Goal: Communication & Community: Share content

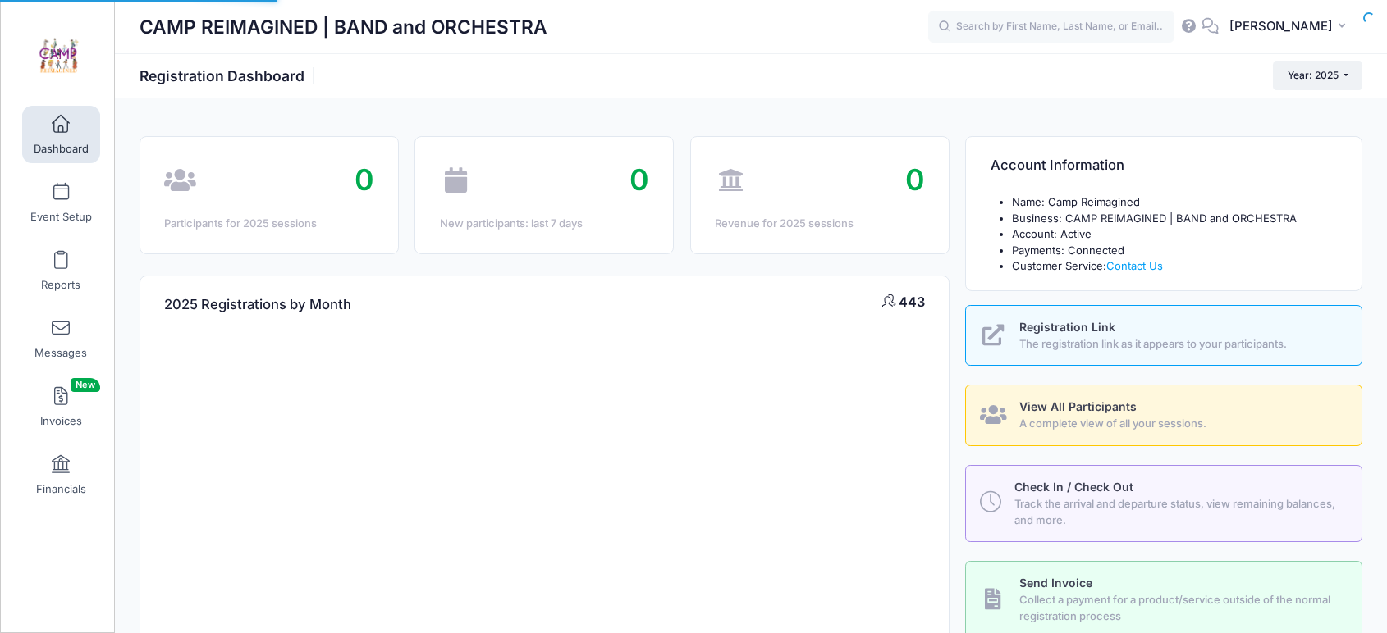
select select
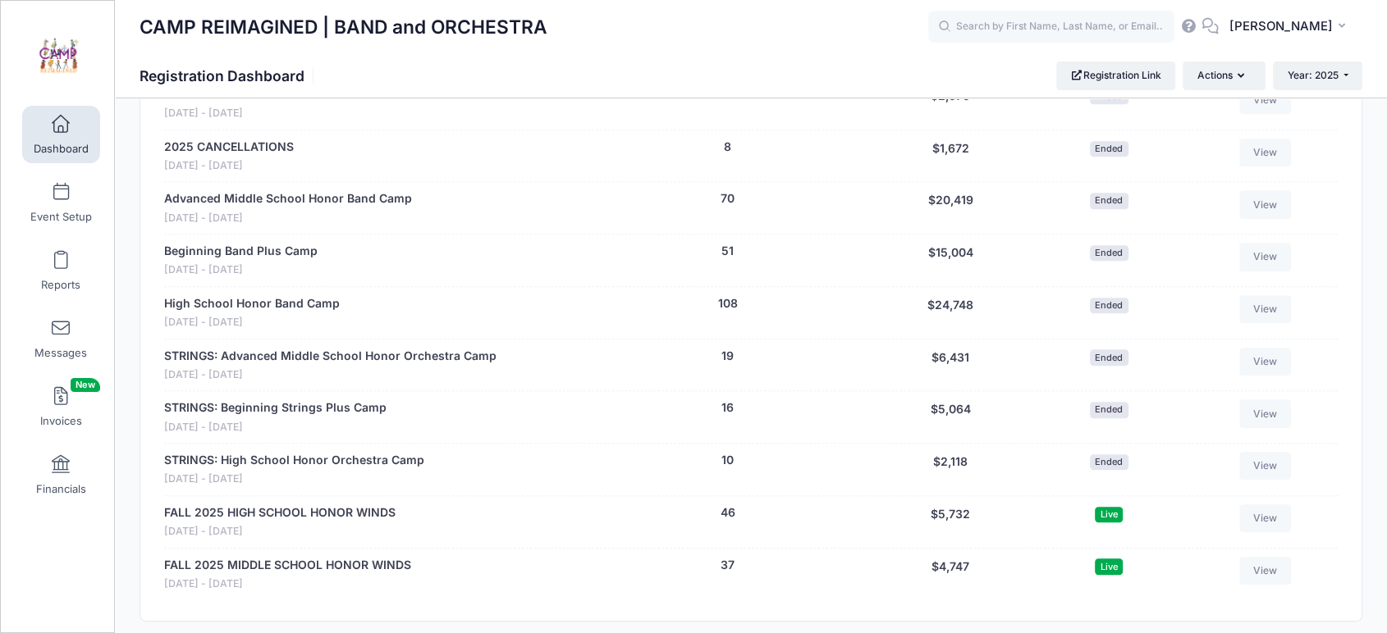
scroll to position [912, 0]
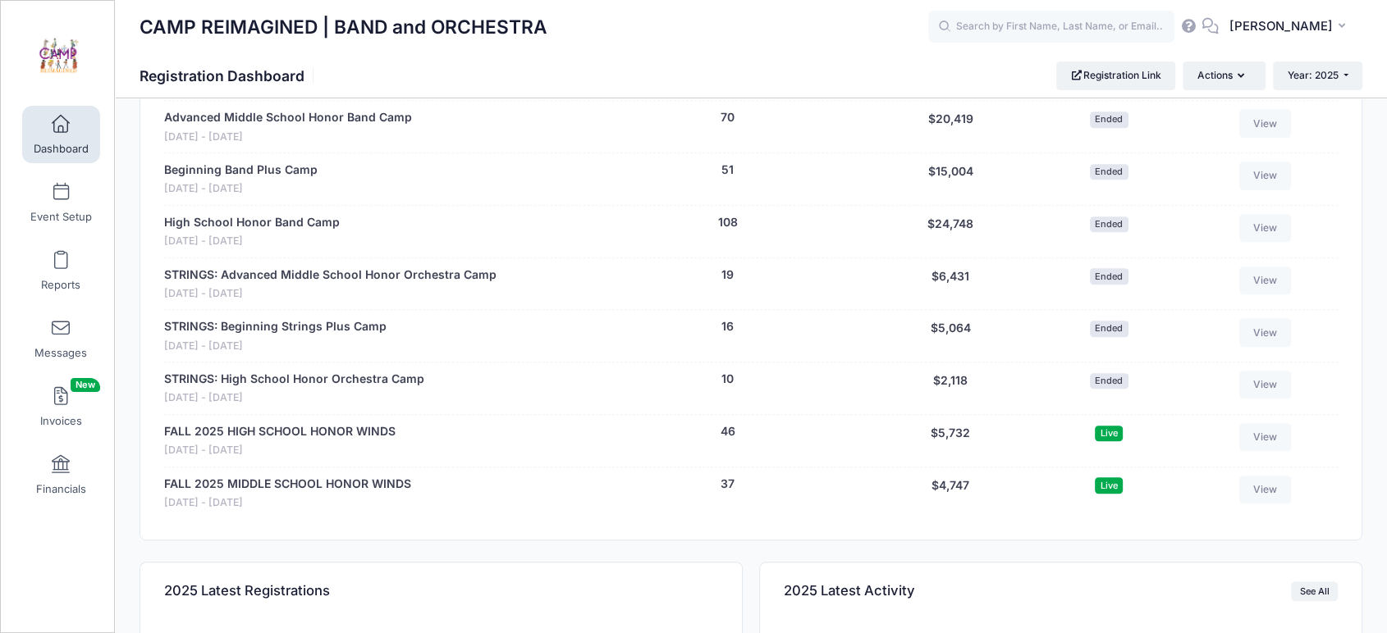
click at [326, 431] on link "FALL 2025 HIGH SCHOOL HONOR WINDS" at bounding box center [279, 431] width 231 height 17
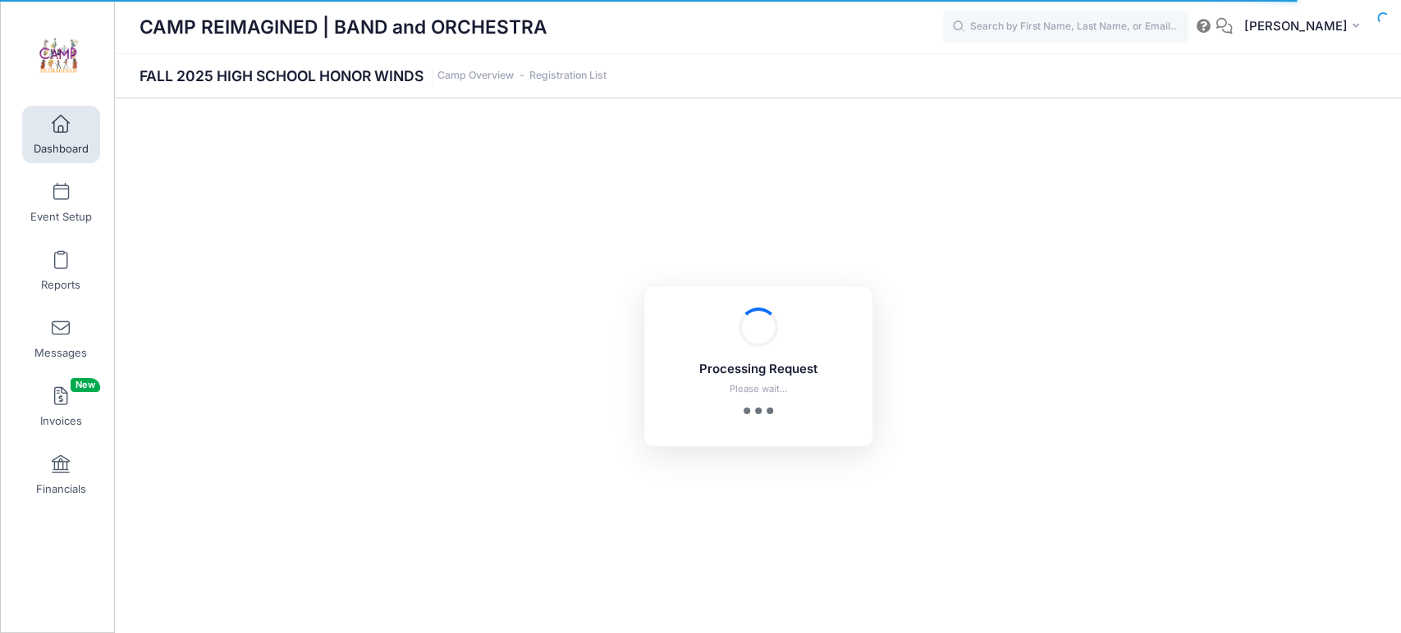
click at [61, 337] on span at bounding box center [61, 329] width 0 height 18
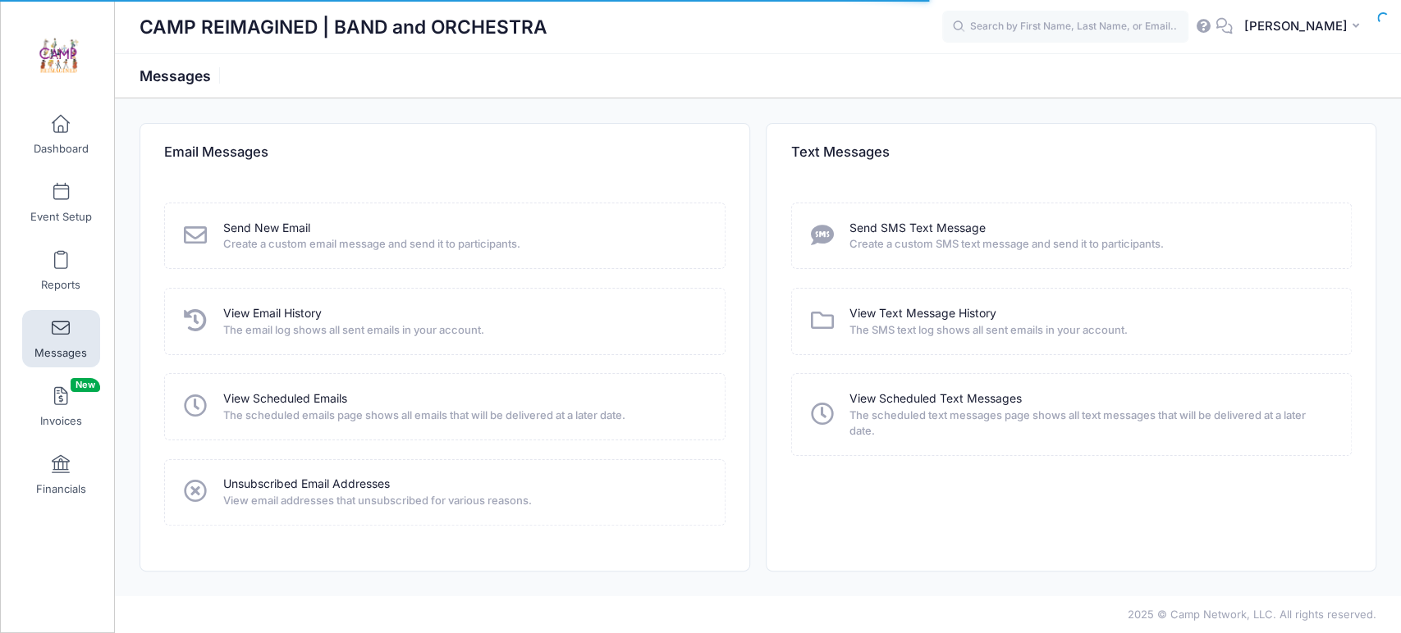
click at [267, 231] on link "Send New Email" at bounding box center [266, 228] width 87 height 17
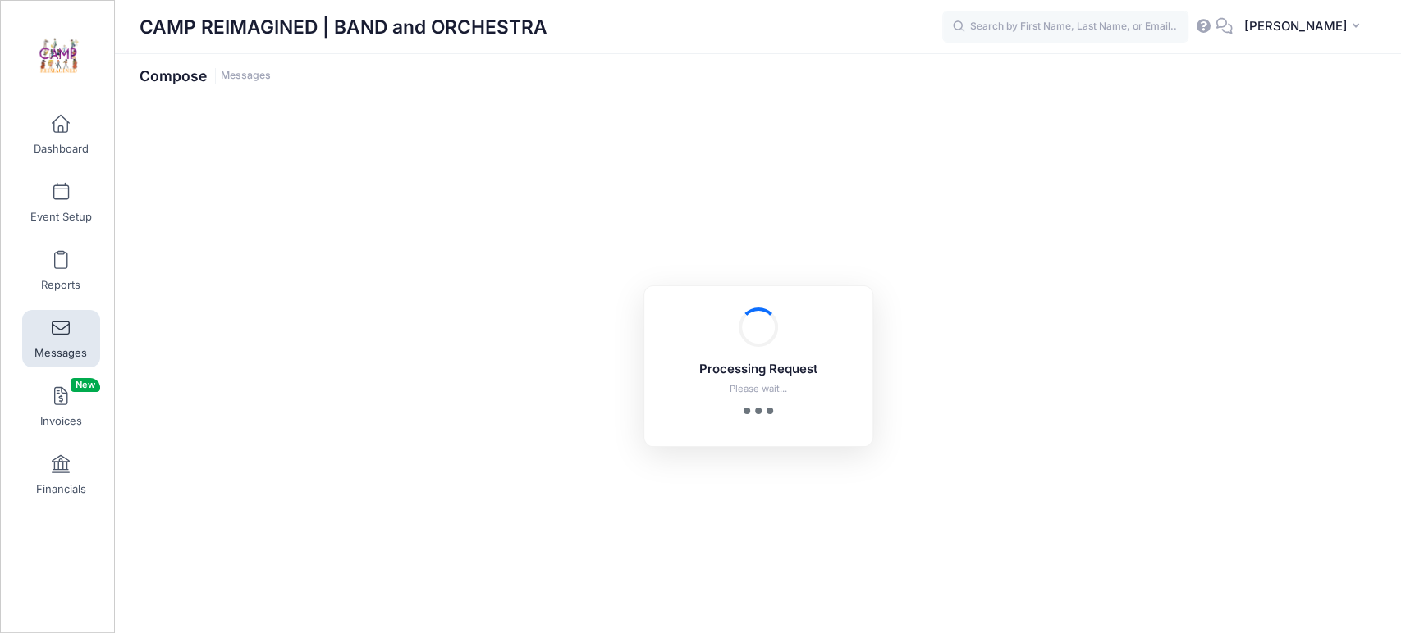
select select "2025"
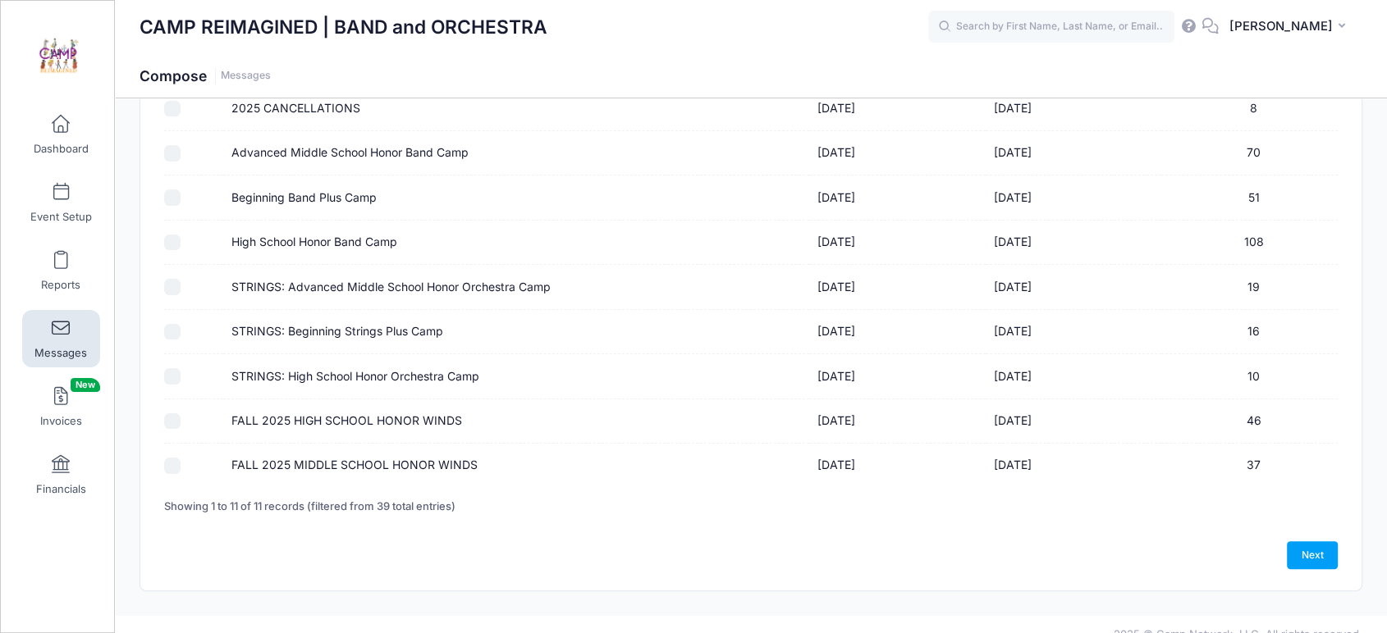
scroll to position [289, 0]
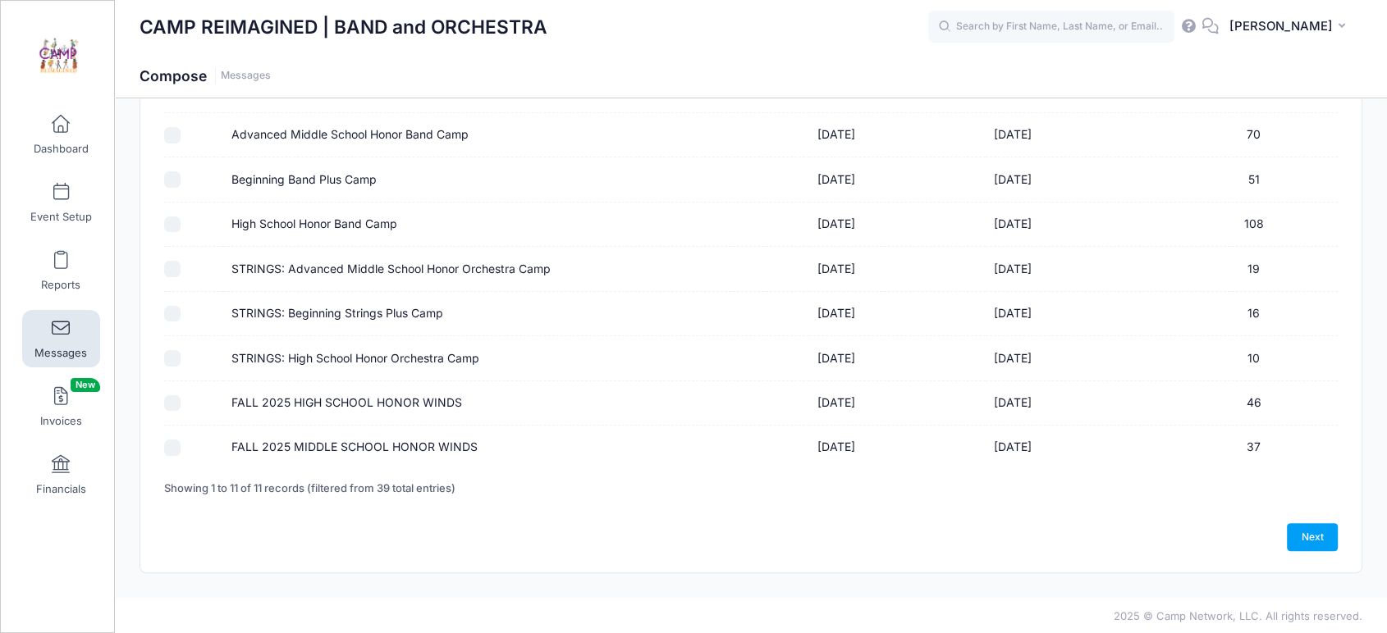
click at [170, 405] on input "FALL 2025 HIGH SCHOOL HONOR WINDS" at bounding box center [172, 403] width 16 height 16
checkbox input "true"
click at [1317, 531] on link "Next" at bounding box center [1311, 537] width 51 height 28
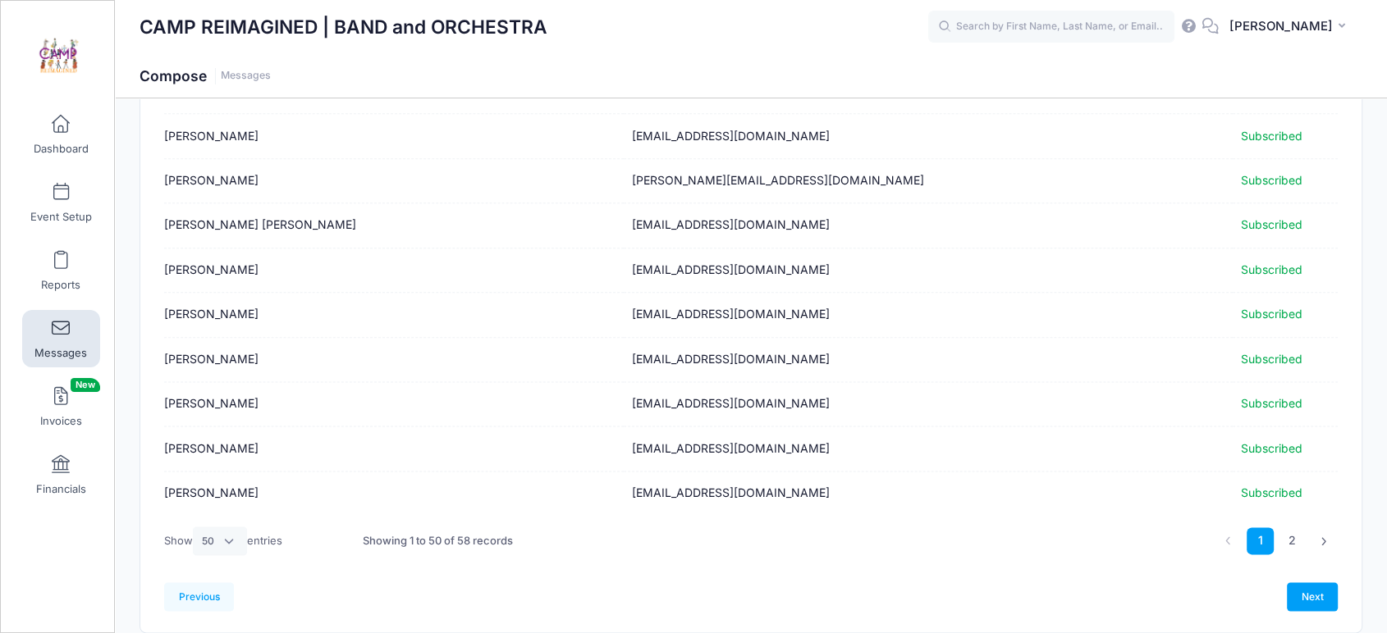
scroll to position [2020, 0]
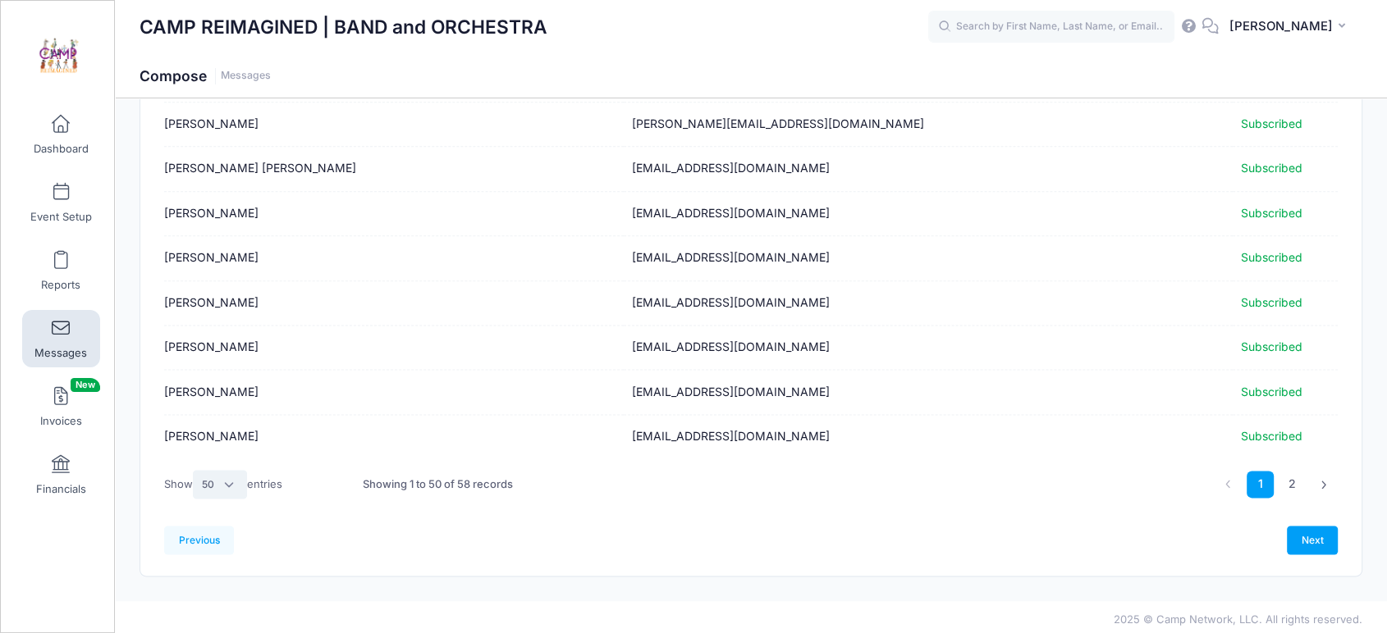
click at [210, 480] on select "All 10 25 50" at bounding box center [220, 484] width 54 height 28
select select "-1"
click at [195, 498] on select "All 10 25 50" at bounding box center [220, 484] width 54 height 28
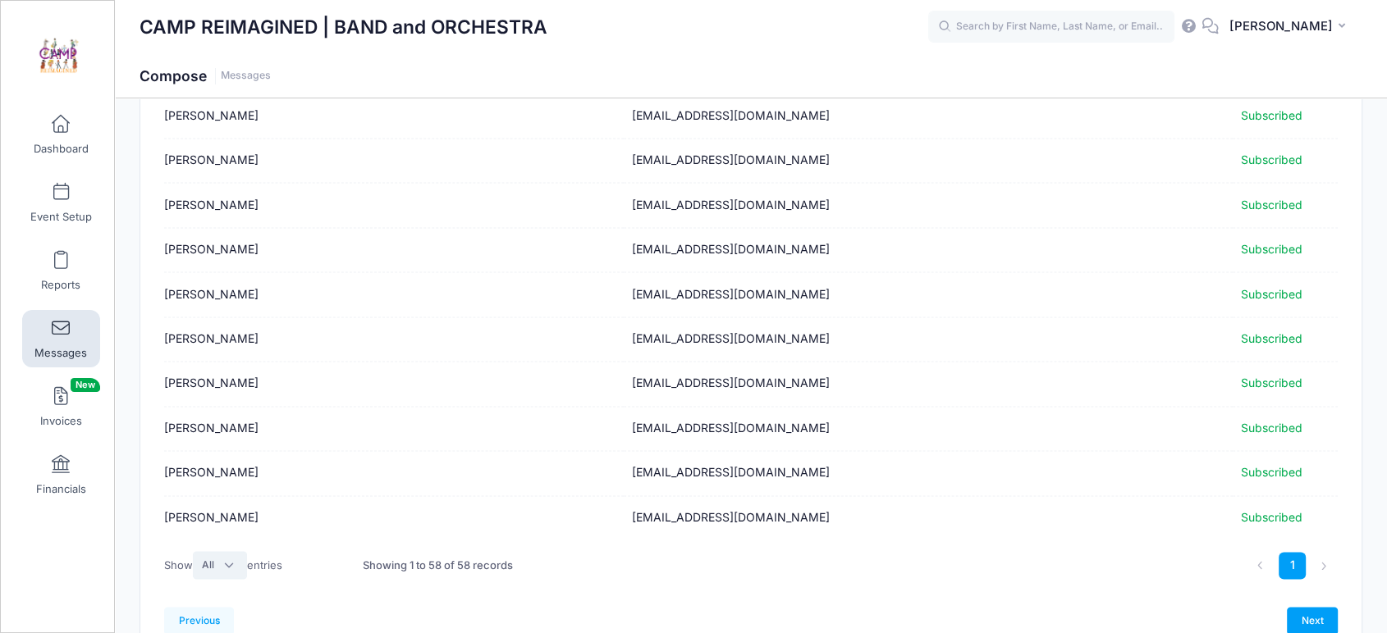
scroll to position [2376, 0]
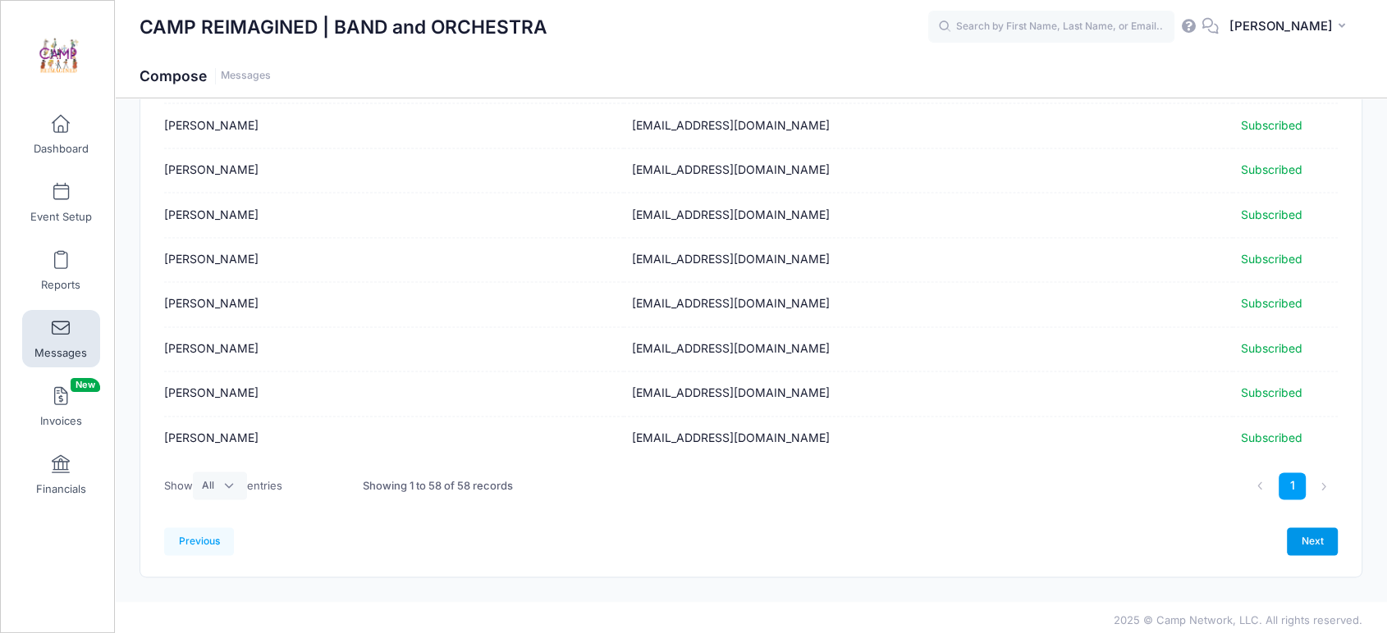
click at [1312, 540] on link "Next" at bounding box center [1311, 542] width 51 height 28
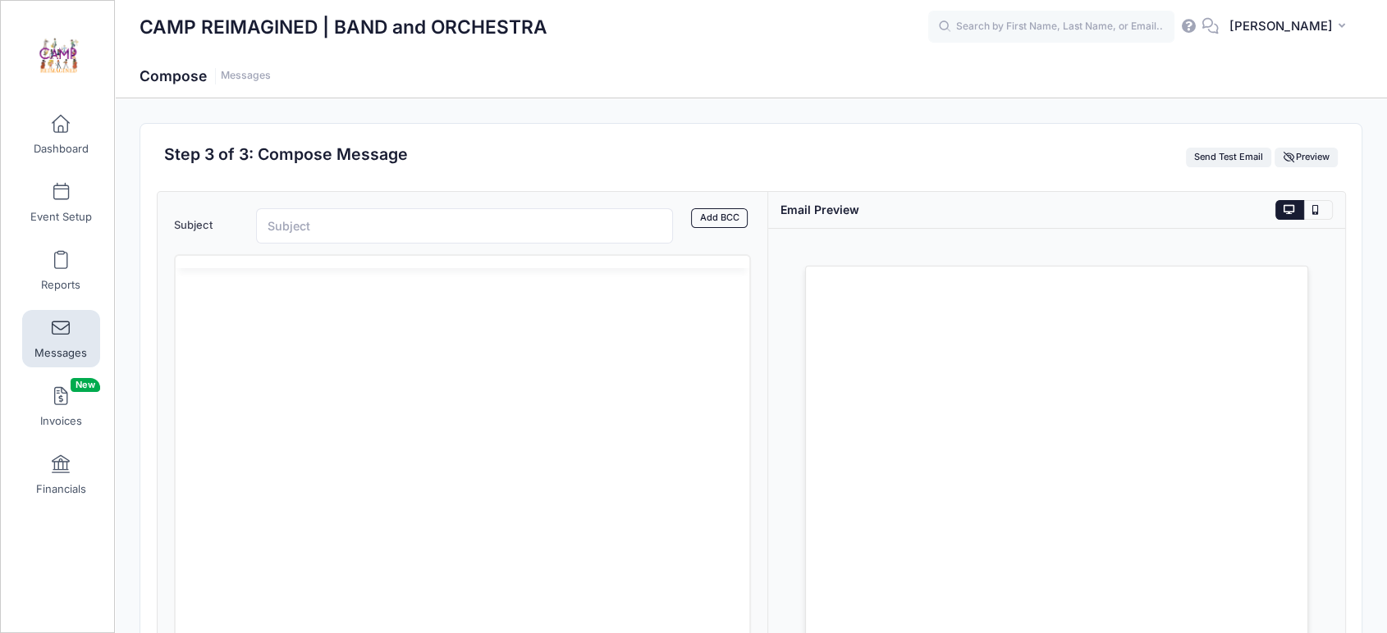
scroll to position [0, 0]
click at [406, 226] on input "Subject" at bounding box center [464, 225] width 417 height 35
type input "Honor Winds Cycle 2 Music"
click at [390, 342] on p "Rich Text Area. Press ALT-0 for help." at bounding box center [461, 349] width 547 height 18
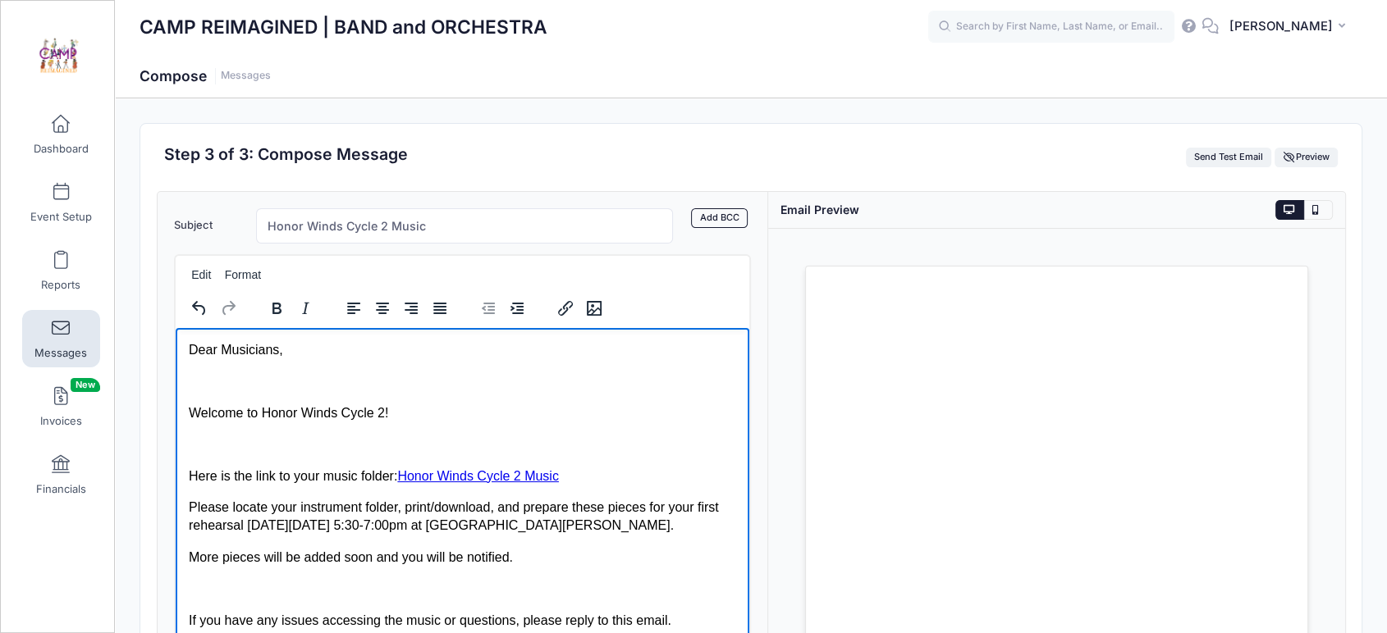
click at [297, 385] on p "Rich Text Area. Press ALT-0 for help." at bounding box center [461, 381] width 547 height 18
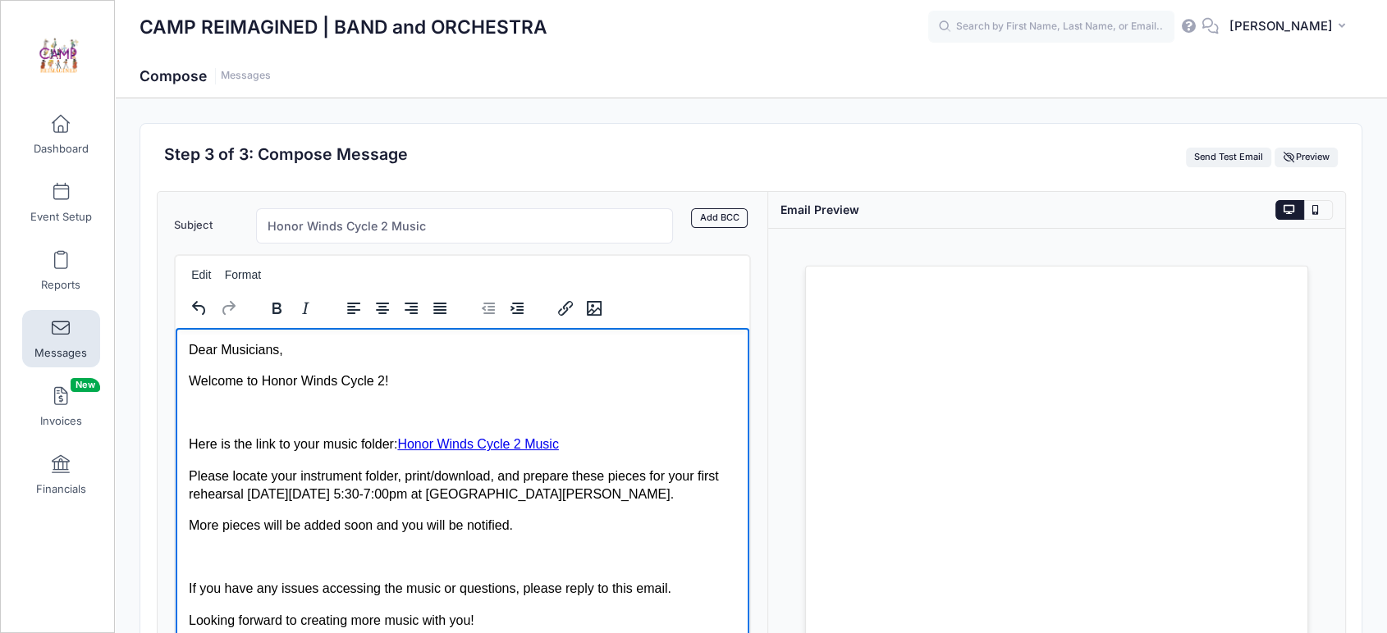
click at [331, 428] on body "Dear Musicians, Welcome to Honor Winds Cycle 2! Here is the link to your music …" at bounding box center [461, 588] width 547 height 496
click at [354, 412] on p "Rich Text Area. Press ALT-0 for help." at bounding box center [461, 413] width 547 height 18
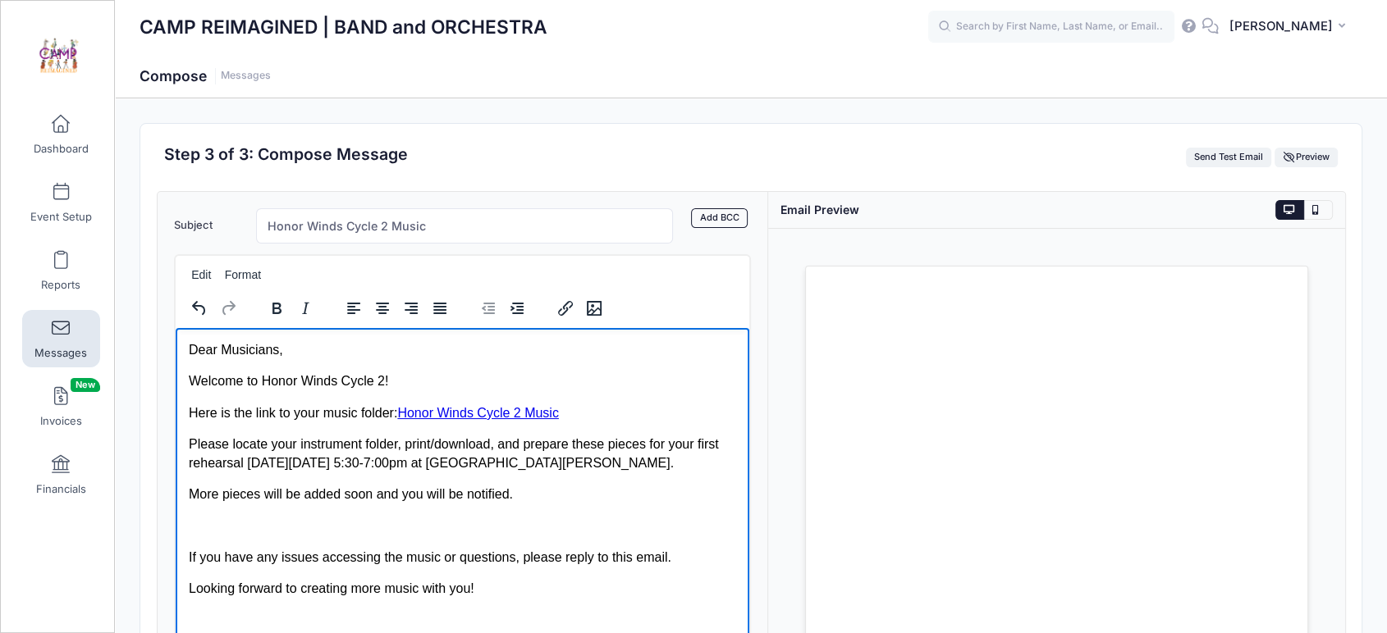
click at [442, 525] on p "Rich Text Area. Press ALT-0 for help." at bounding box center [461, 525] width 547 height 18
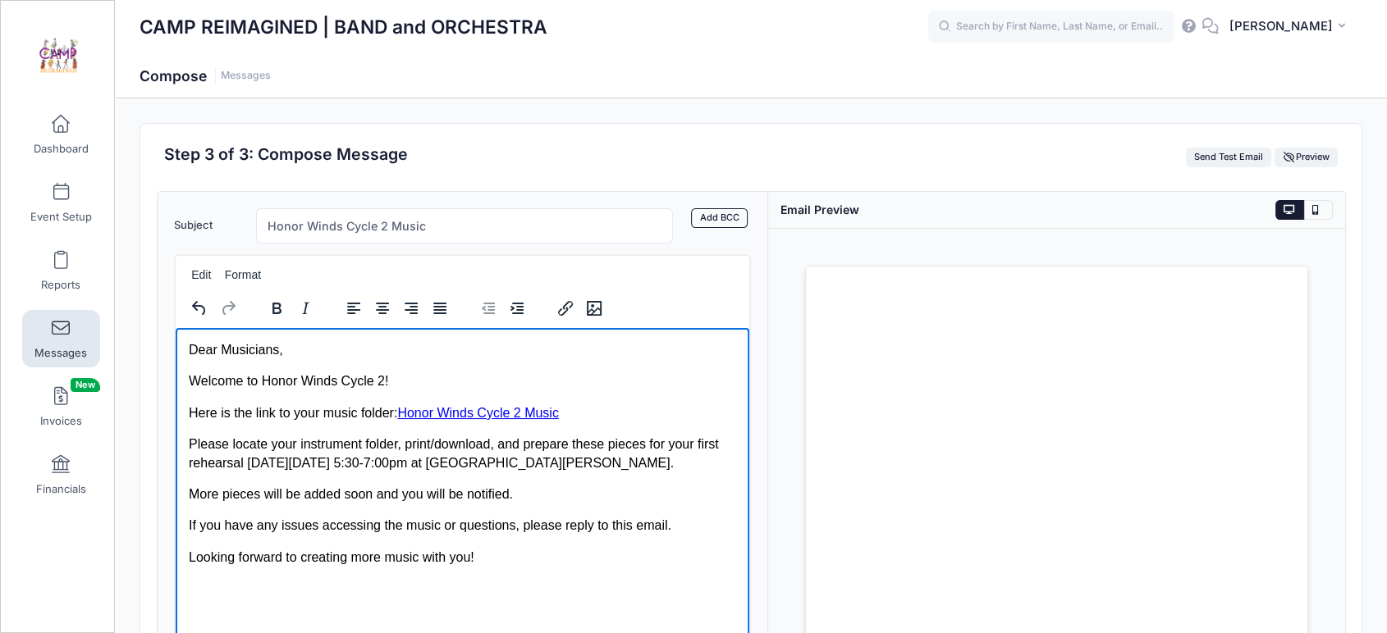
scroll to position [91, 0]
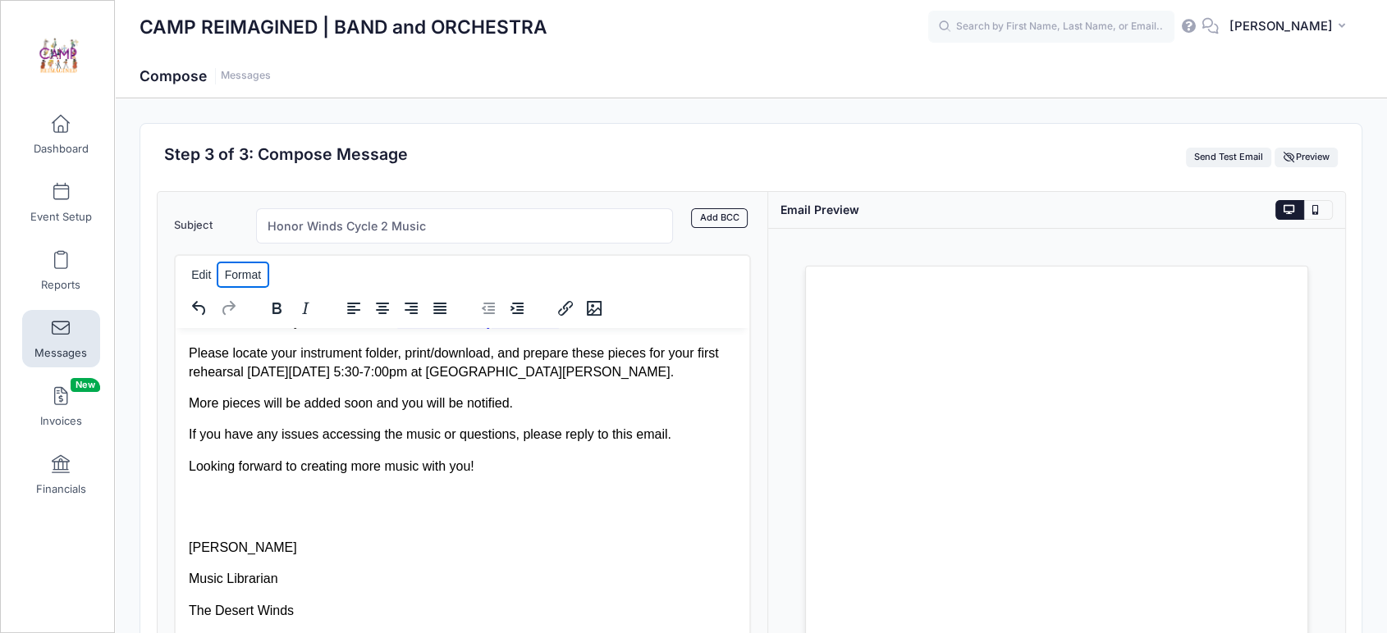
click at [242, 269] on button "Format" at bounding box center [242, 274] width 49 height 23
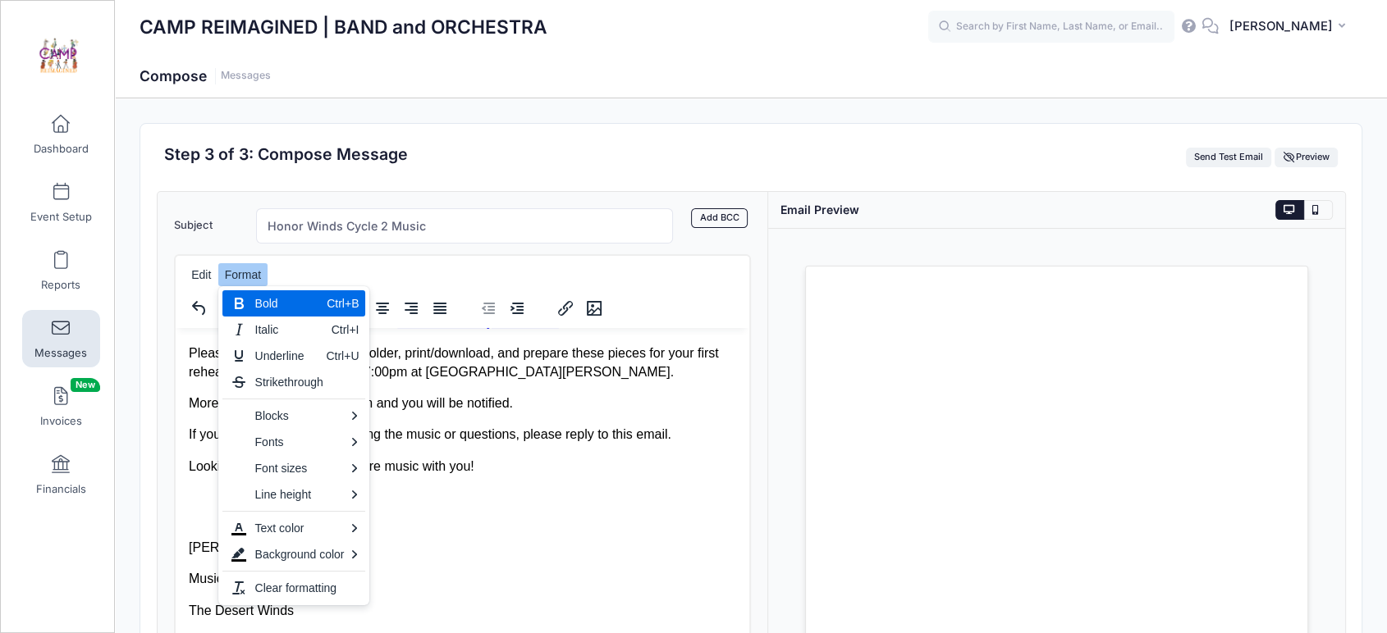
click at [437, 410] on p "More pieces will be added soon and you will be notified." at bounding box center [461, 403] width 547 height 18
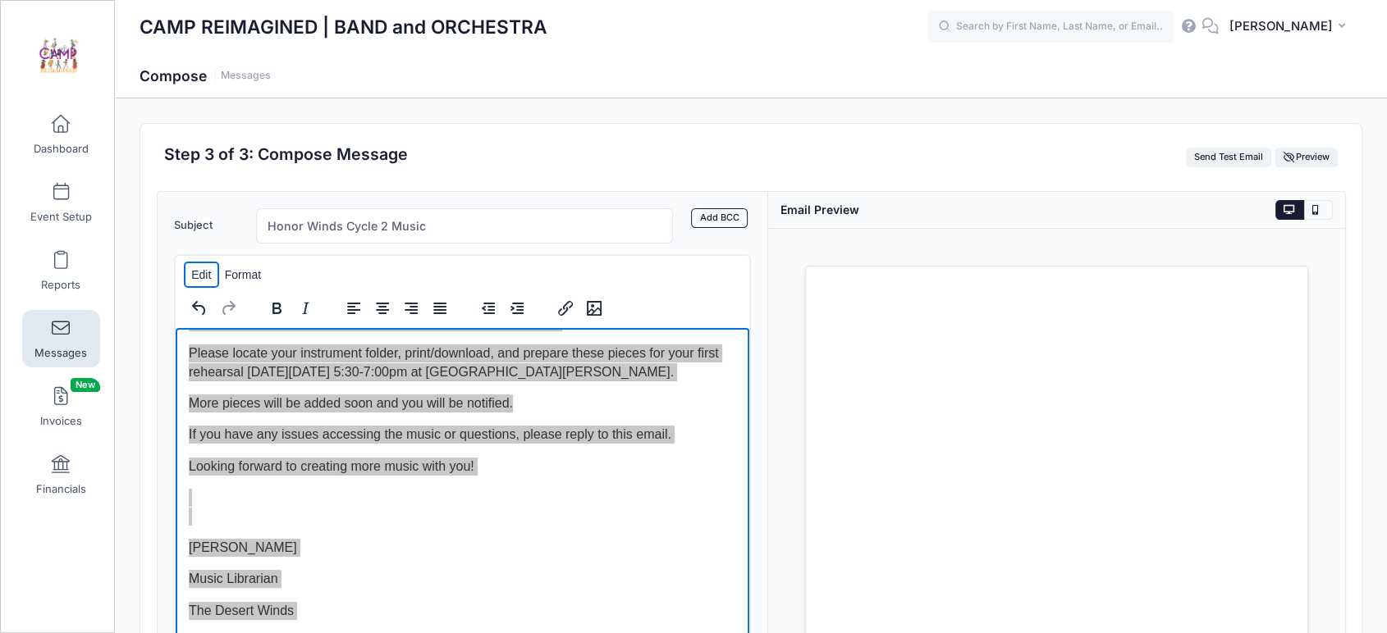
click at [203, 277] on button "Edit" at bounding box center [201, 274] width 32 height 23
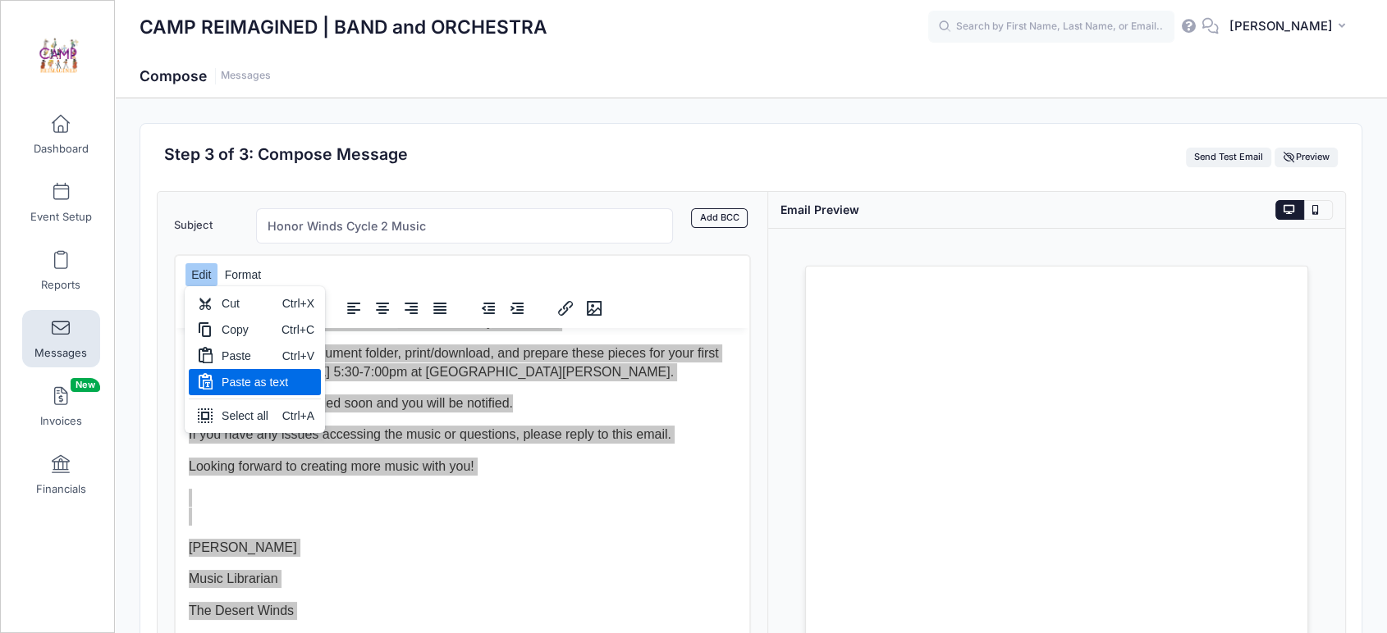
click at [254, 380] on div "Paste as text" at bounding box center [255, 382] width 66 height 20
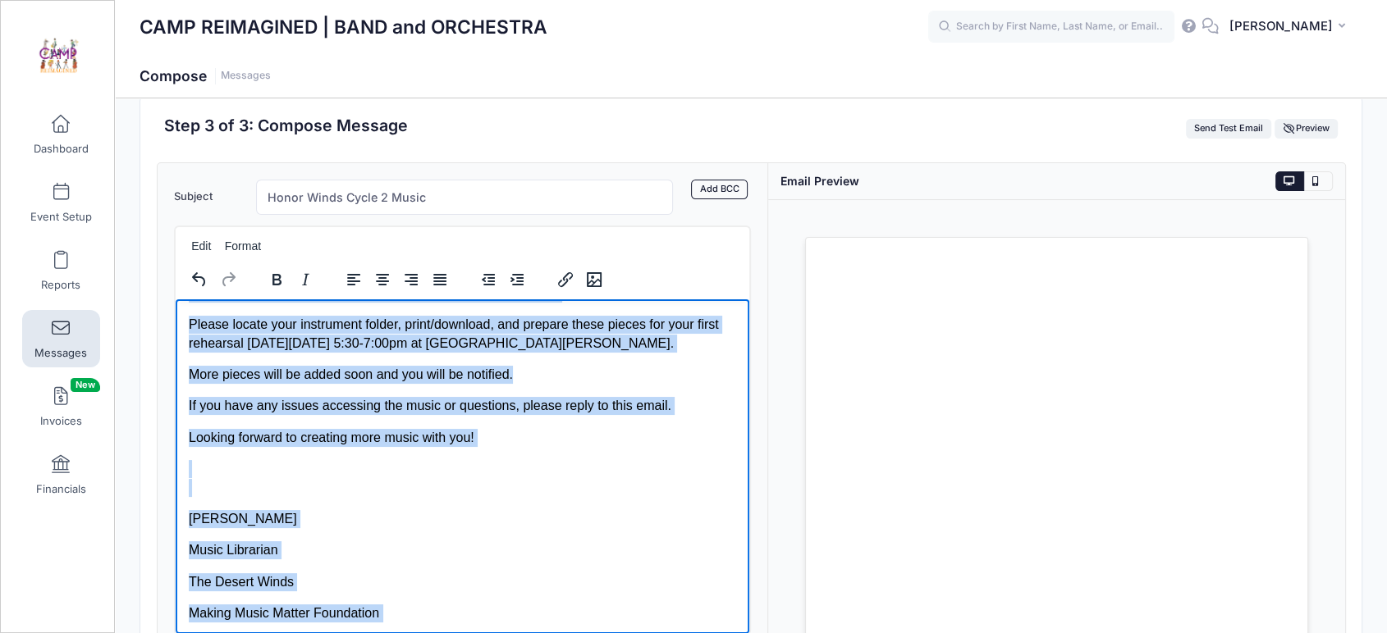
scroll to position [79, 0]
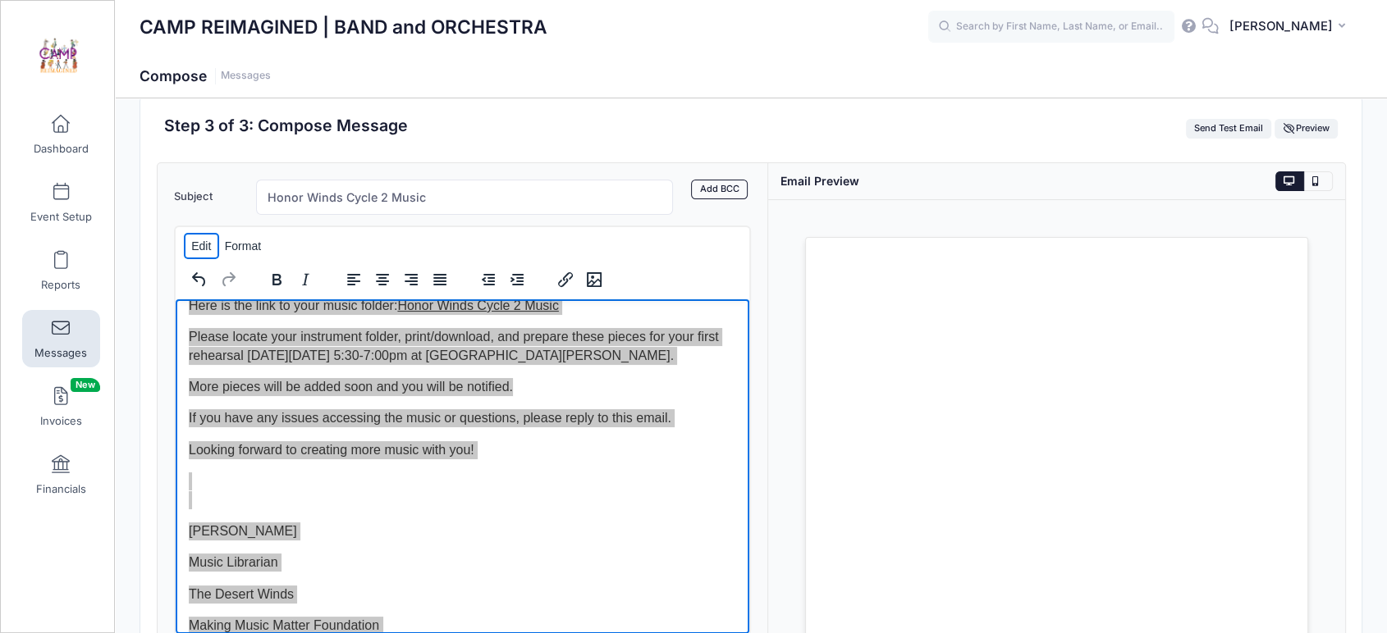
click at [208, 245] on button "Edit" at bounding box center [201, 246] width 32 height 23
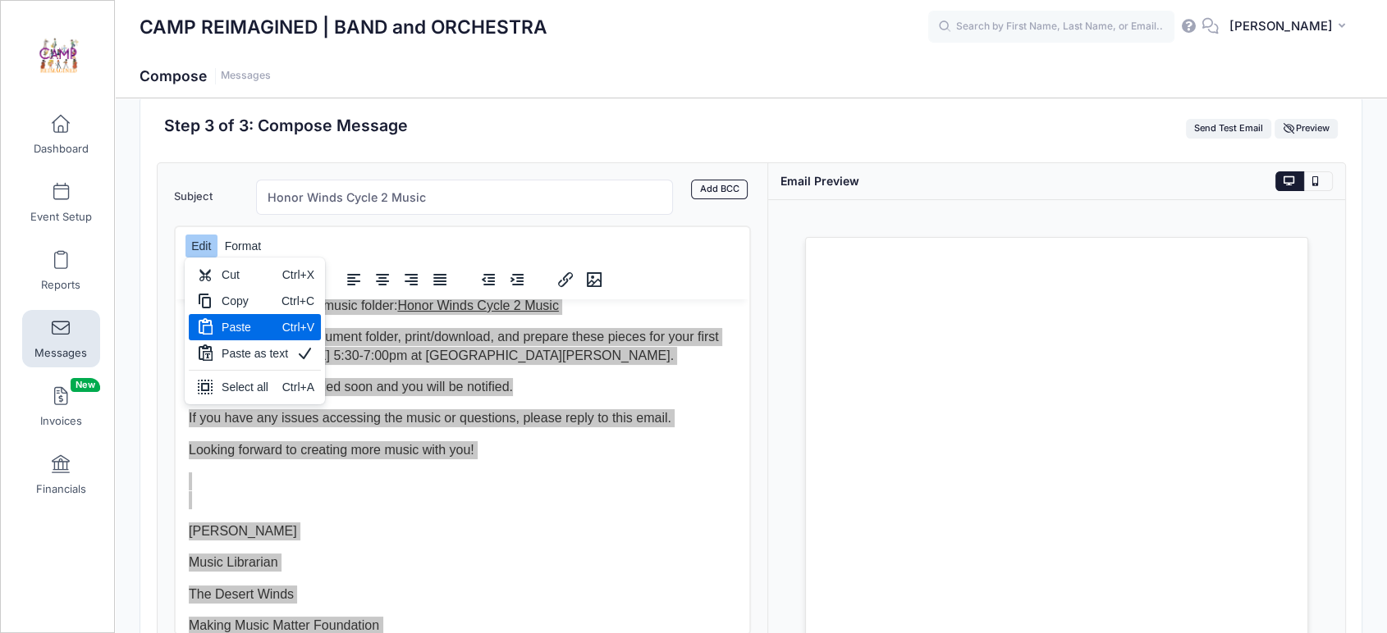
click at [222, 326] on div "Paste" at bounding box center [249, 328] width 54 height 20
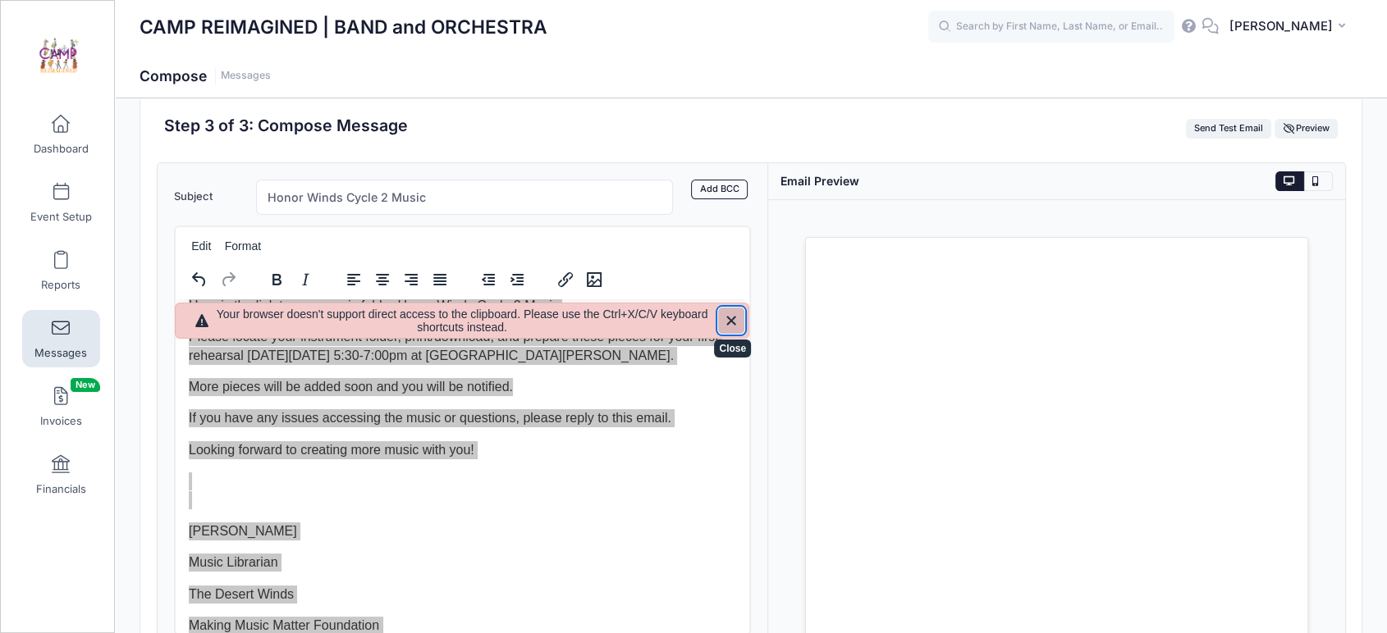
click at [729, 323] on icon "Close" at bounding box center [731, 321] width 20 height 20
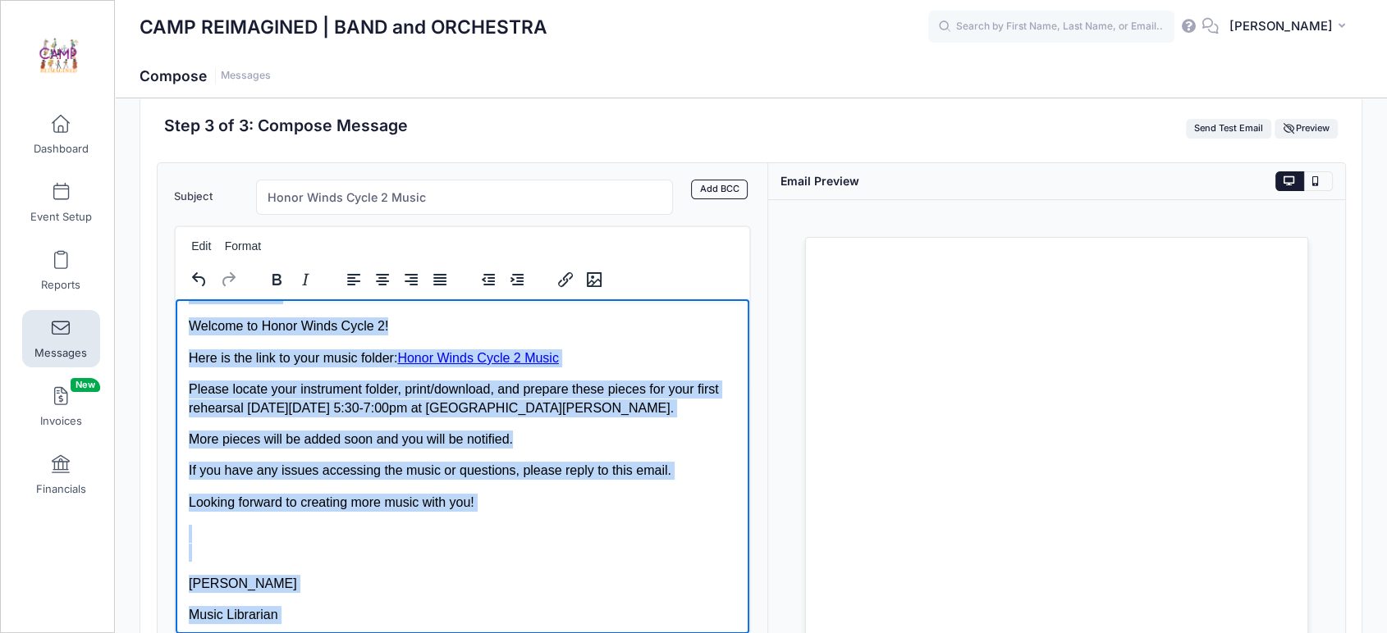
scroll to position [0, 0]
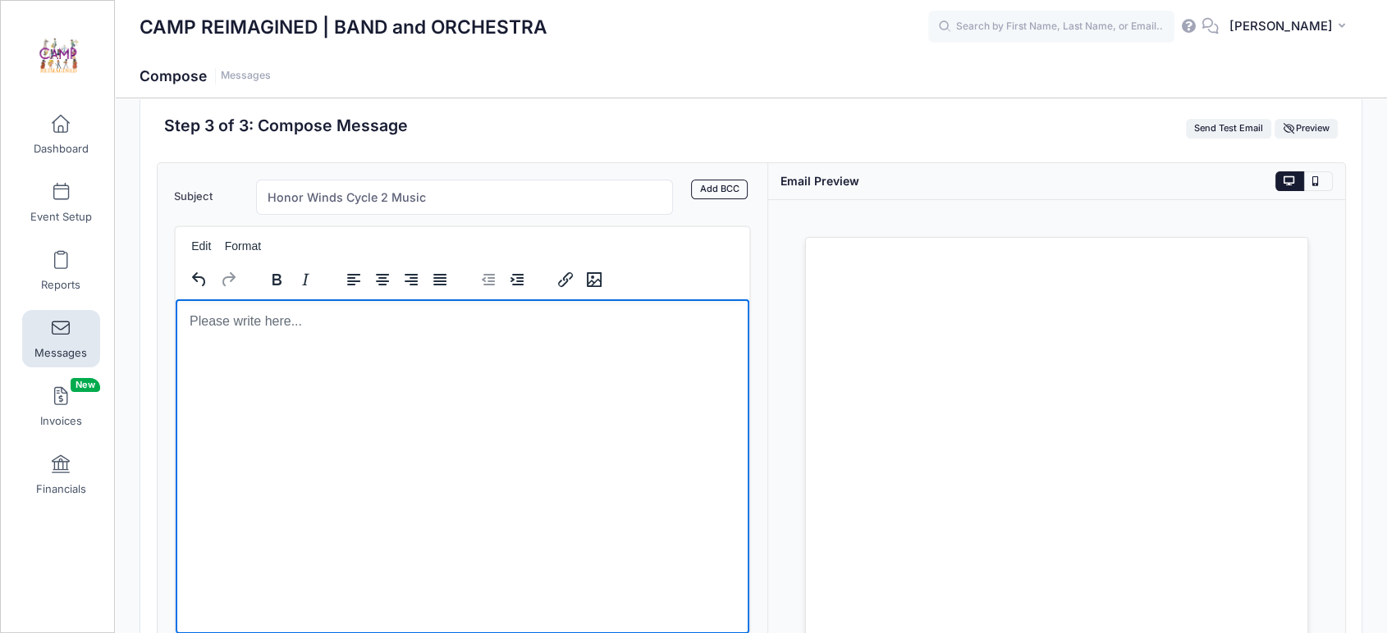
click at [471, 343] on html at bounding box center [461, 321] width 573 height 44
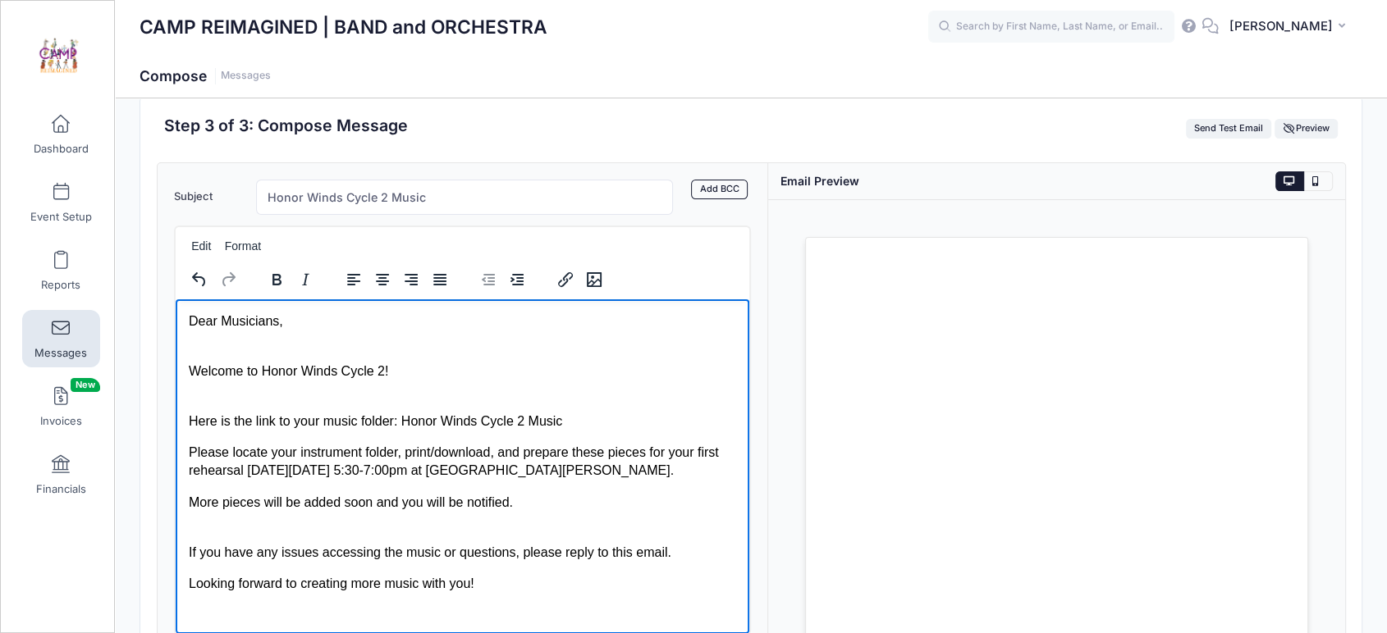
click at [423, 398] on p "Here is the link to your music folder: Honor Winds Cycle 2 Music" at bounding box center [461, 411] width 547 height 37
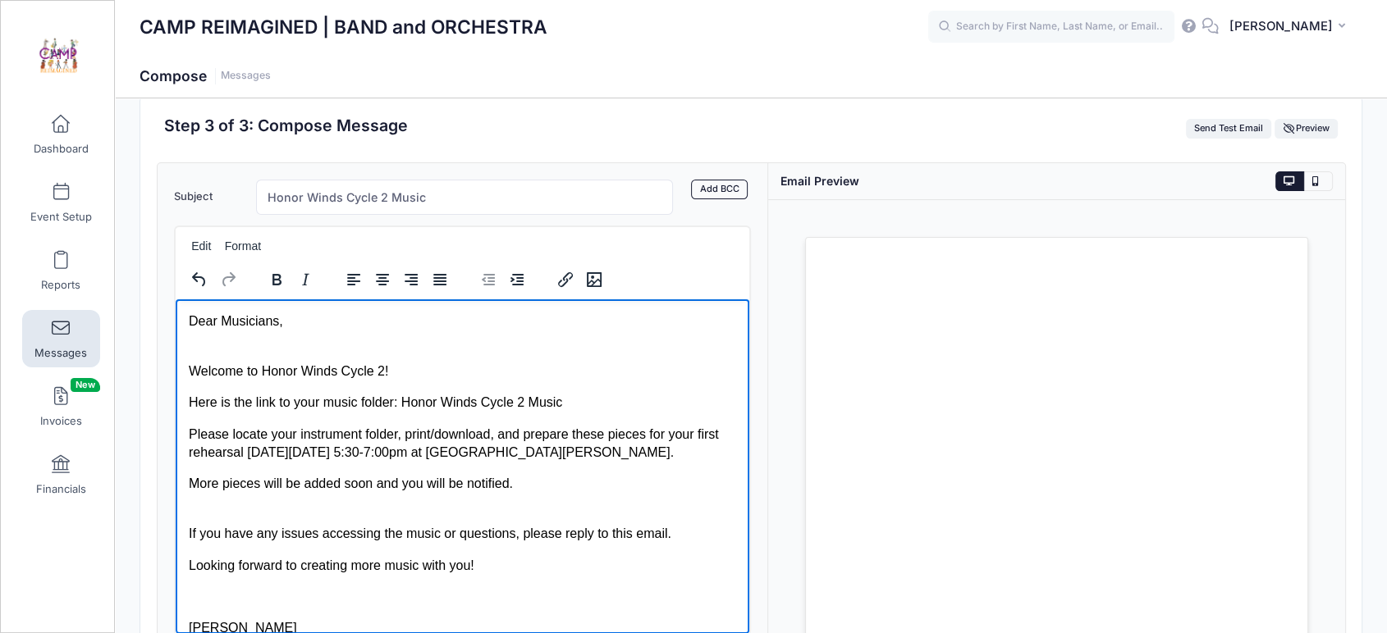
click at [729, 185] on link "Add BCC" at bounding box center [719, 190] width 57 height 20
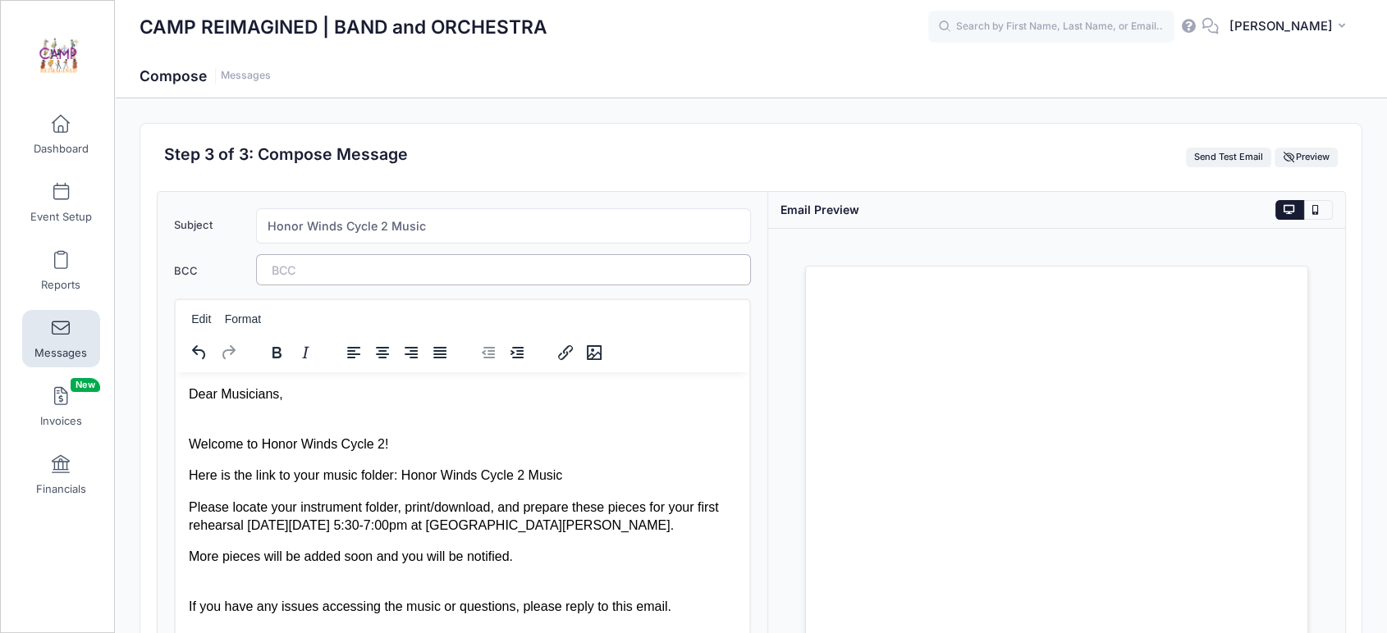
click at [482, 267] on tags "​" at bounding box center [503, 269] width 495 height 31
click at [1299, 158] on span "Preview" at bounding box center [1306, 156] width 46 height 11
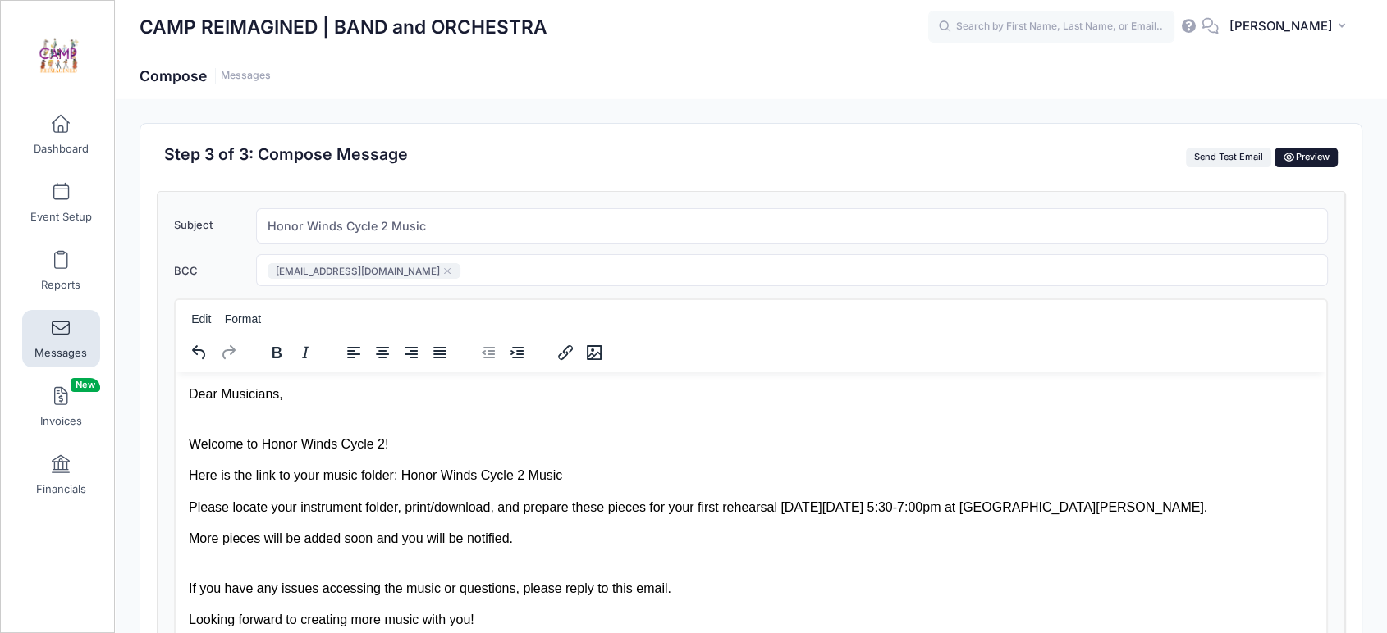
click at [1299, 158] on span "Preview" at bounding box center [1306, 156] width 46 height 11
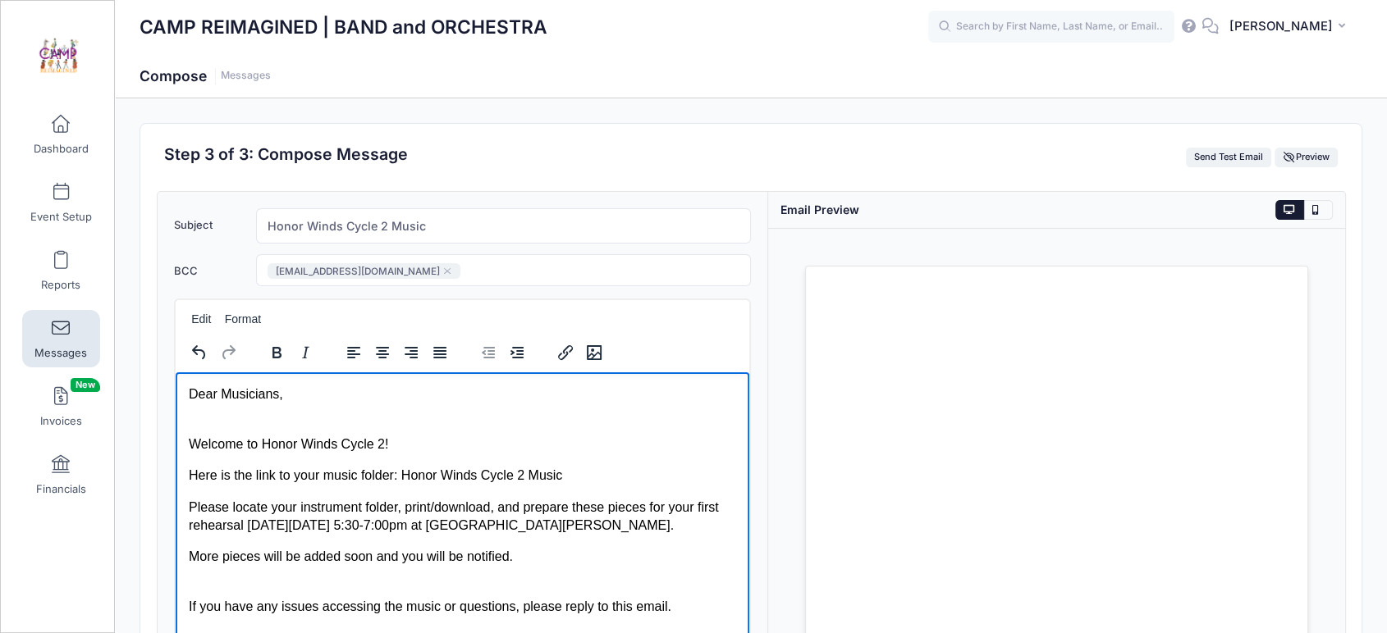
click at [570, 473] on p "Here is the link to your music folder: Honor Winds Cycle 2 Music" at bounding box center [461, 475] width 547 height 18
click at [401, 476] on p "Here is the link to your music folder: Honor Winds Cycle 2 Music" at bounding box center [461, 475] width 547 height 18
click at [561, 354] on icon "Insert/edit link" at bounding box center [565, 353] width 20 height 20
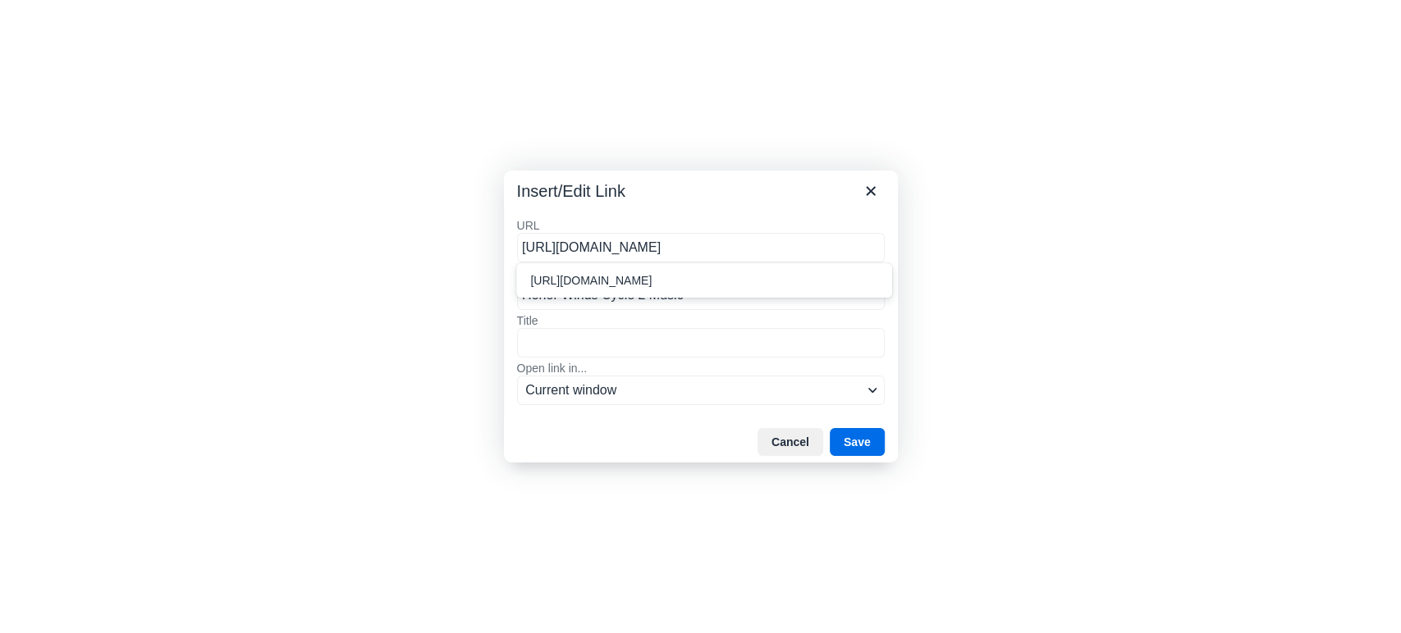
scroll to position [0, 199]
type input "https://drive.google.com/drive/folders/1sPtKQoAC3WCAgkID4dFHaFJ0vViAbCmj?usp=dr…"
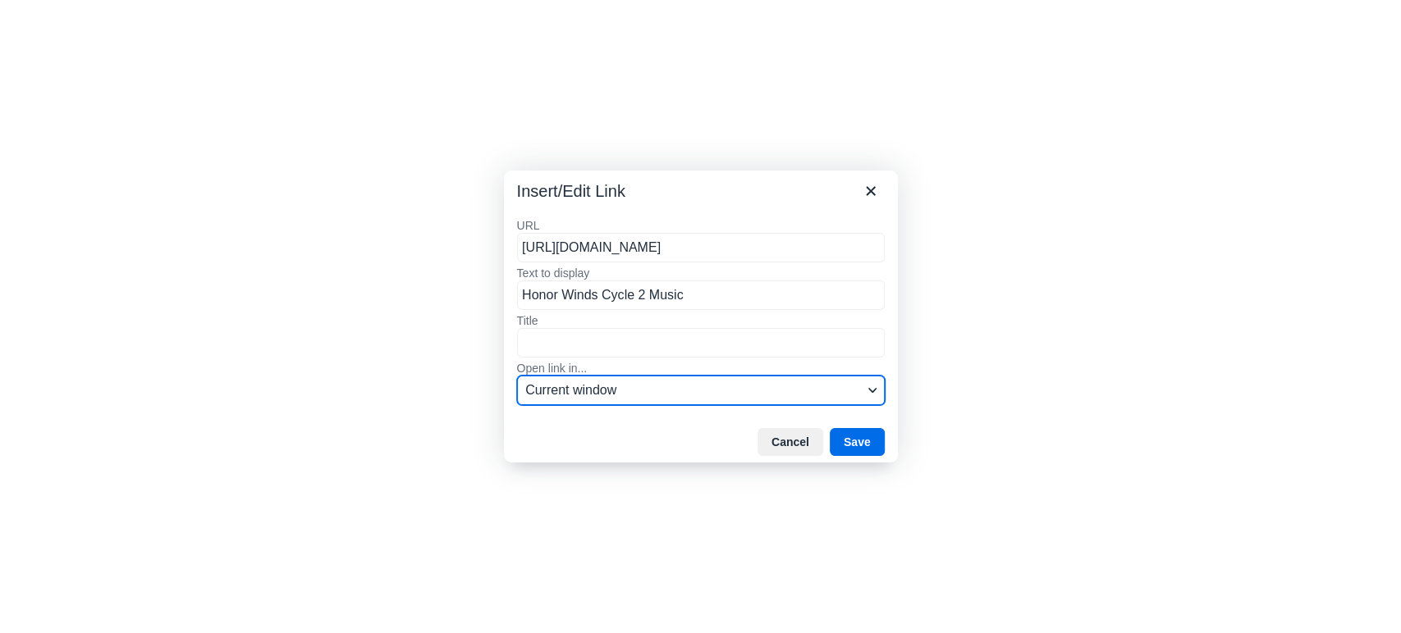
click at [797, 395] on span "Current window" at bounding box center [693, 391] width 337 height 20
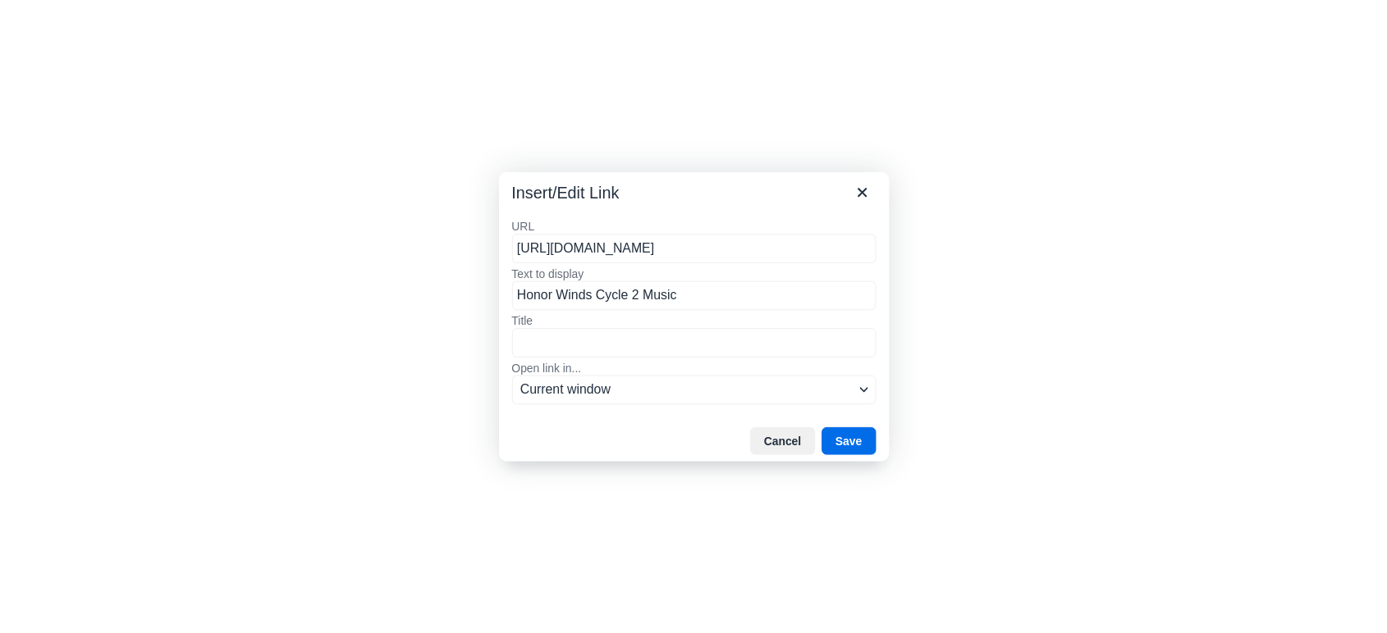
scroll to position [0, 0]
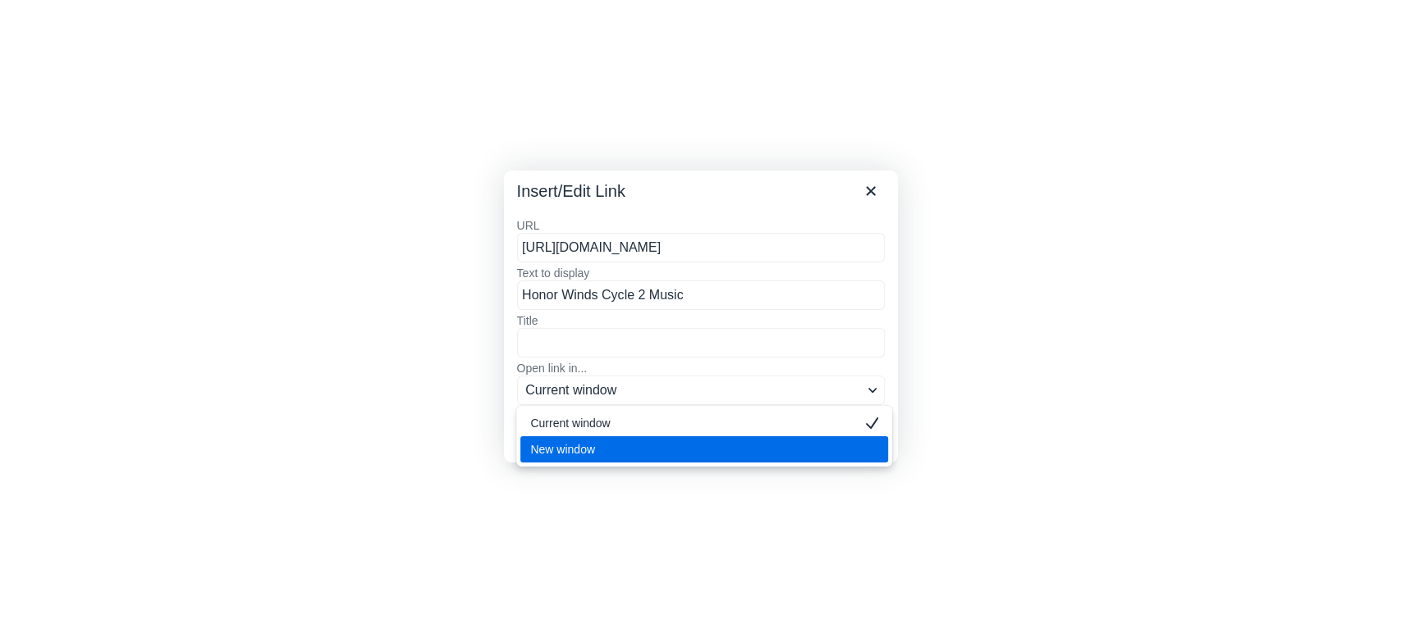
click at [784, 446] on div "New window" at bounding box center [692, 450] width 325 height 20
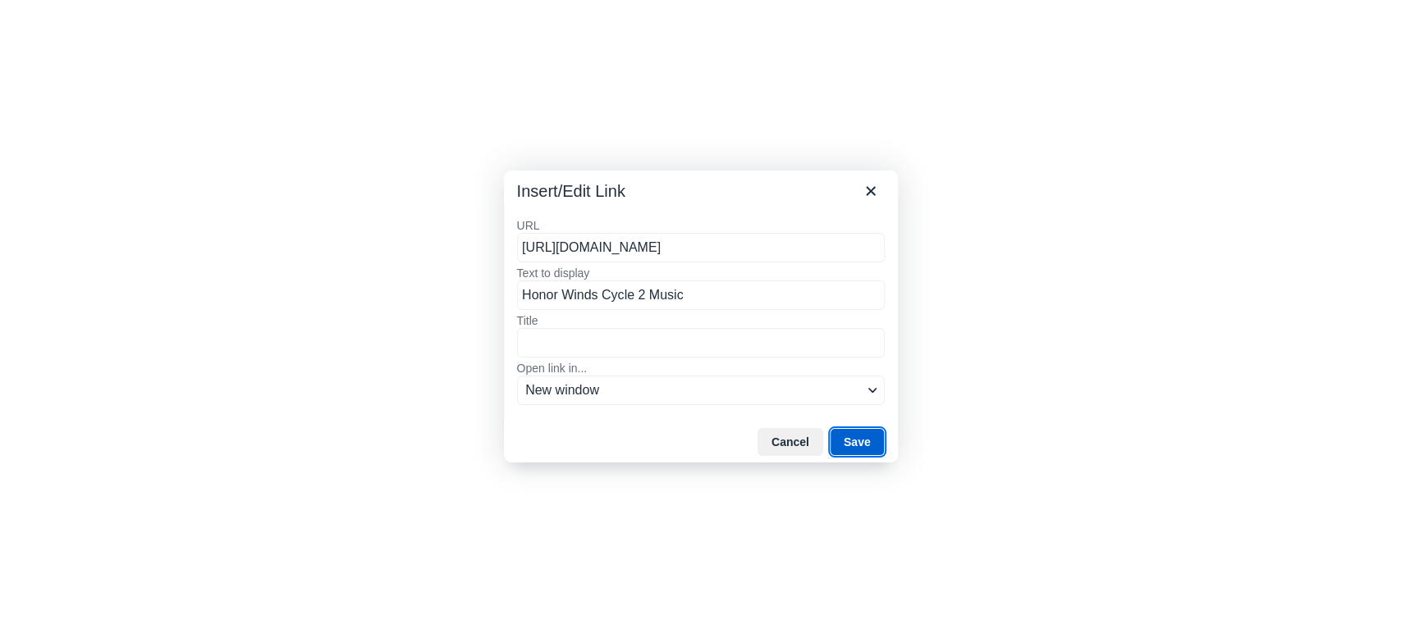
click at [865, 446] on button "Save" at bounding box center [856, 442] width 55 height 28
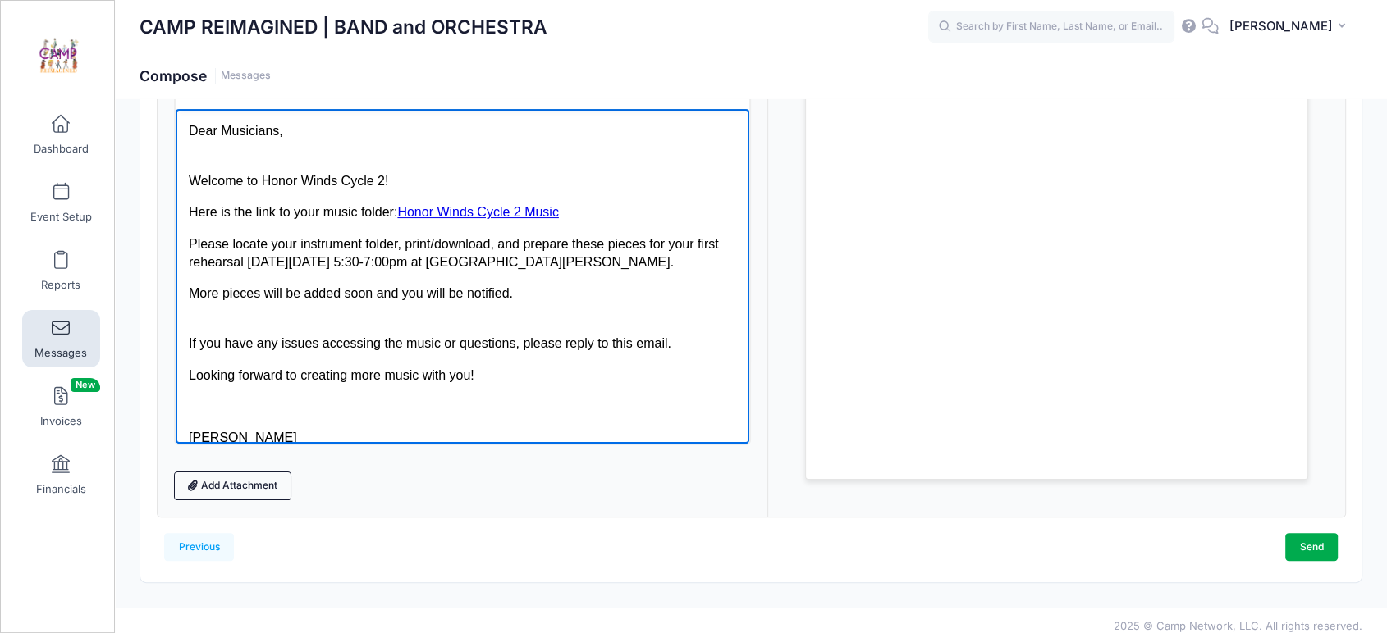
scroll to position [274, 0]
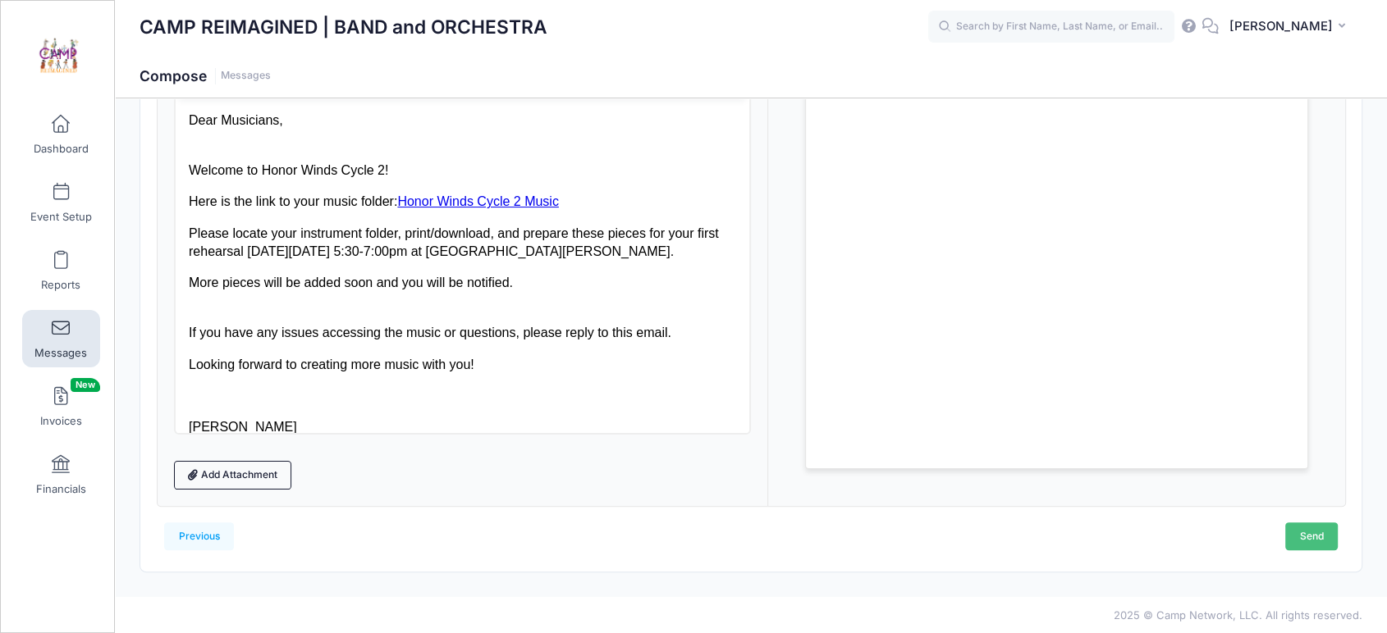
click at [1319, 531] on link "Send" at bounding box center [1311, 537] width 53 height 28
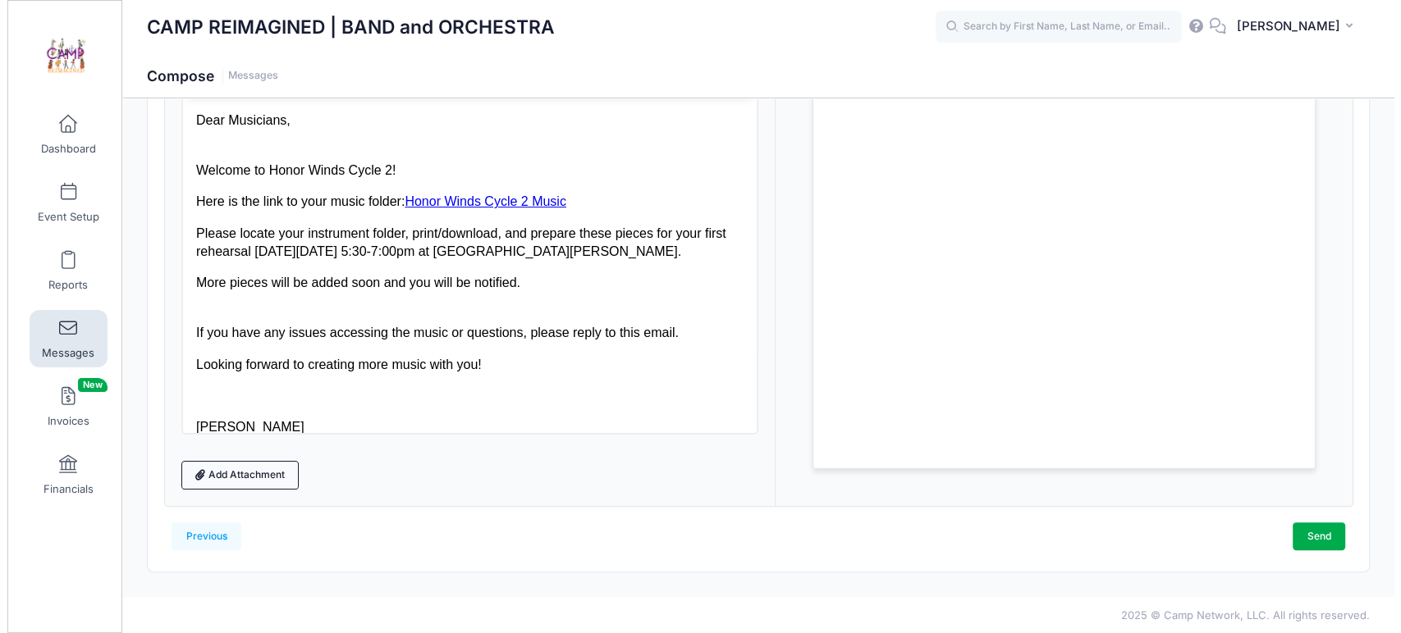
scroll to position [0, 0]
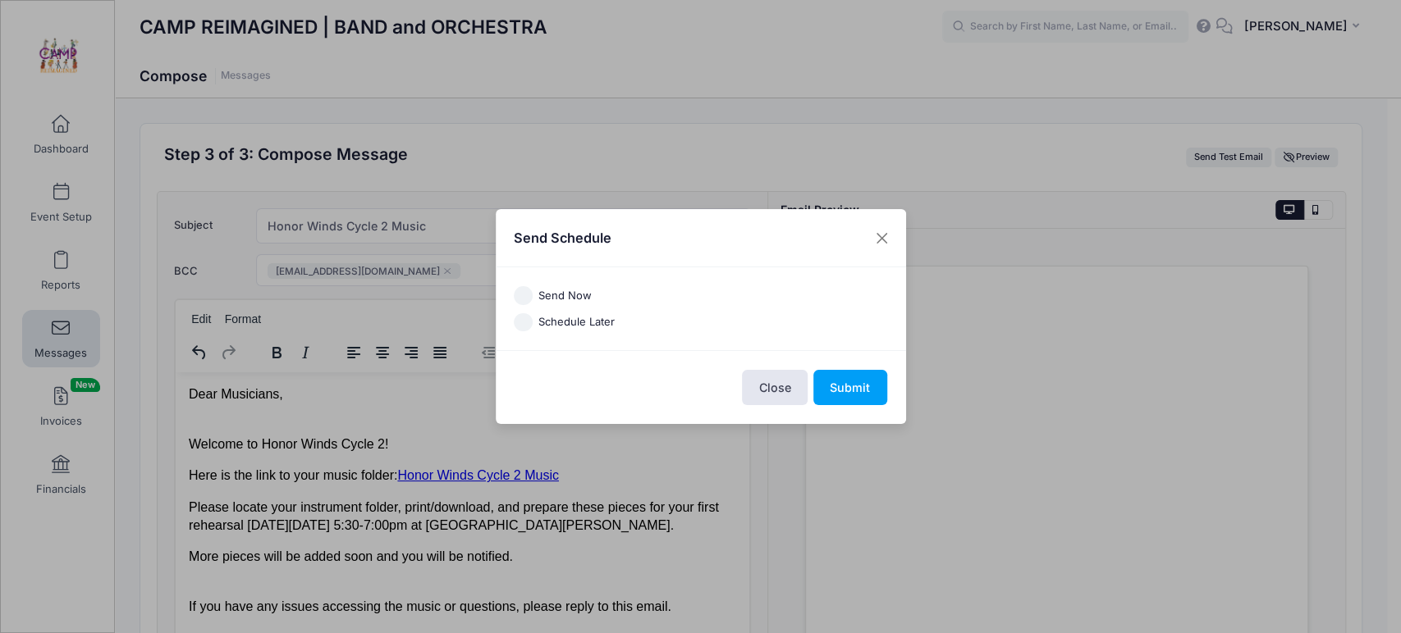
click at [577, 299] on label "Send Now" at bounding box center [564, 296] width 53 height 16
click at [532, 299] on input "Send Now" at bounding box center [523, 295] width 19 height 19
radio input "true"
click at [865, 394] on button "Submit" at bounding box center [850, 387] width 74 height 35
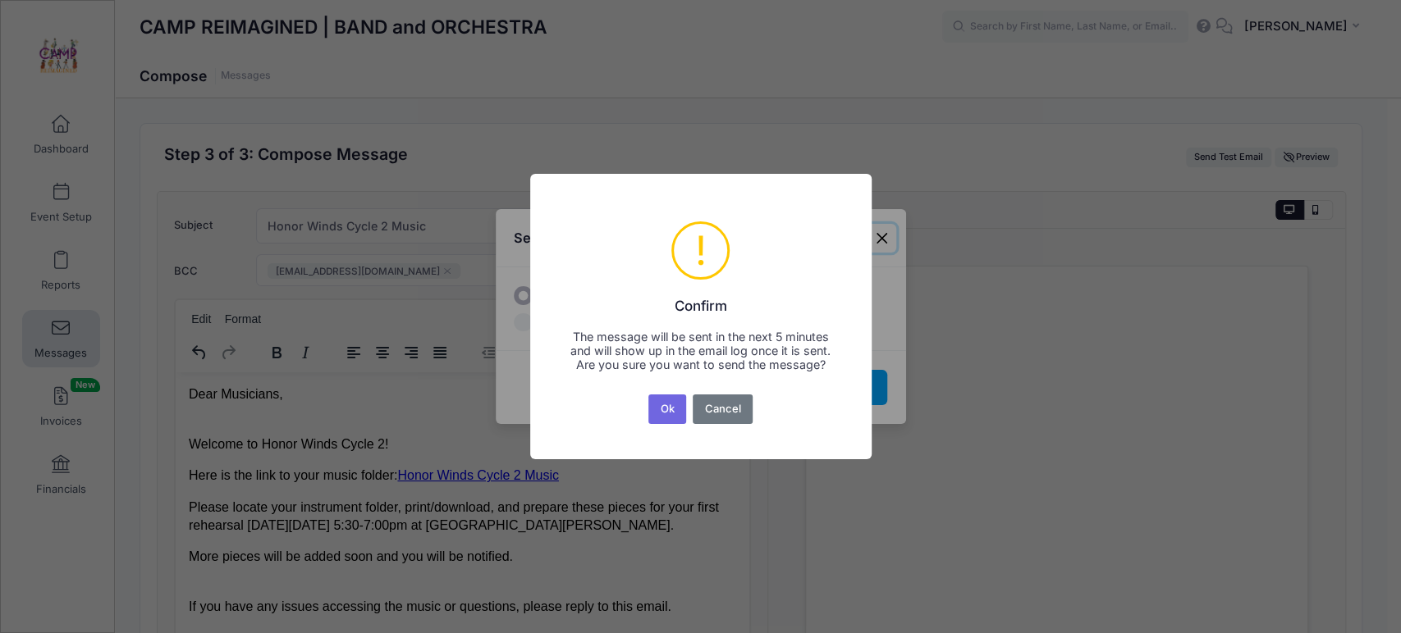
click at [670, 412] on button "Ok" at bounding box center [667, 410] width 38 height 30
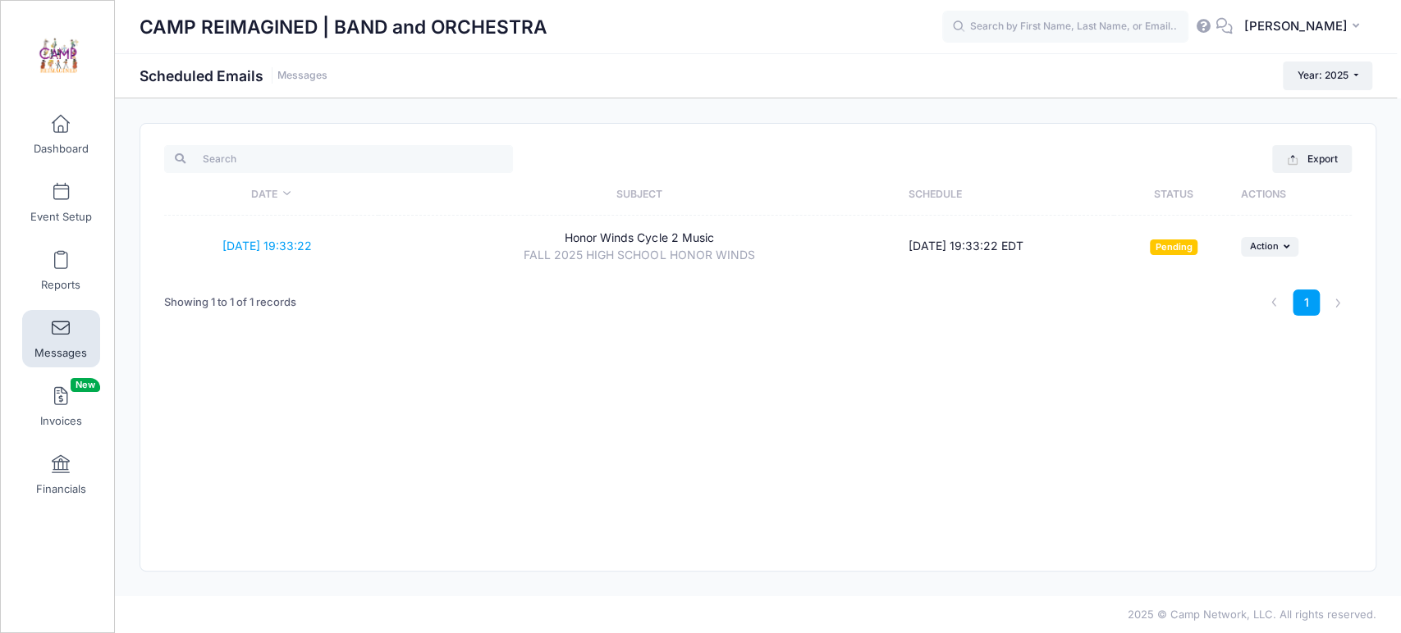
click at [61, 328] on span at bounding box center [61, 329] width 0 height 18
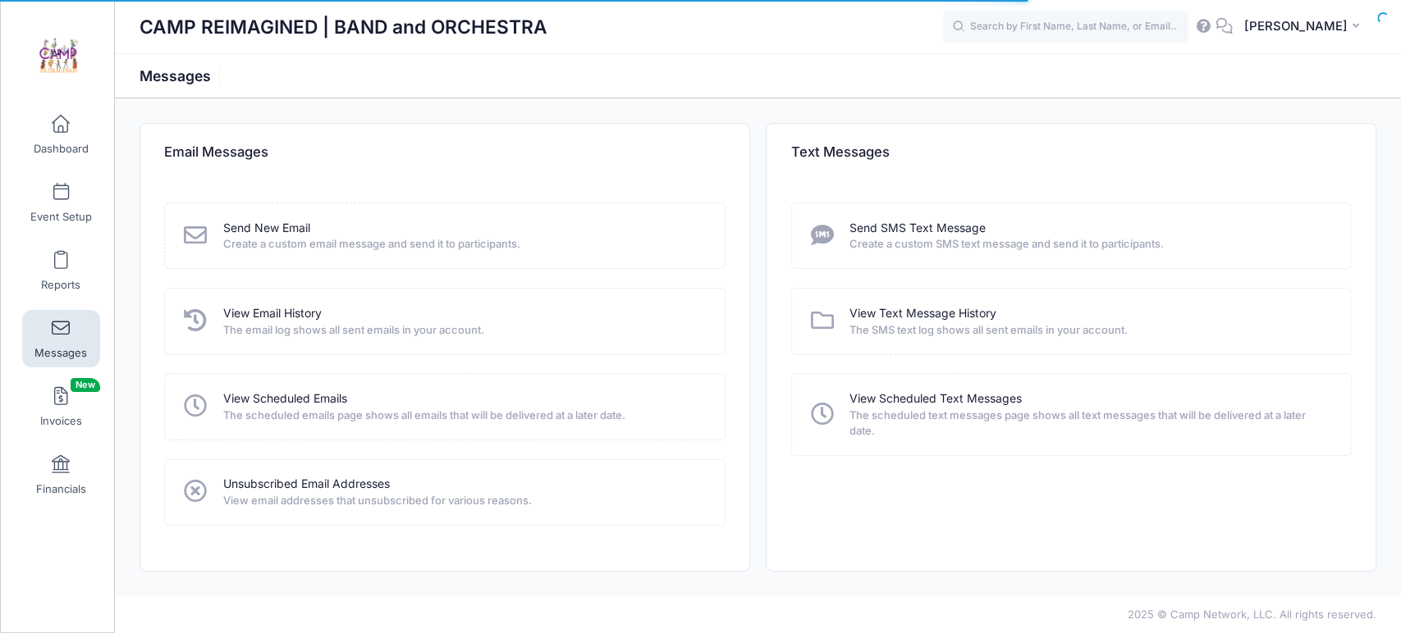
click at [286, 231] on link "Send New Email" at bounding box center [266, 228] width 87 height 17
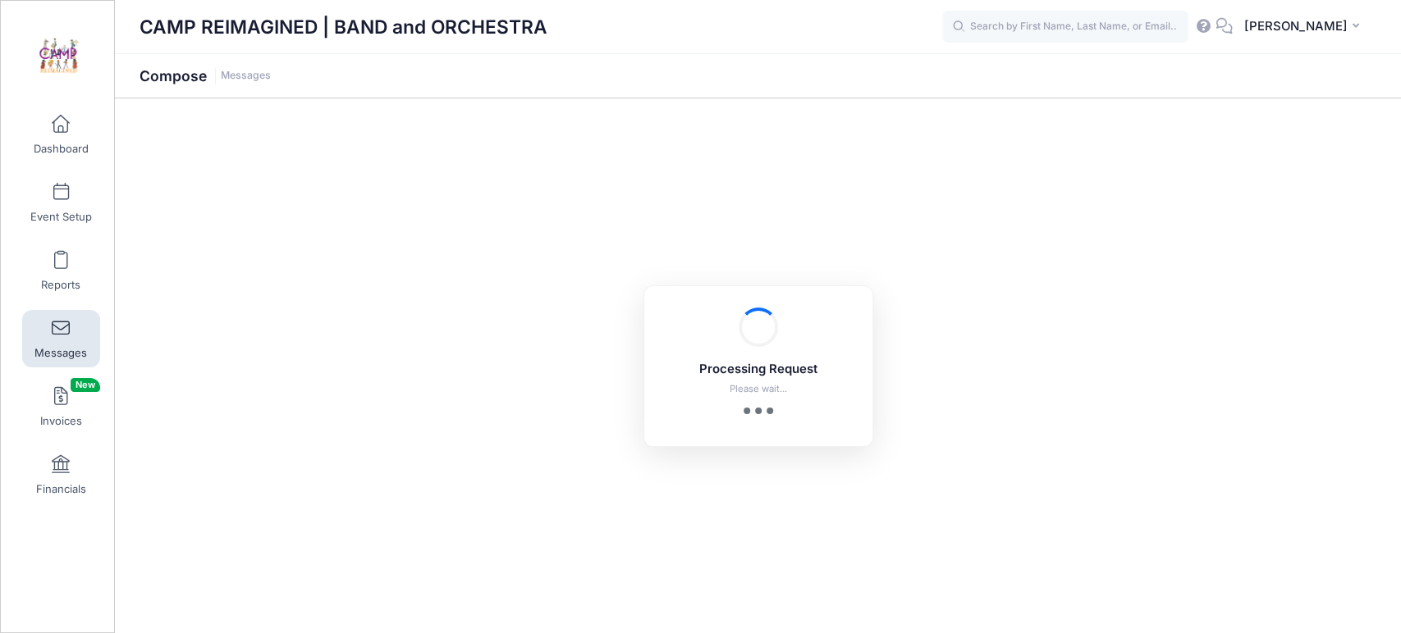
select select "2025"
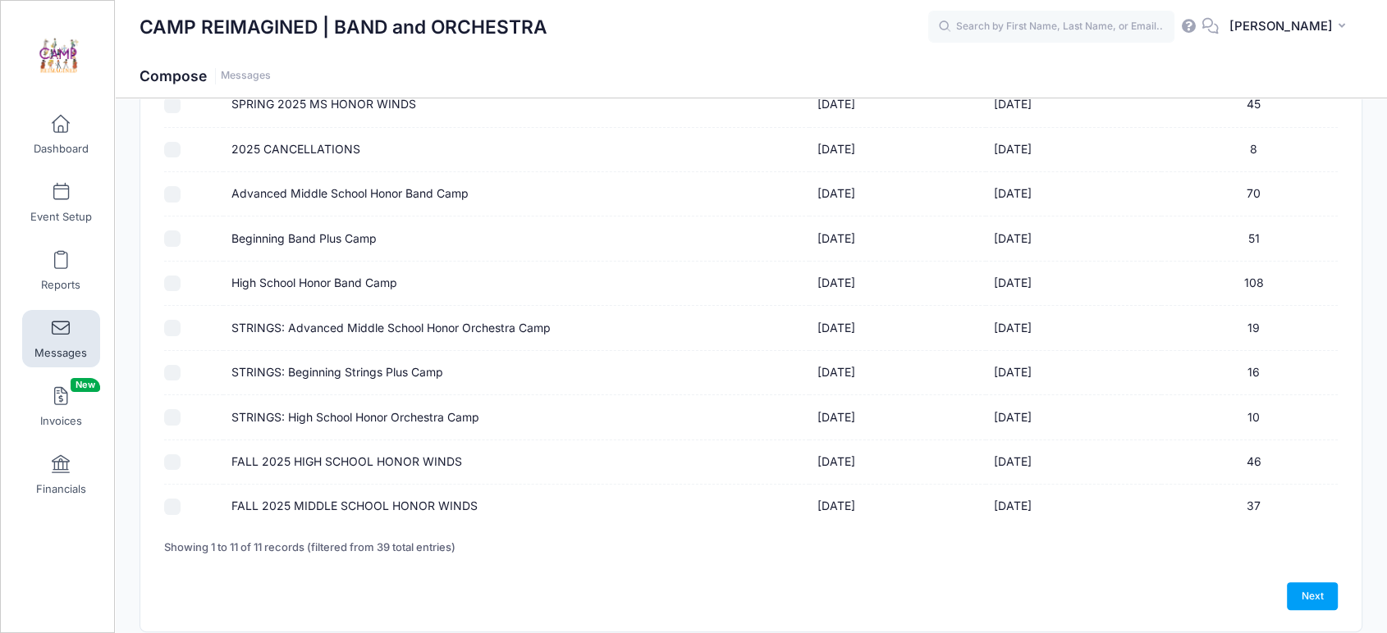
scroll to position [289, 0]
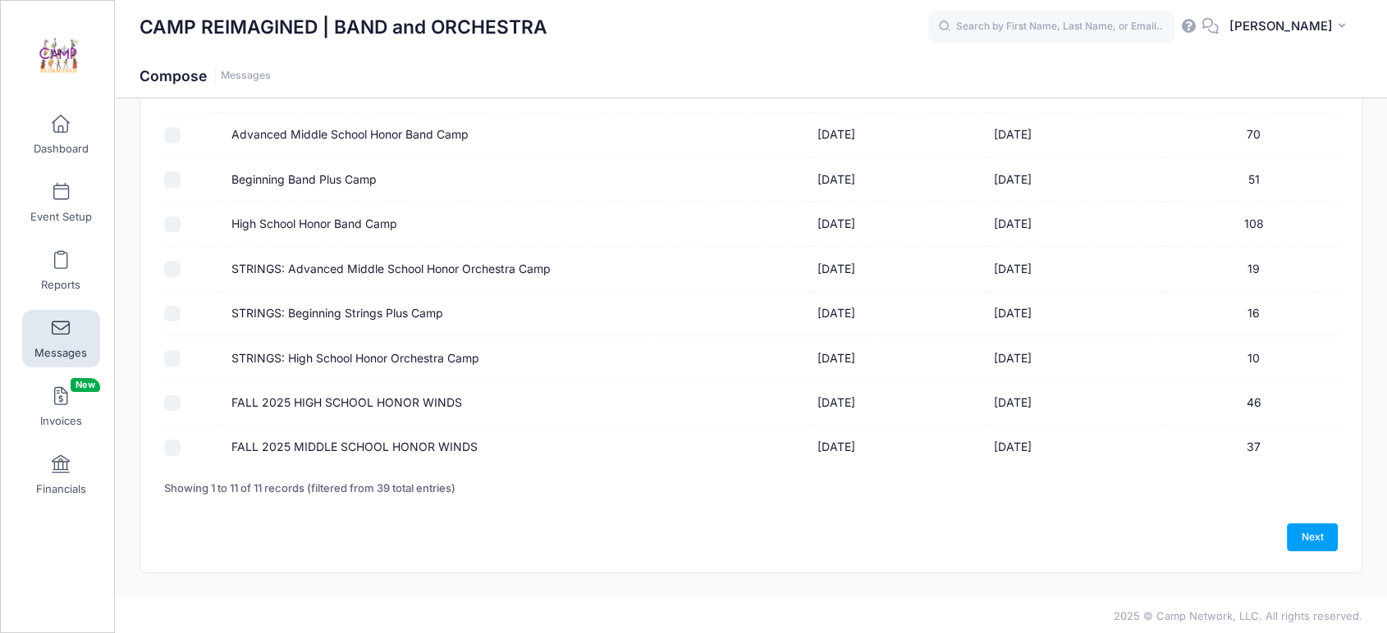
click at [171, 450] on input "FALL 2025 MIDDLE SCHOOL HONOR WINDS" at bounding box center [172, 448] width 16 height 16
checkbox input "true"
click at [1306, 542] on link "Next" at bounding box center [1311, 537] width 51 height 28
select select "50"
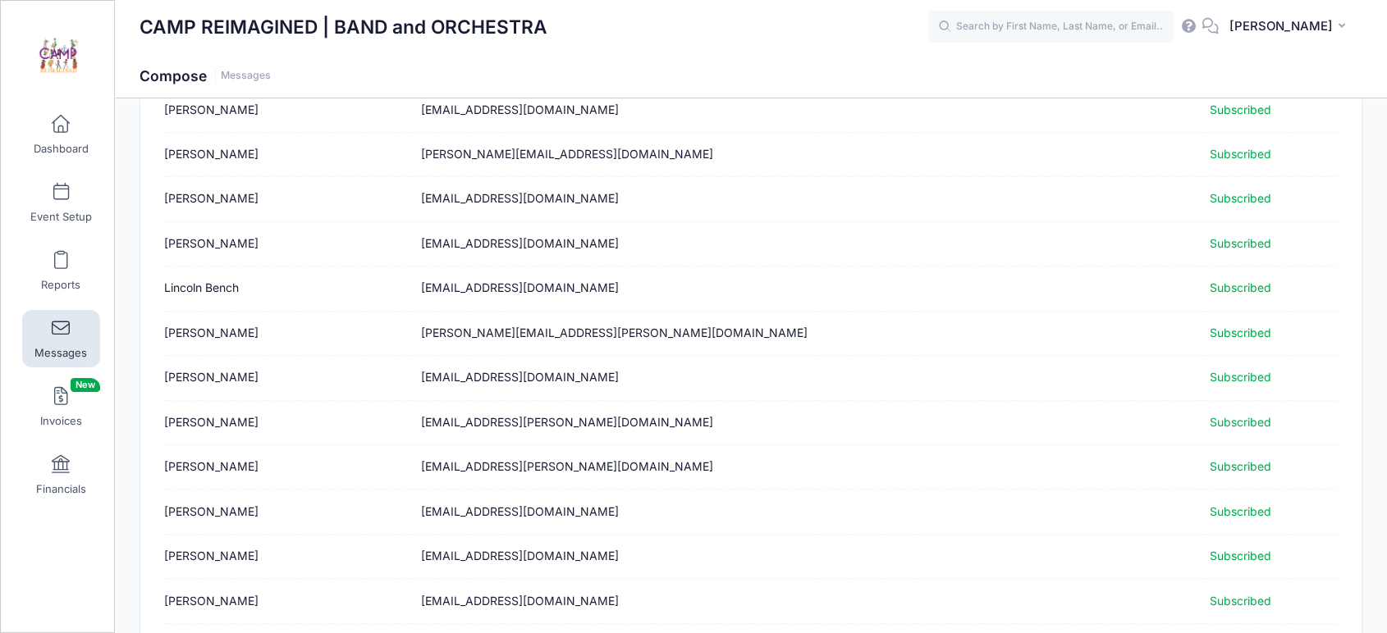
scroll to position [1752, 0]
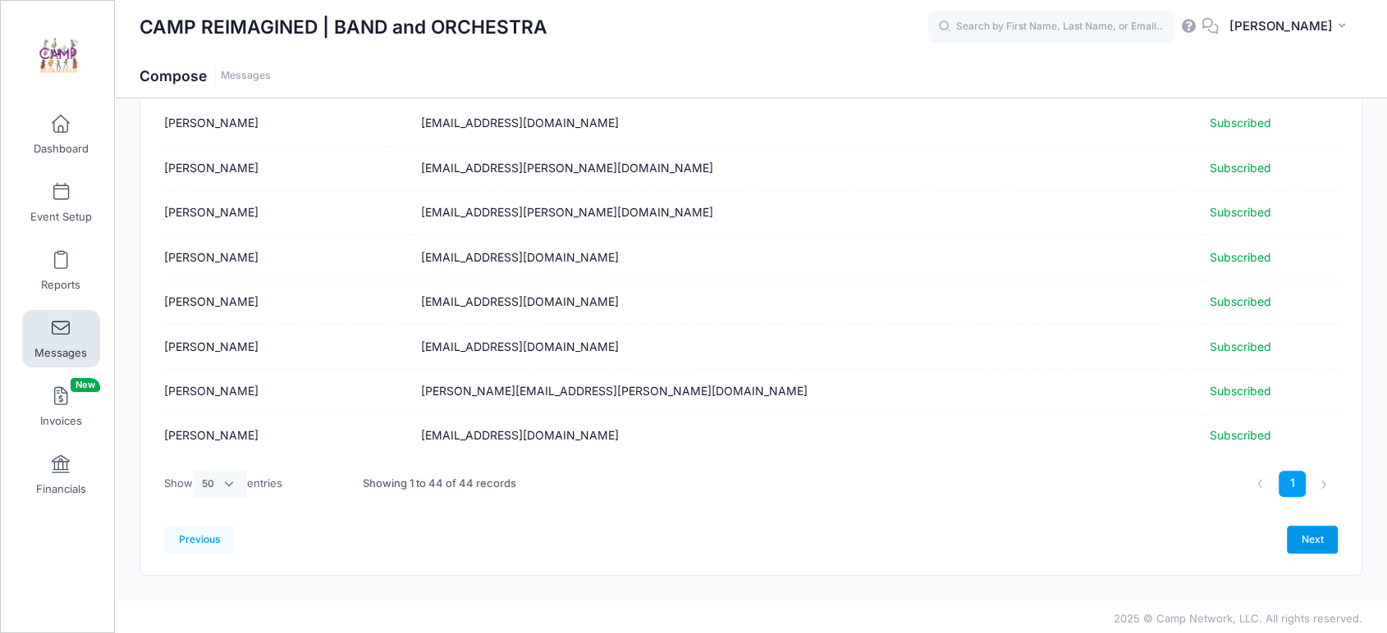
click at [1318, 533] on link "Next" at bounding box center [1311, 540] width 51 height 28
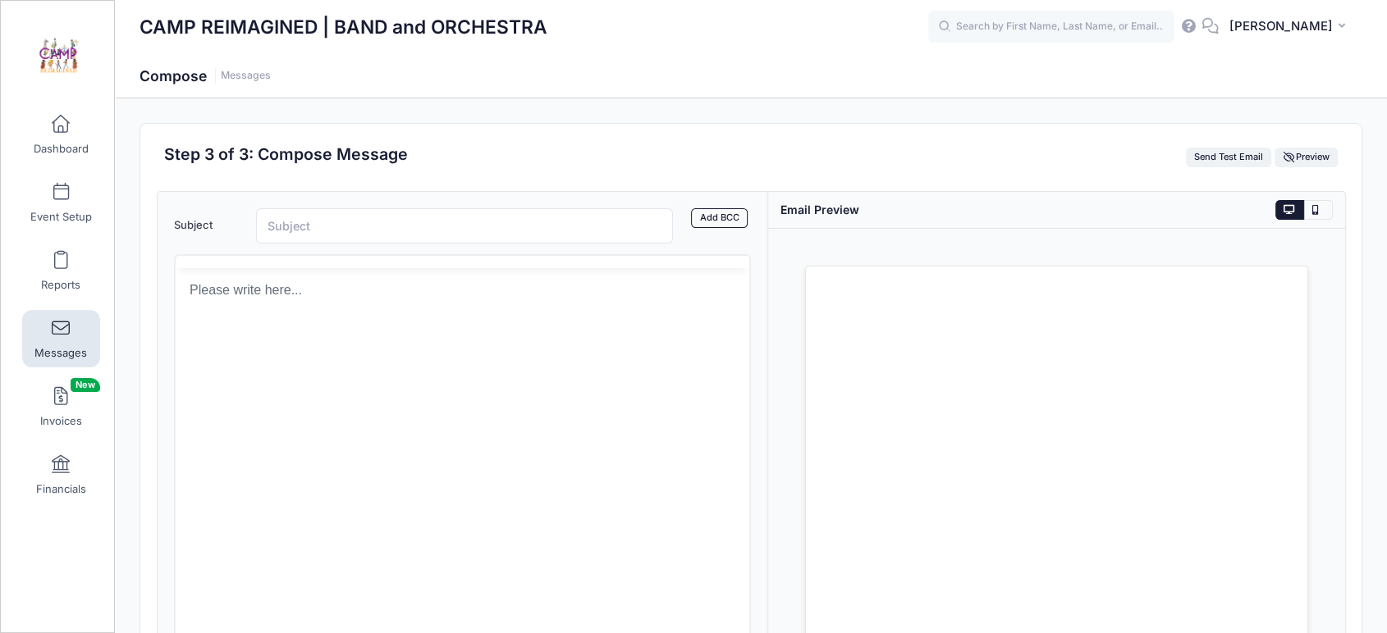
scroll to position [0, 0]
click at [373, 346] on p "Rich Text Area. Press ALT-0 for help." at bounding box center [461, 349] width 547 height 18
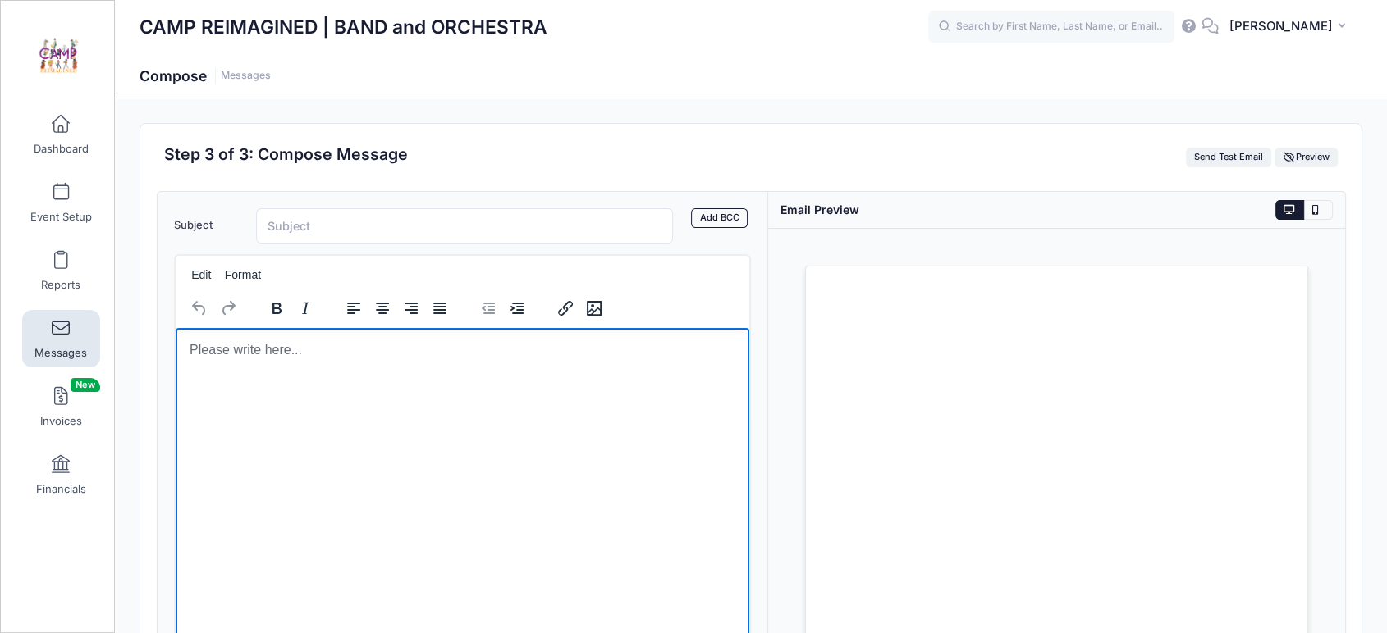
scroll to position [217, 0]
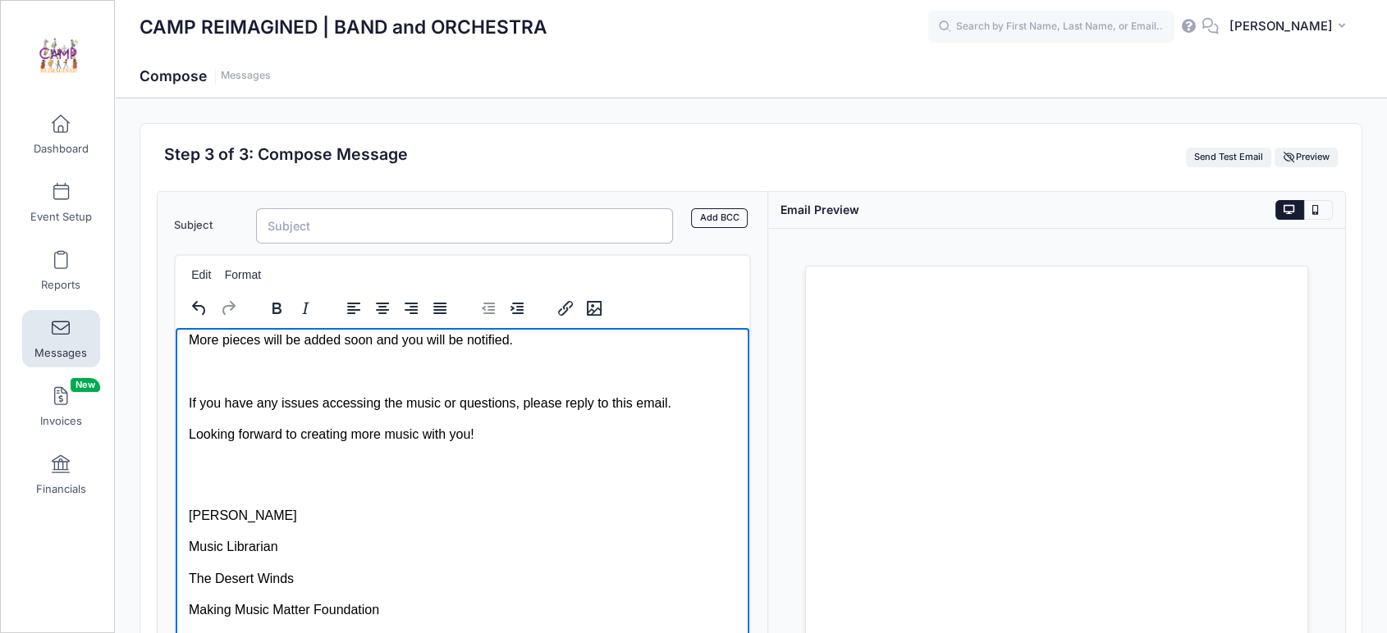
click at [436, 223] on input "Subject" at bounding box center [464, 225] width 417 height 35
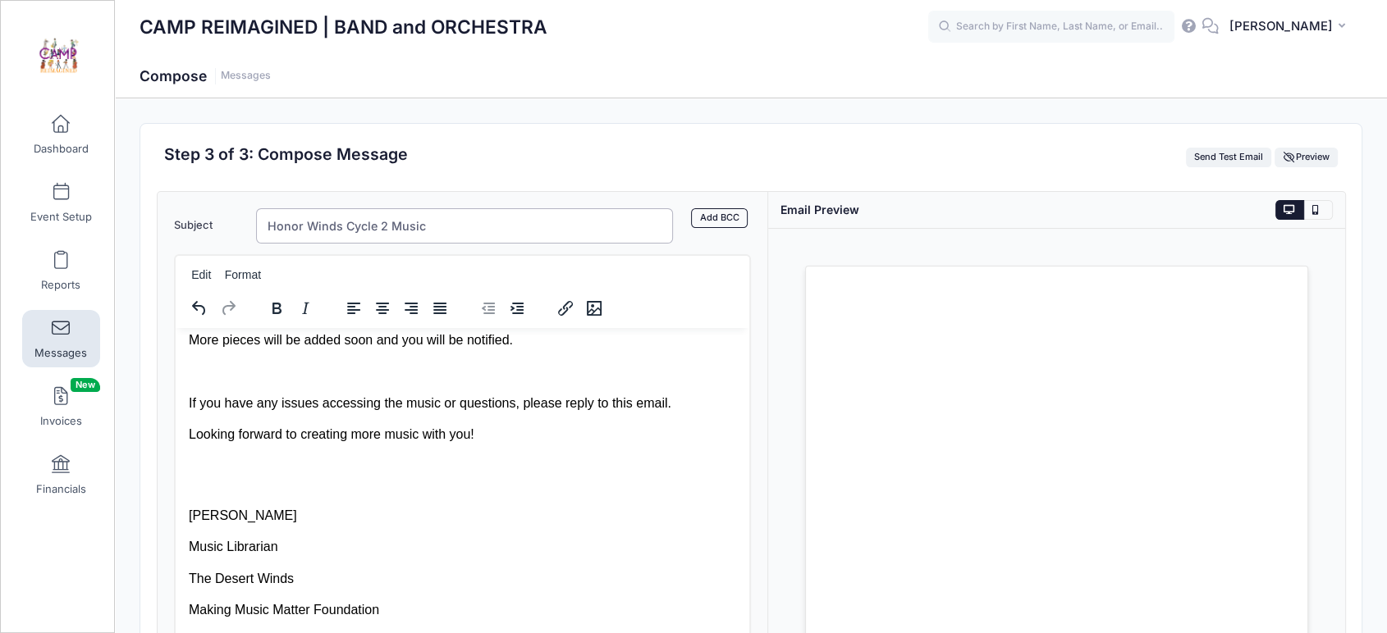
type input "Honor Winds Cycle 2 Music"
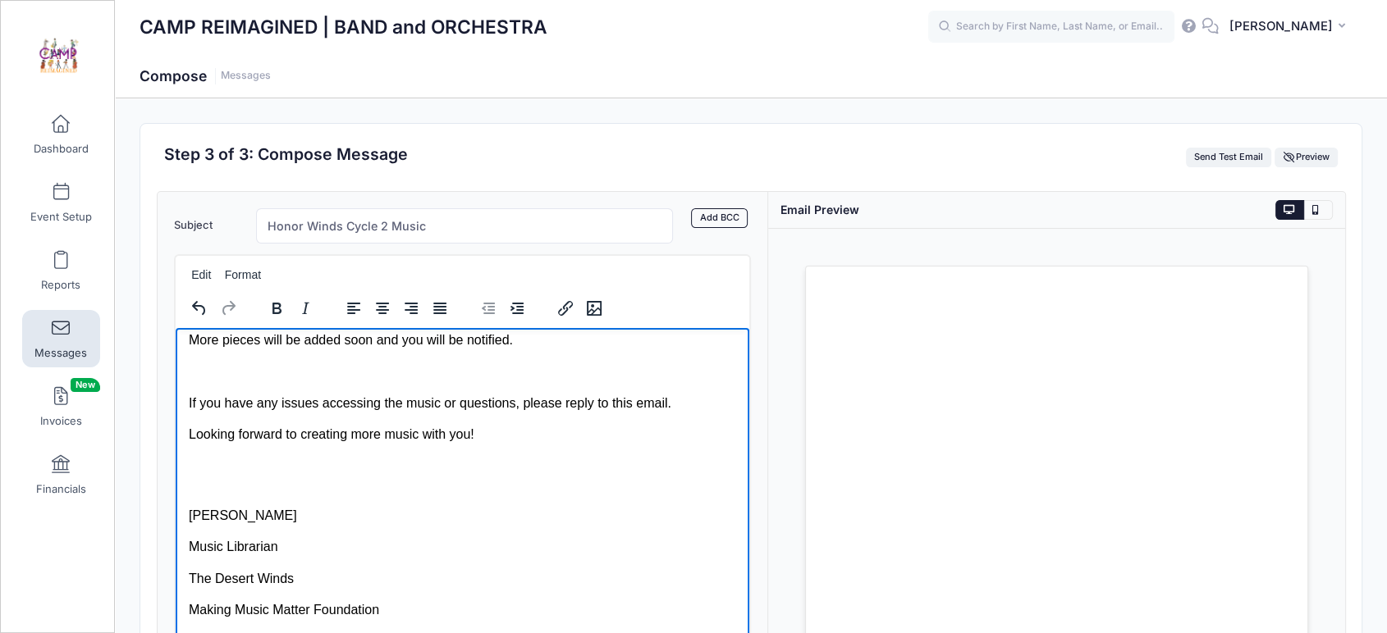
click at [581, 394] on p "If you have any issues accessing the music or questions, please reply to this e…" at bounding box center [461, 403] width 547 height 18
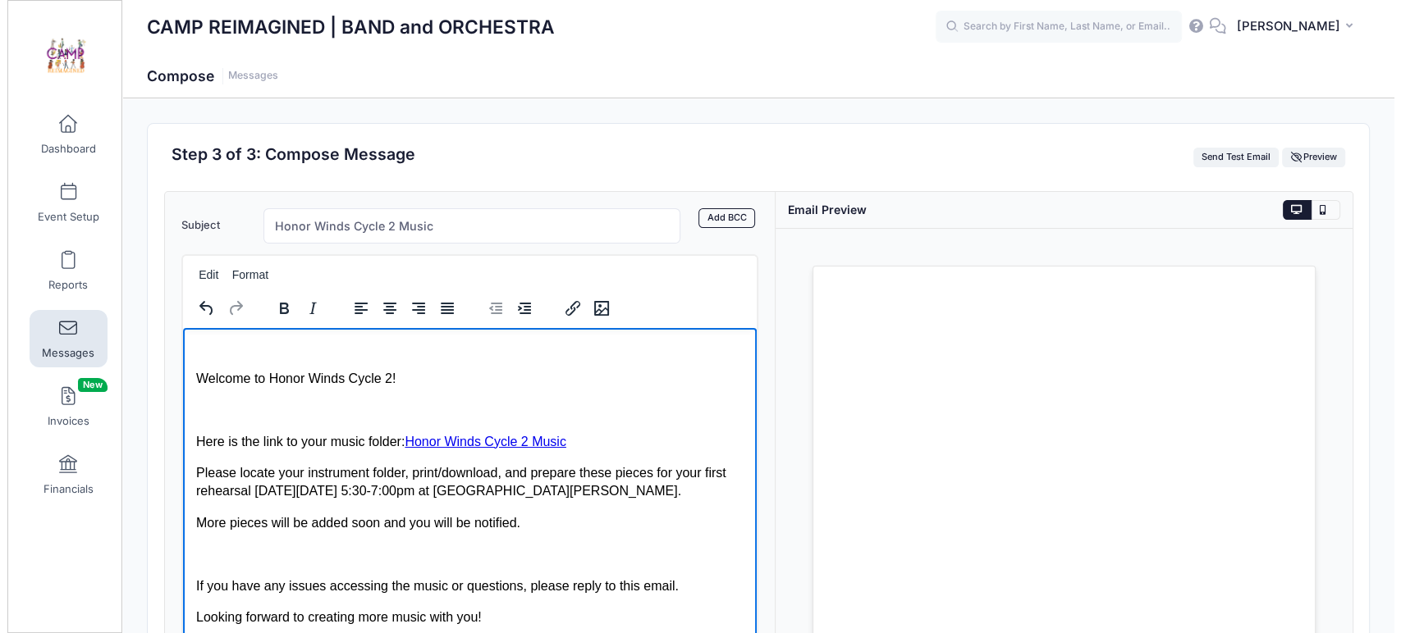
scroll to position [0, 0]
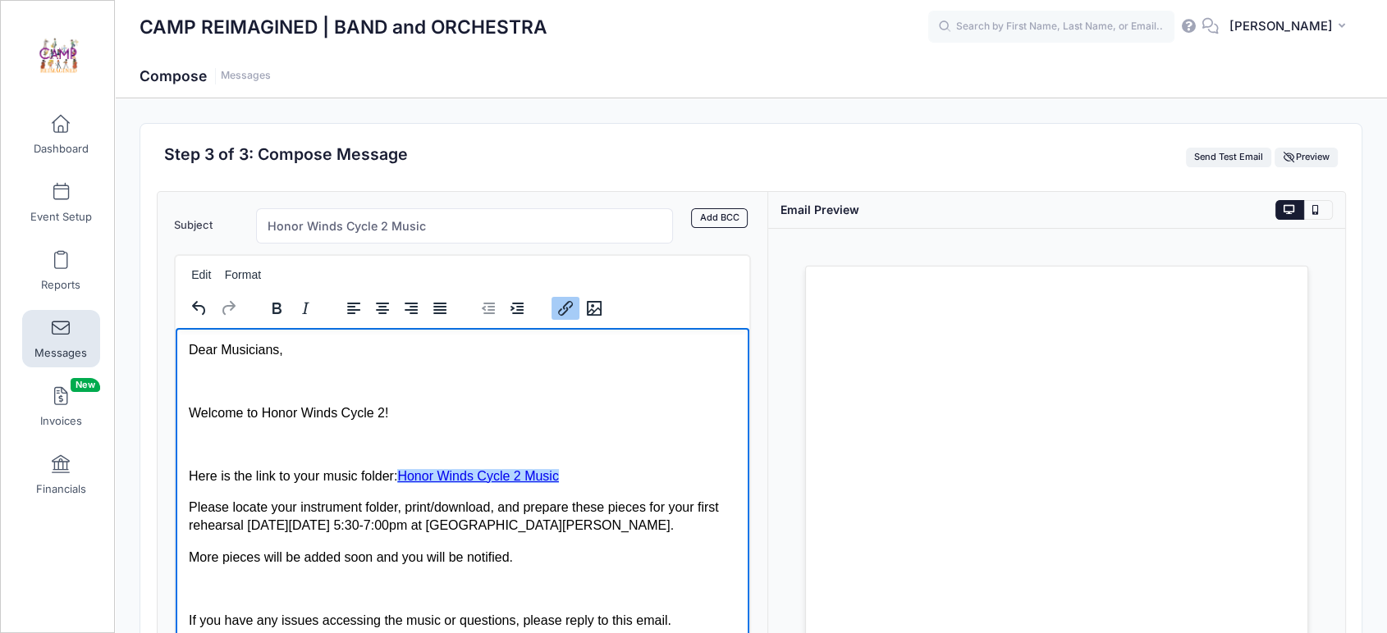
drag, startPoint x: 569, startPoint y: 476, endPoint x: 400, endPoint y: 473, distance: 169.9
click at [400, 473] on p "Here is the link to your music folder: Honor Winds Cycle 2 Music﻿" at bounding box center [461, 476] width 547 height 18
click at [564, 308] on icon "Insert/edit link" at bounding box center [565, 309] width 20 height 20
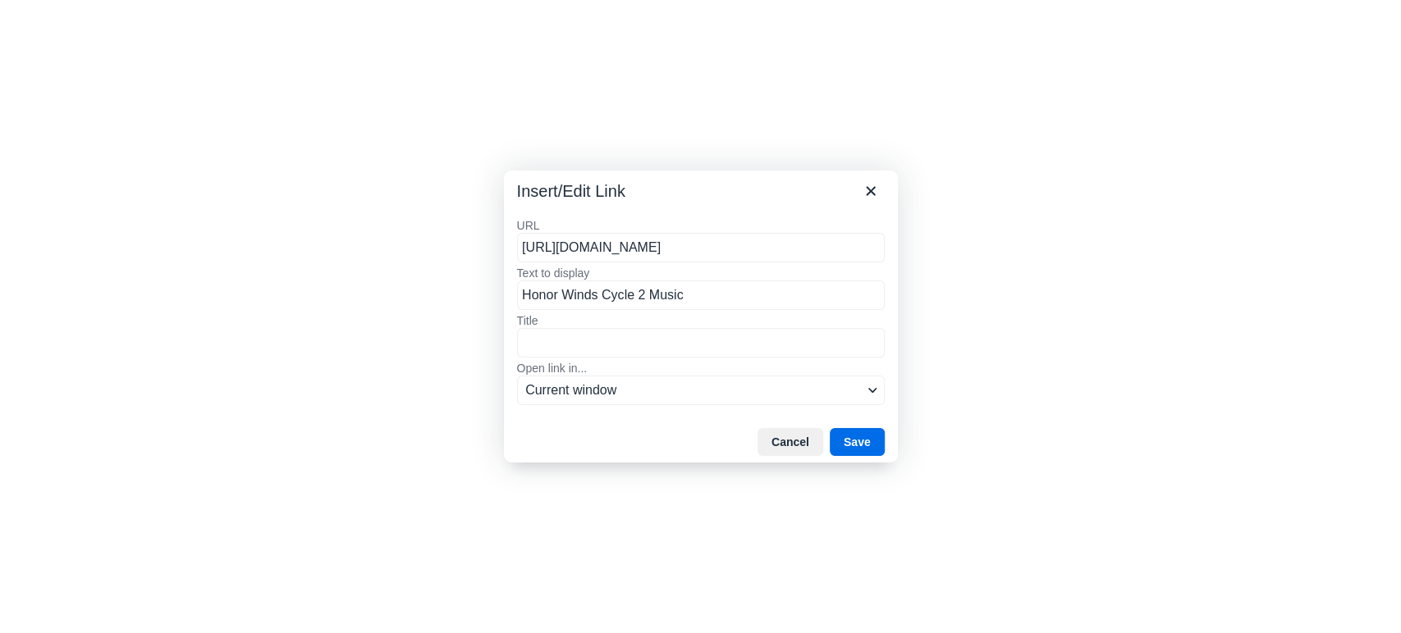
scroll to position [0, 199]
click at [695, 249] on input "https://drive.google.com/drive/folders/1sPtKQoAC3WCAgkID4dFHaFJ0vViAbCmj?usp=dr…" at bounding box center [701, 248] width 368 height 30
drag, startPoint x: 695, startPoint y: 249, endPoint x: 682, endPoint y: 258, distance: 15.5
click at [694, 249] on input "https://drive.google.com/drive/folders/1sPtKQoAC3WCAgkID4dFHaFJ0vViAbCmj?usp=dr…" at bounding box center [701, 248] width 368 height 30
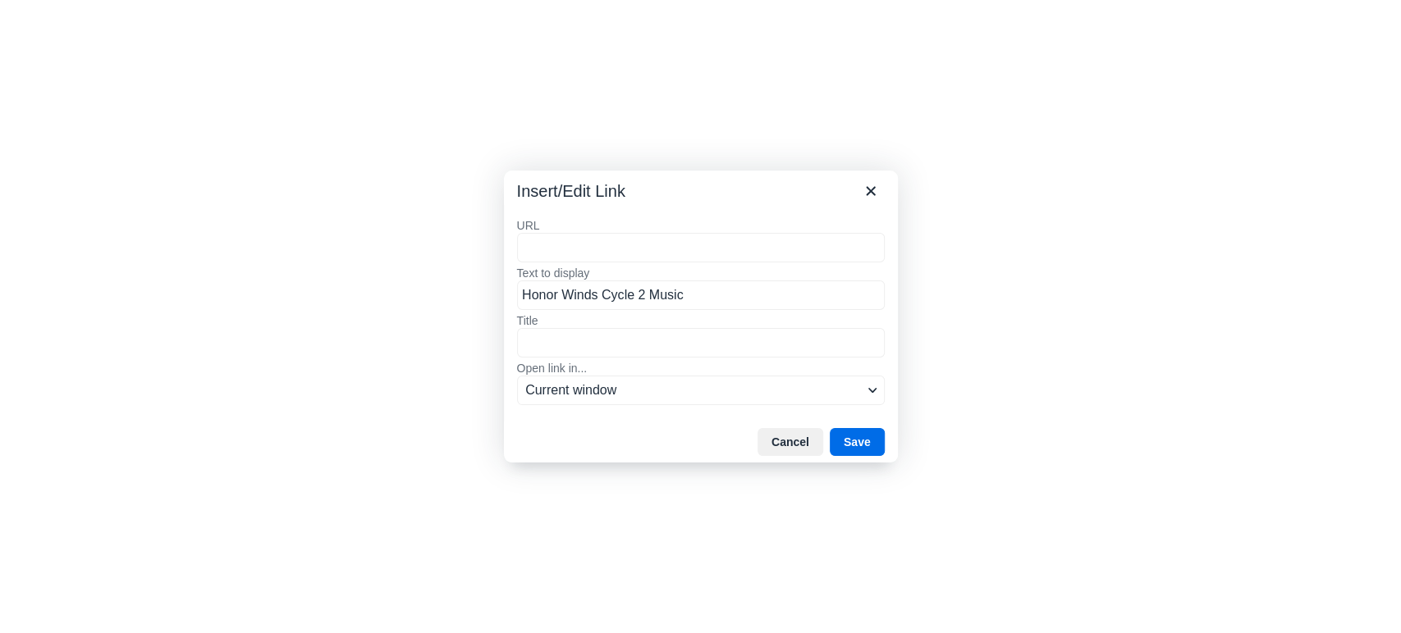
scroll to position [0, 0]
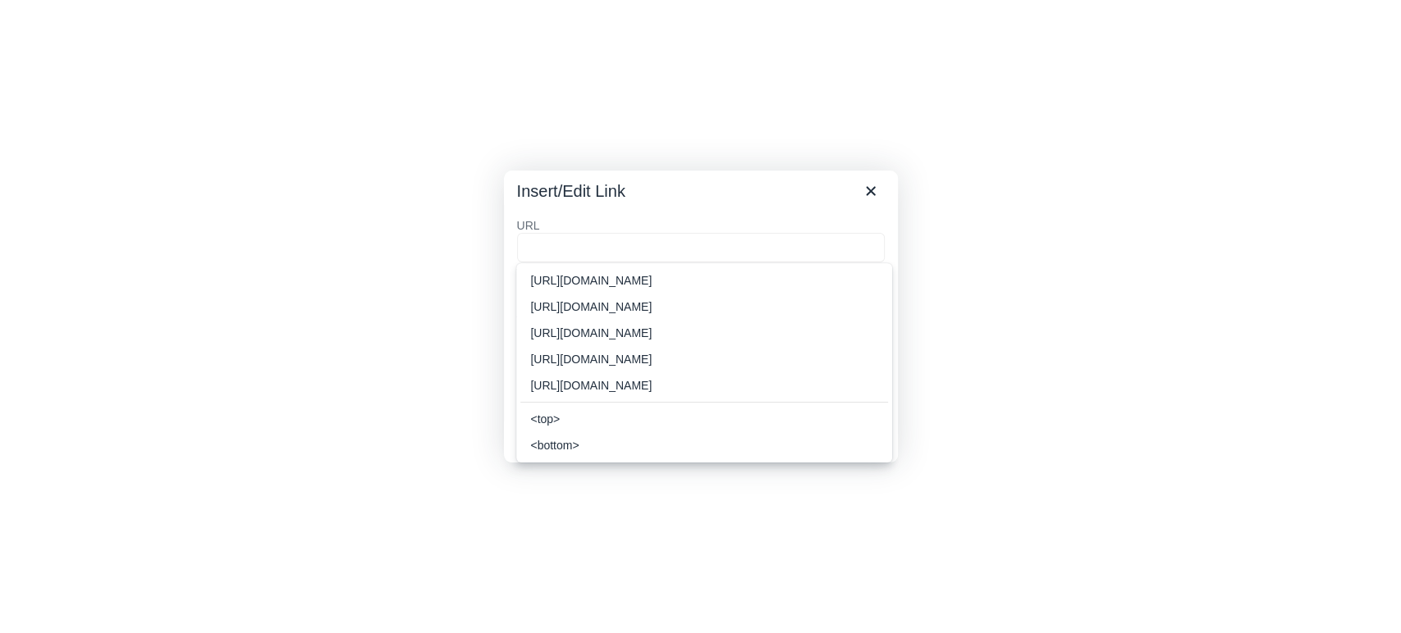
type input "https://drive.google.com/drive/folders/1_Faaje8WYVdZPBiA-P96XNHuD4WyeC1l?usp=dr…"
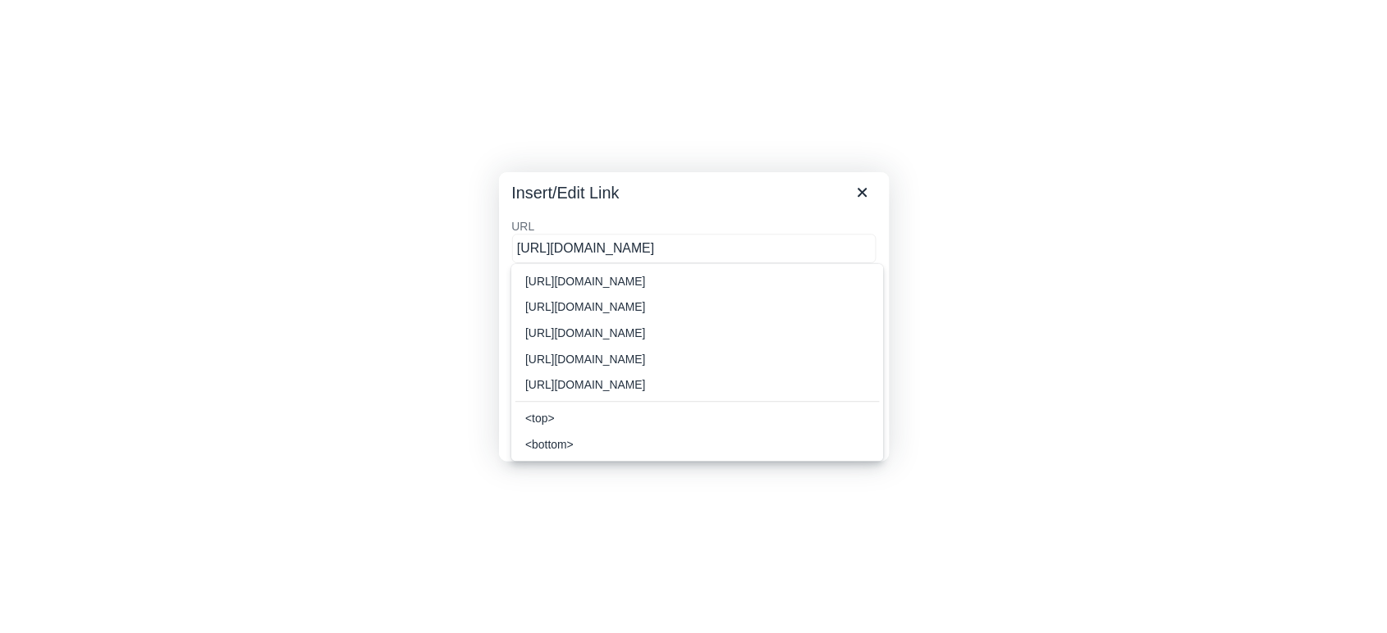
scroll to position [0, 198]
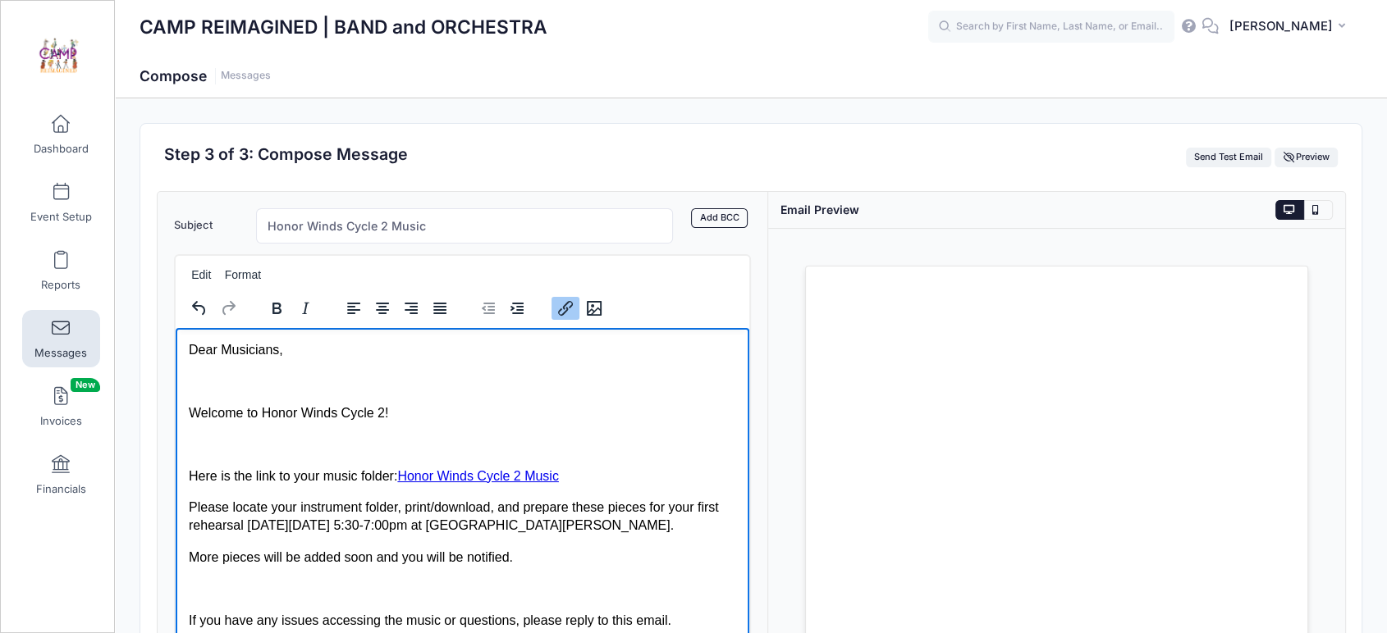
click at [546, 475] on link "Honor Winds Cycle 2 Music﻿" at bounding box center [477, 475] width 162 height 14
click at [627, 528] on p "Please locate your instrument folder, print/download, and prepare these pieces …" at bounding box center [461, 516] width 547 height 37
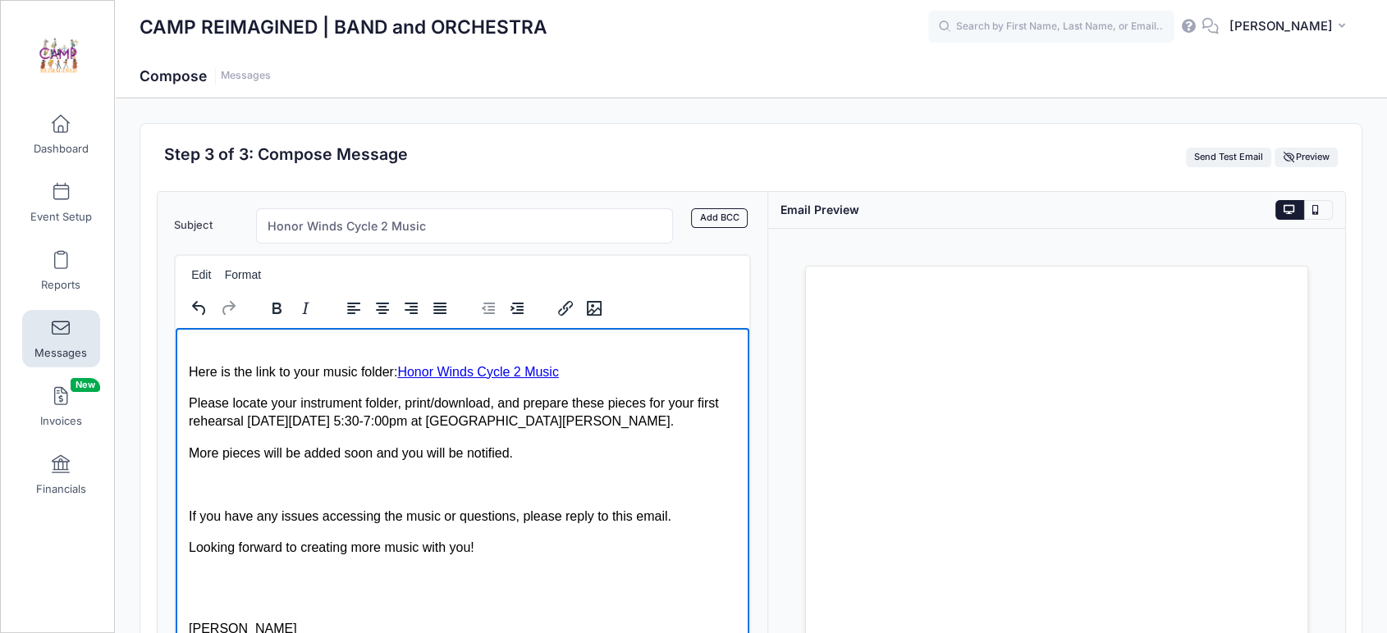
scroll to position [0, 0]
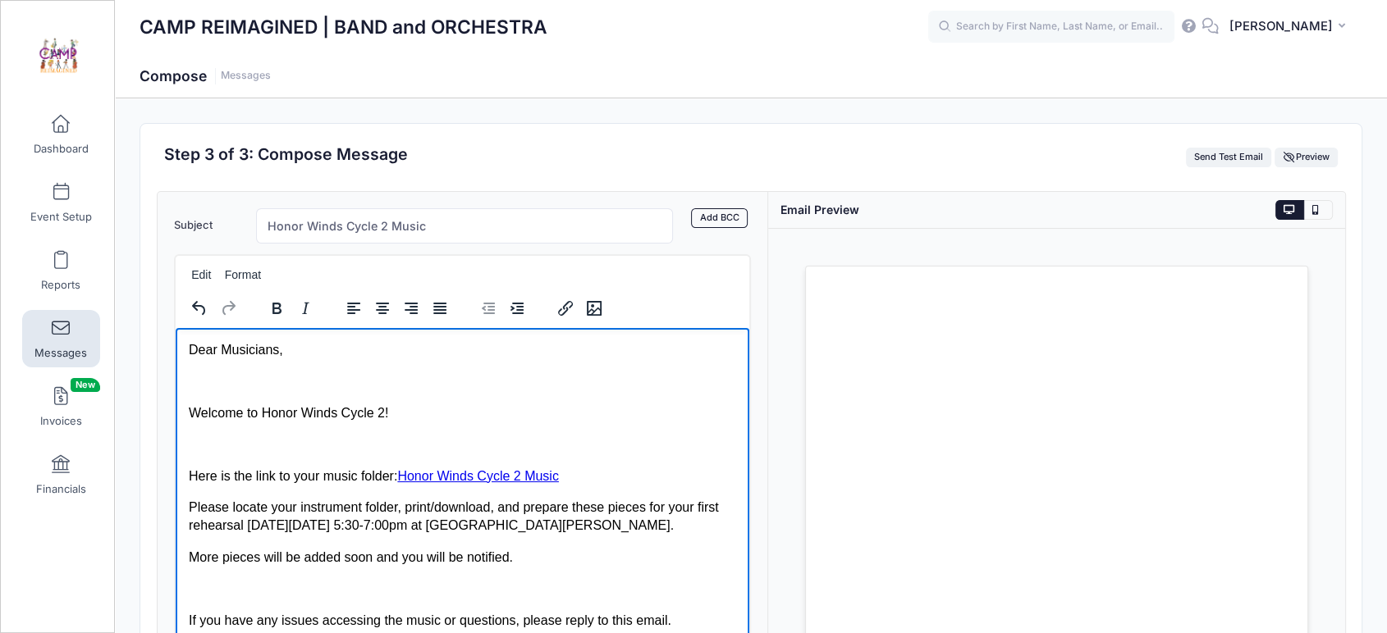
click at [315, 450] on p "Rich Text Area. Press ALT-0 for help." at bounding box center [461, 444] width 547 height 18
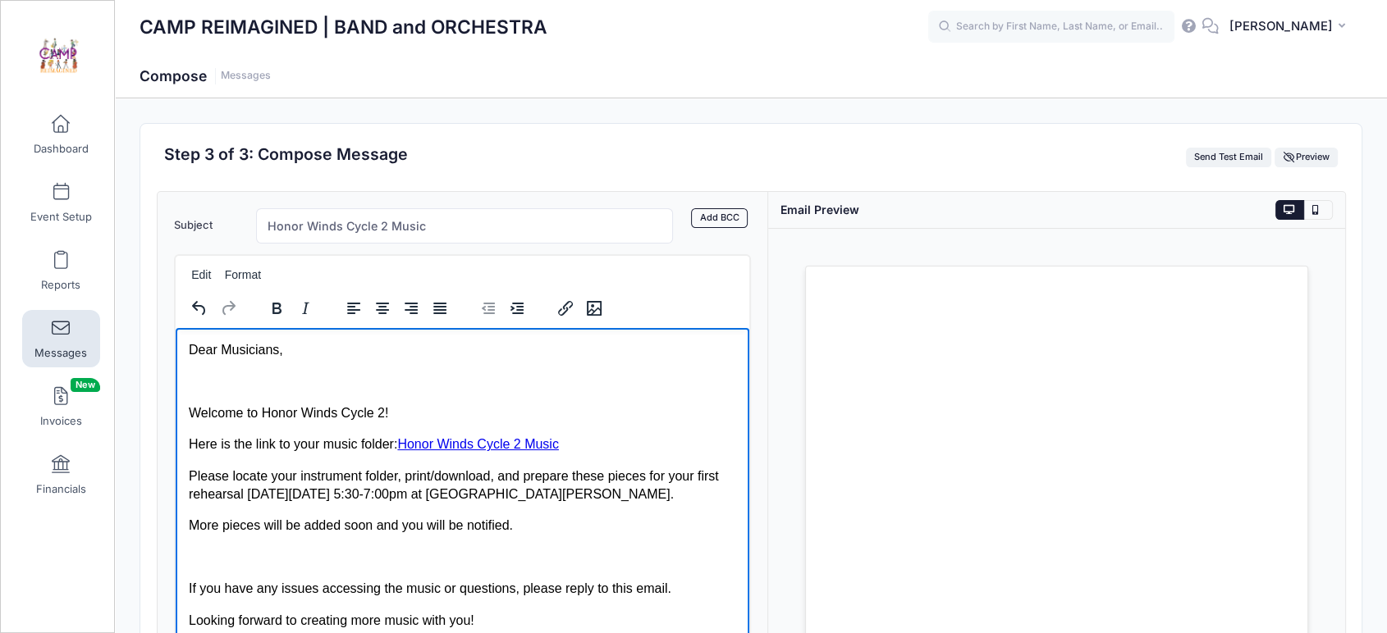
click at [311, 394] on body "Dear Musicians, Welcome to Honor Winds Cycle 2! Here is the link to your music …" at bounding box center [461, 588] width 547 height 496
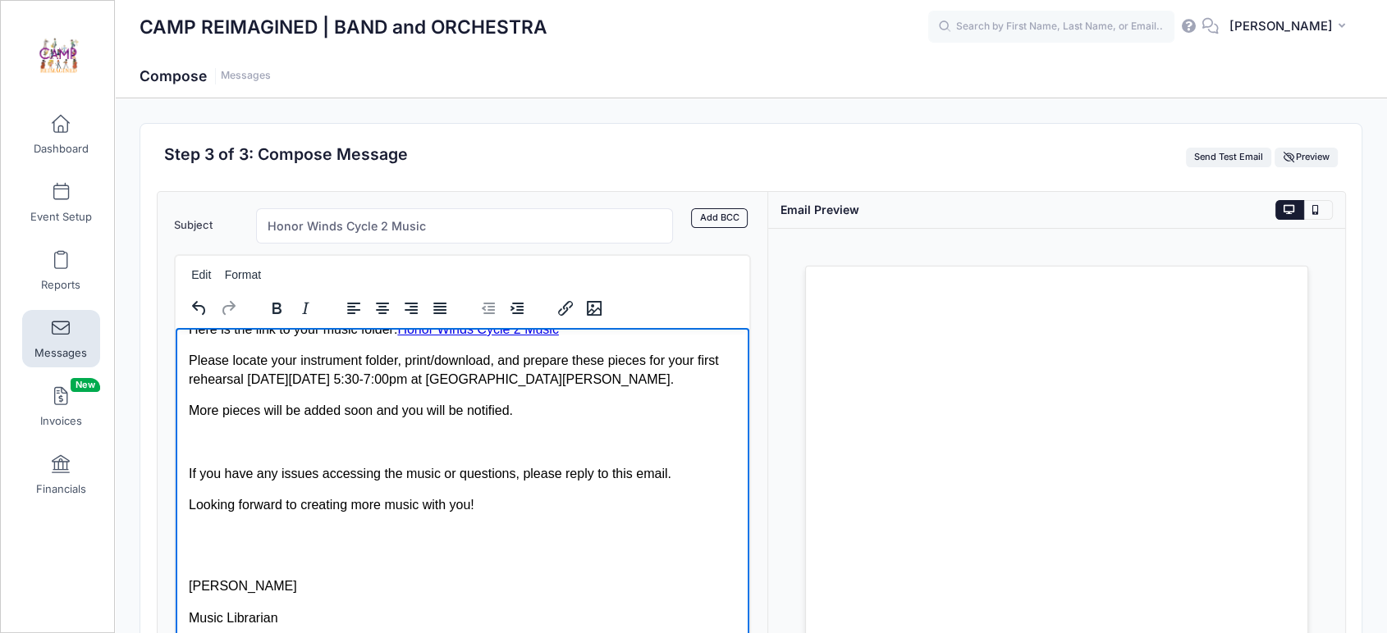
scroll to position [155, 0]
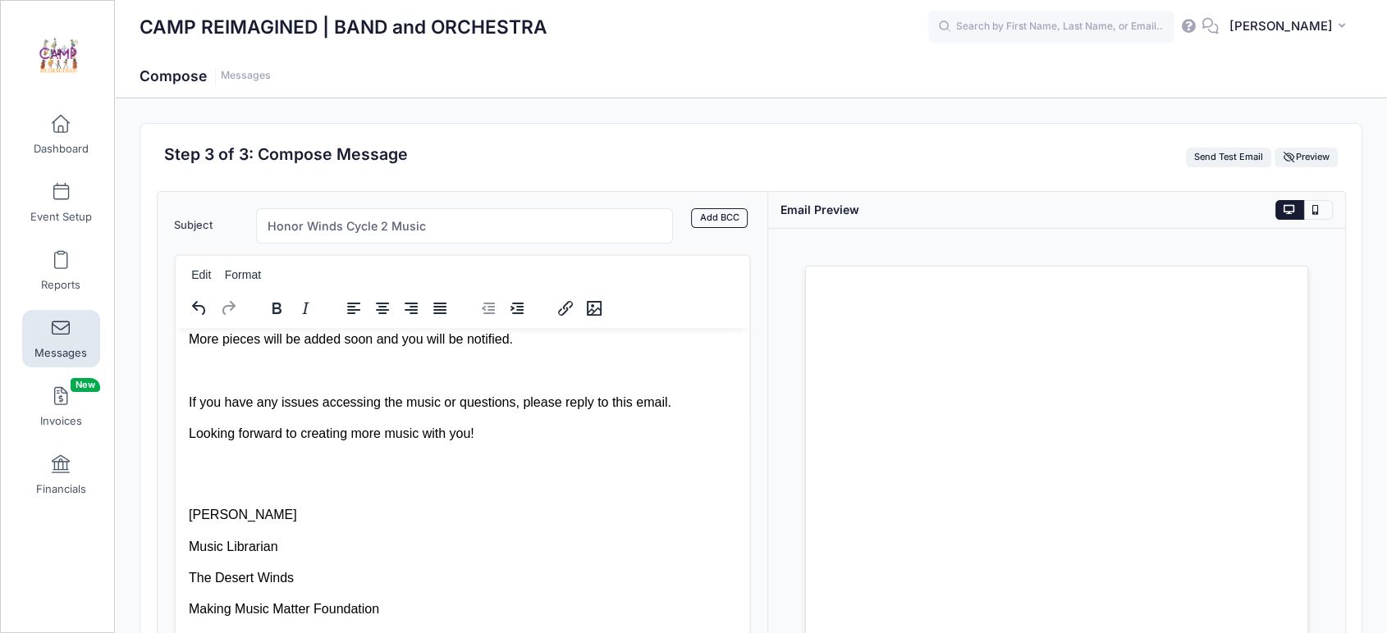
drag, startPoint x: 716, startPoint y: 216, endPoint x: 685, endPoint y: 232, distance: 35.2
click at [716, 217] on link "Add BCC" at bounding box center [719, 218] width 57 height 20
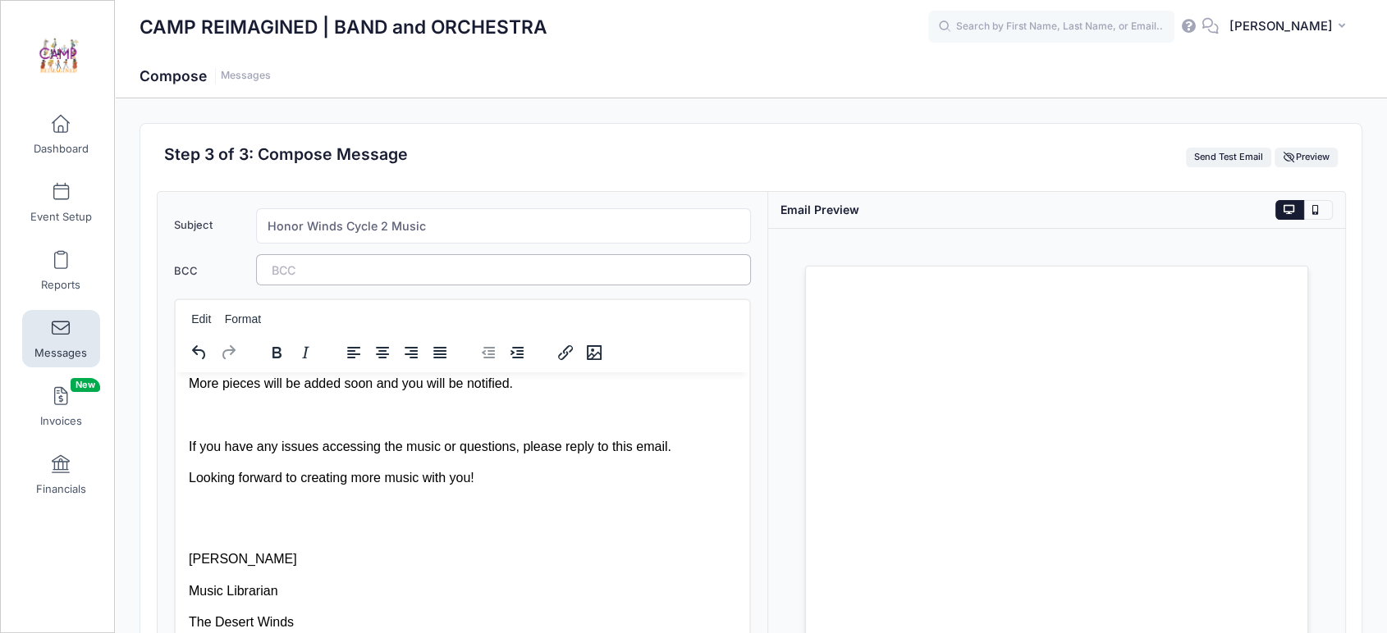
click at [469, 271] on tags "​" at bounding box center [503, 269] width 495 height 31
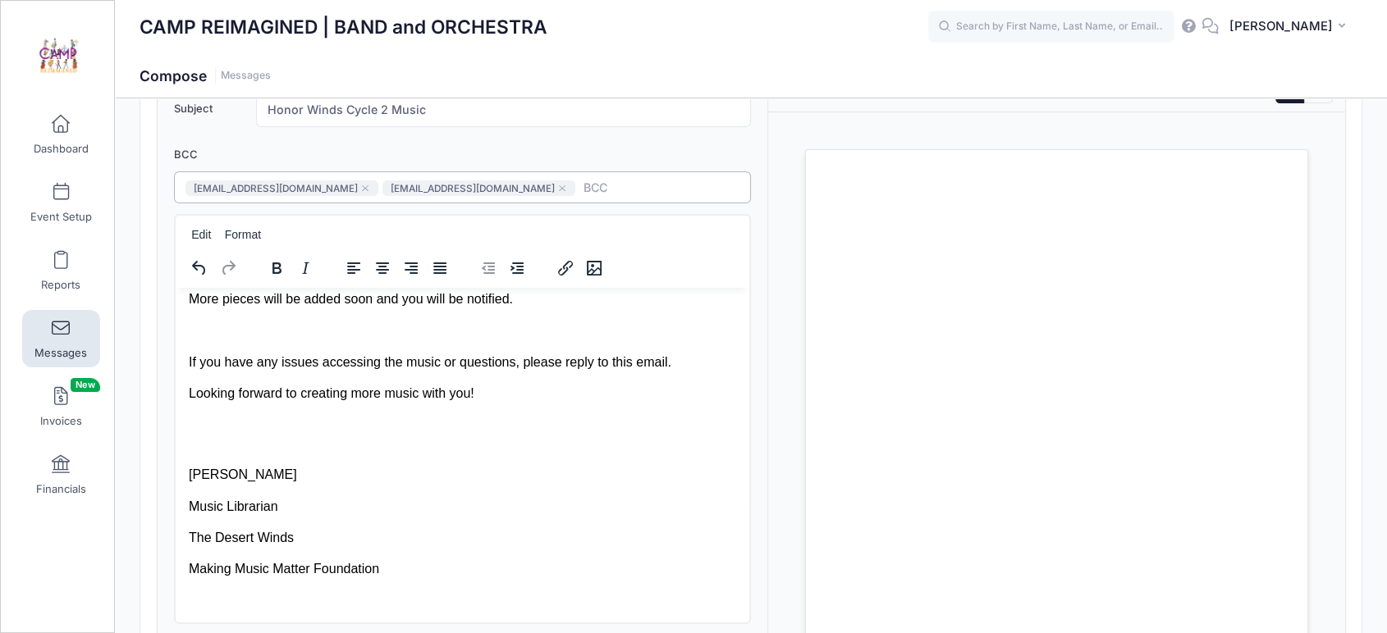
scroll to position [274, 0]
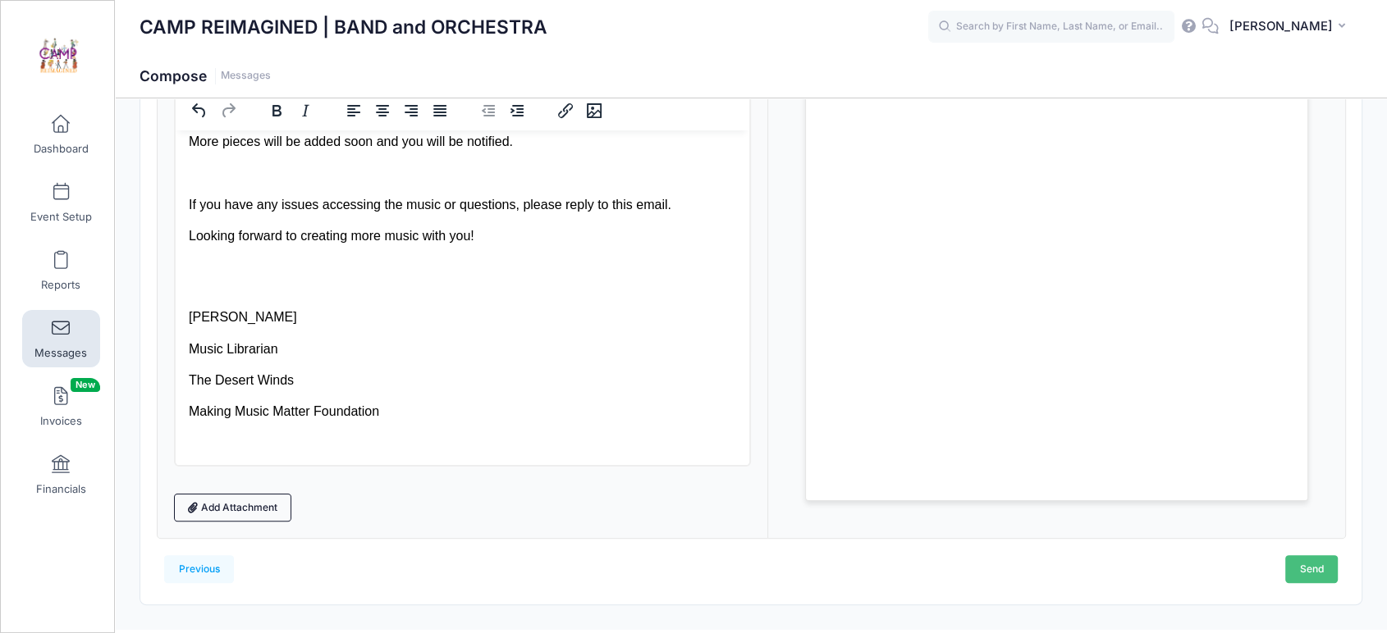
click at [1306, 555] on link "Send" at bounding box center [1311, 569] width 53 height 28
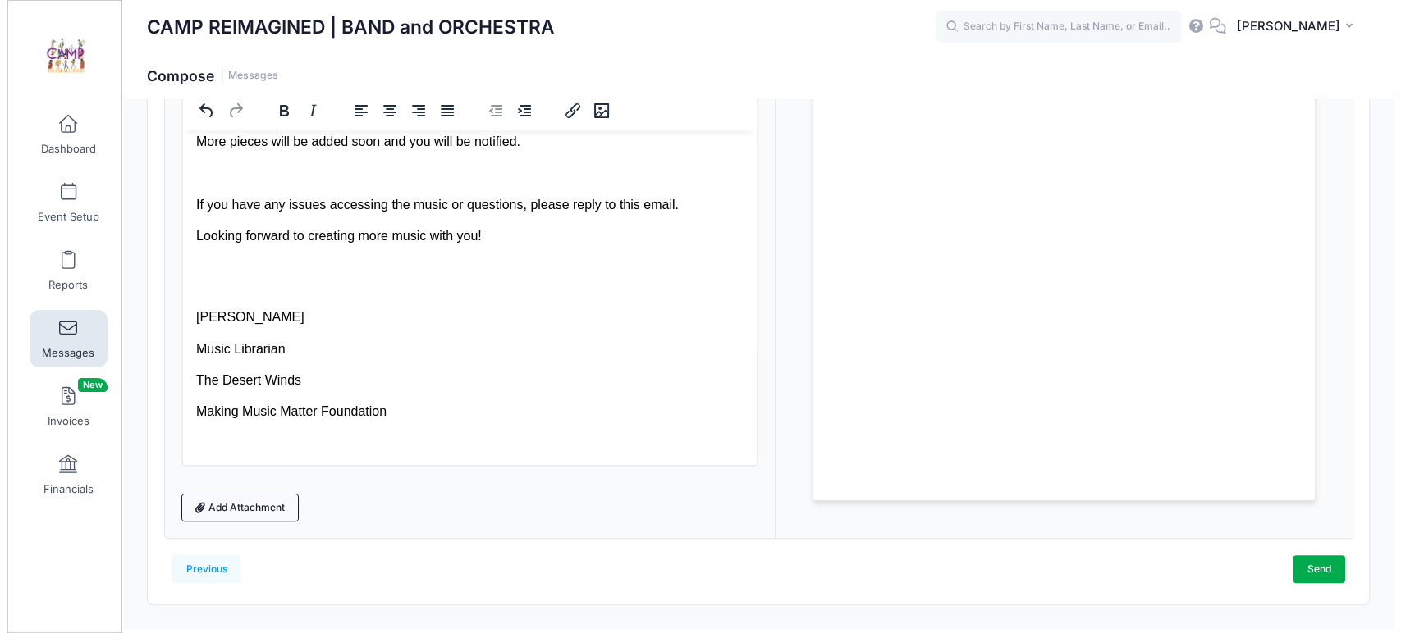
scroll to position [0, 0]
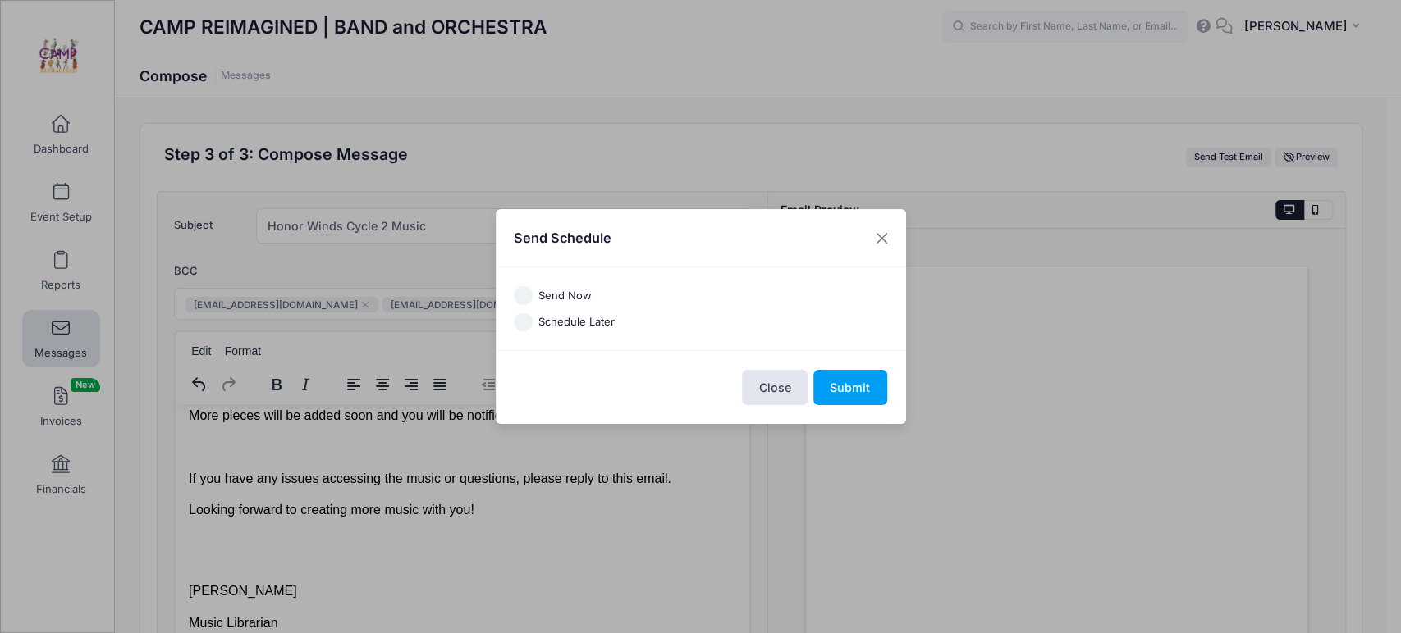
click at [578, 294] on label "Send Now" at bounding box center [564, 296] width 53 height 16
click at [532, 294] on input "Send Now" at bounding box center [523, 295] width 19 height 19
radio input "true"
click at [868, 394] on button "Submit" at bounding box center [850, 387] width 74 height 35
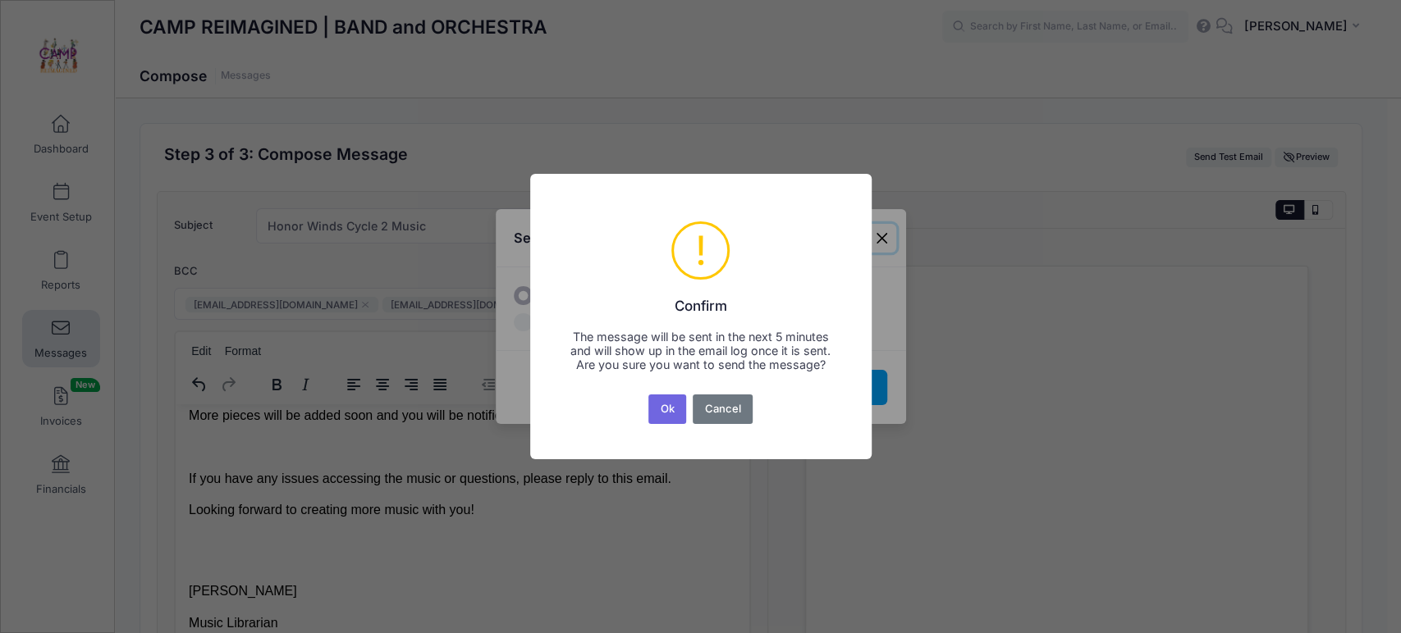
click at [666, 413] on button "Ok" at bounding box center [667, 410] width 38 height 30
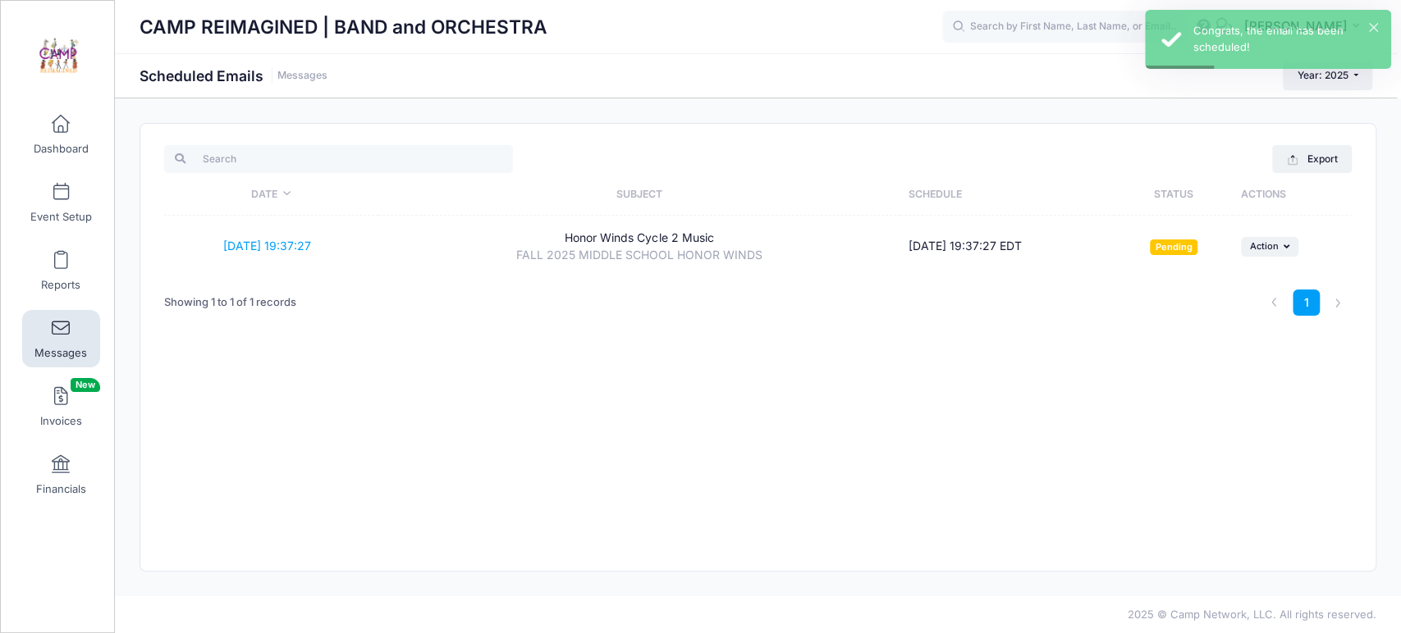
click at [61, 334] on span at bounding box center [61, 329] width 0 height 18
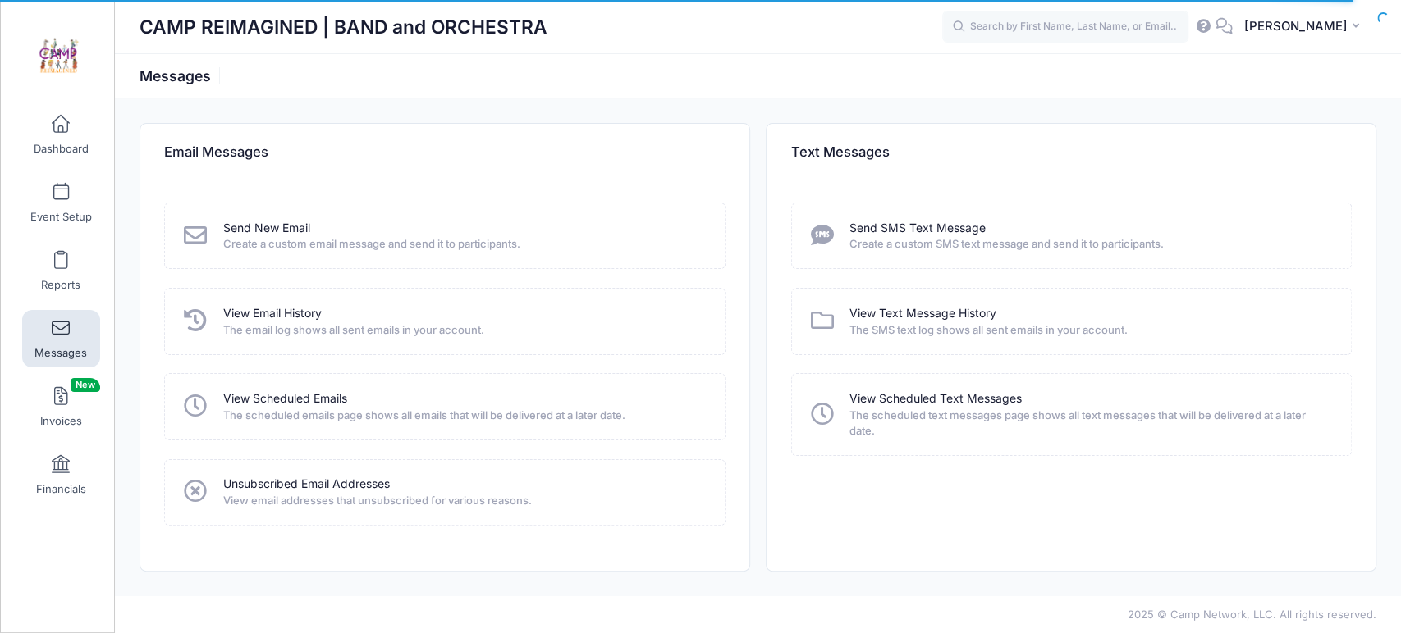
click at [934, 227] on link "Send SMS Text Message" at bounding box center [917, 228] width 136 height 17
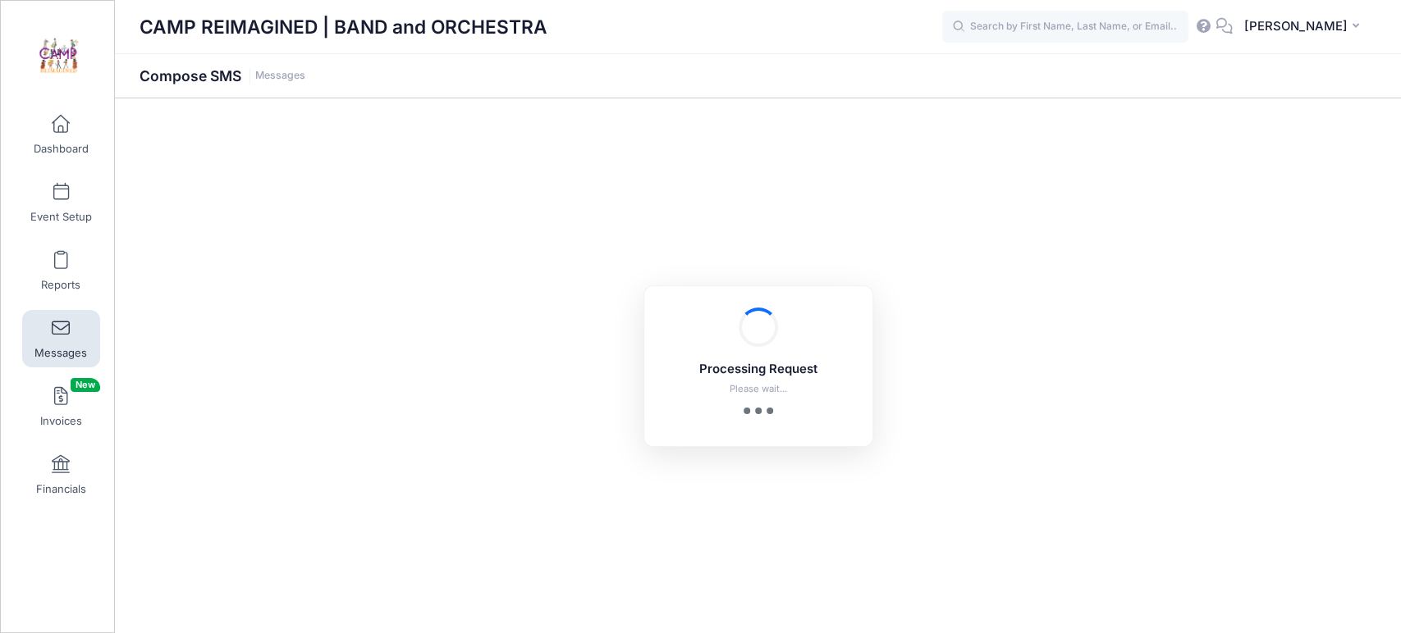
select select "2025"
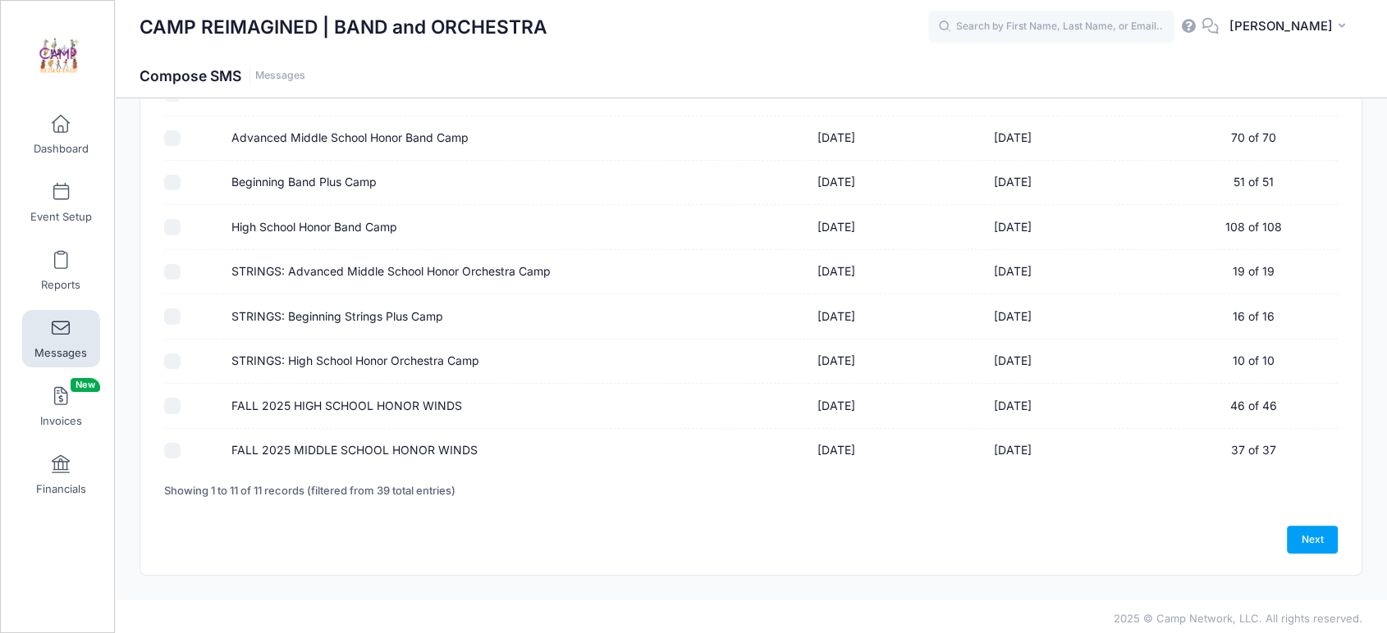
scroll to position [304, 0]
click at [170, 404] on input "FALL 2025 HIGH SCHOOL HONOR WINDS" at bounding box center [172, 403] width 16 height 16
checkbox input "true"
click at [171, 451] on input "FALL 2025 MIDDLE SCHOOL HONOR WINDS" at bounding box center [172, 449] width 16 height 16
checkbox input "true"
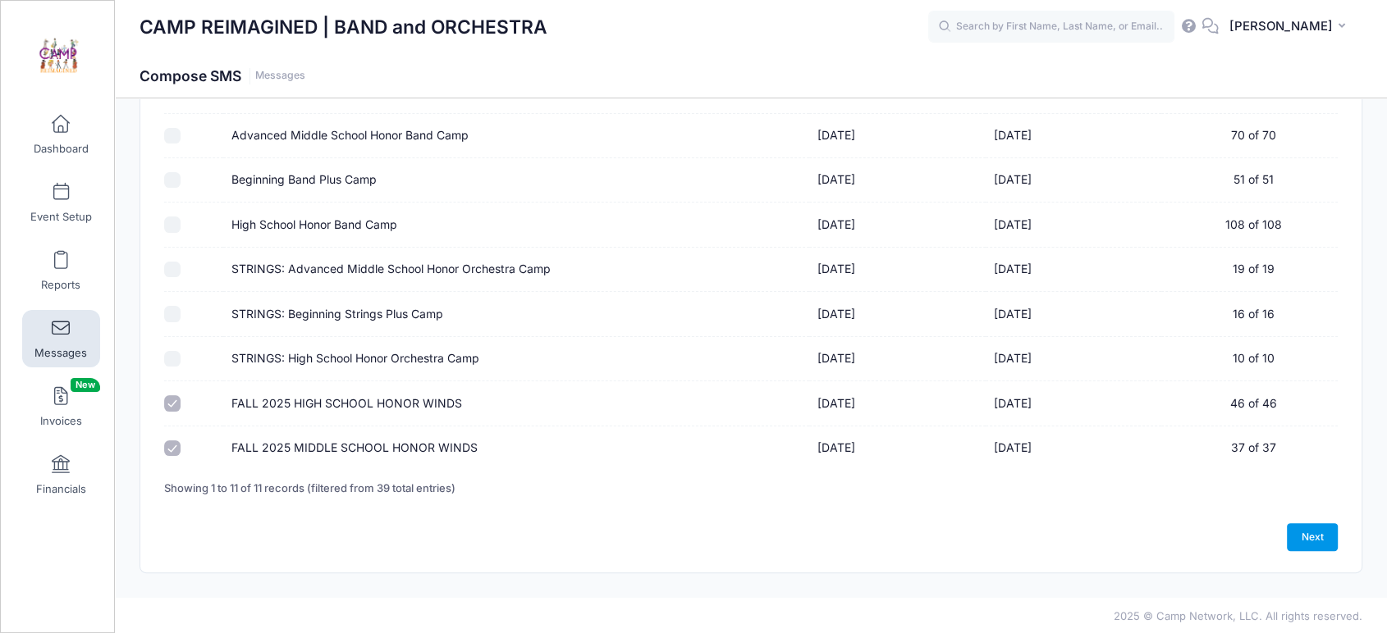
click at [1317, 532] on link "Next" at bounding box center [1311, 537] width 51 height 28
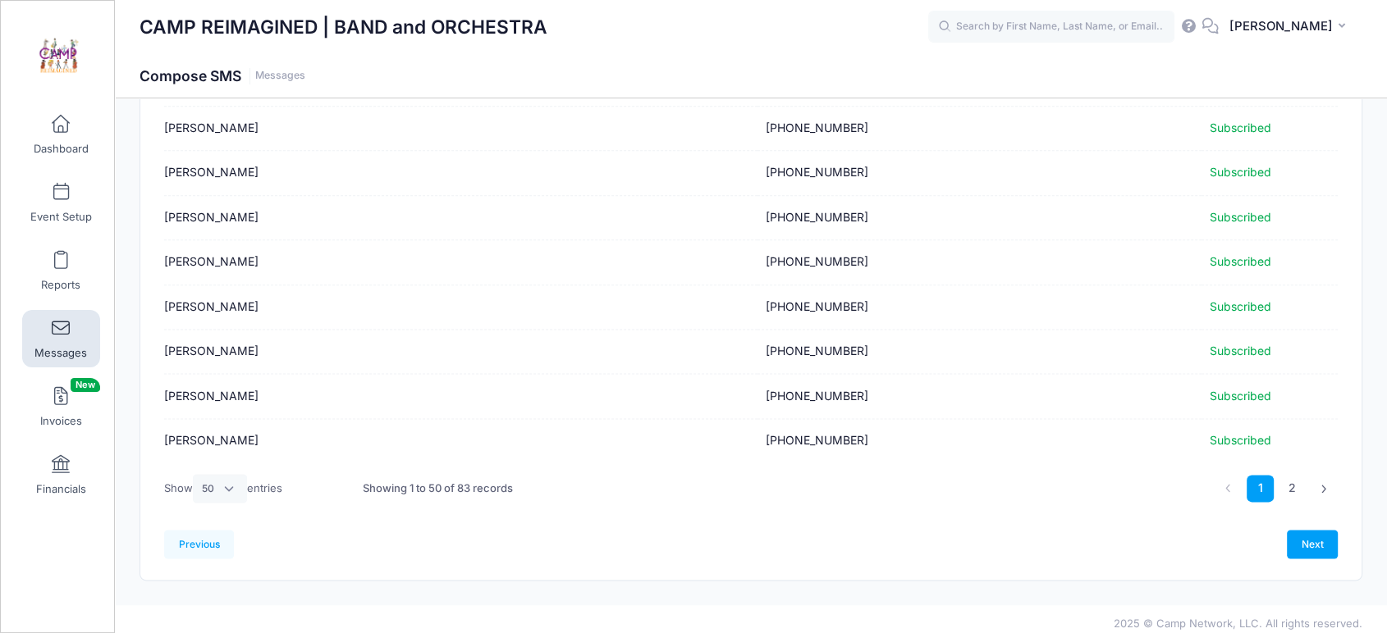
scroll to position [2020, 0]
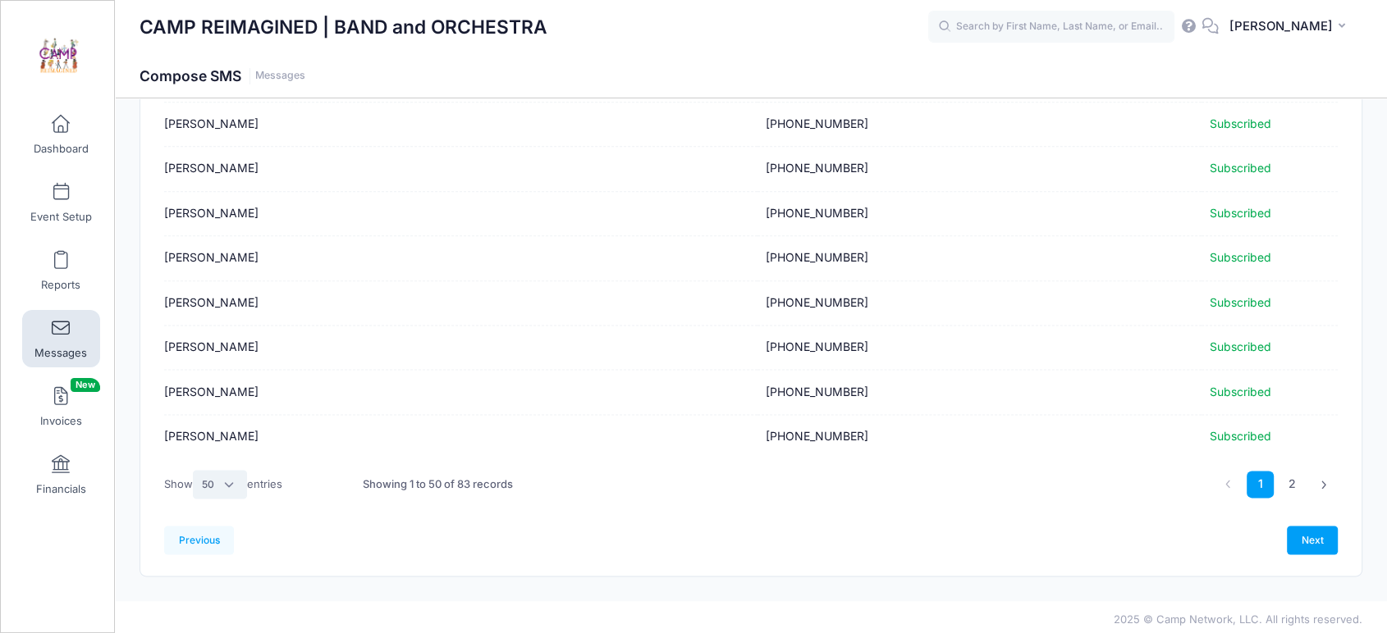
click at [232, 478] on select "All 10 25 50" at bounding box center [220, 484] width 54 height 28
select select "-1"
click at [195, 498] on select "All 10 25 50" at bounding box center [220, 484] width 54 height 28
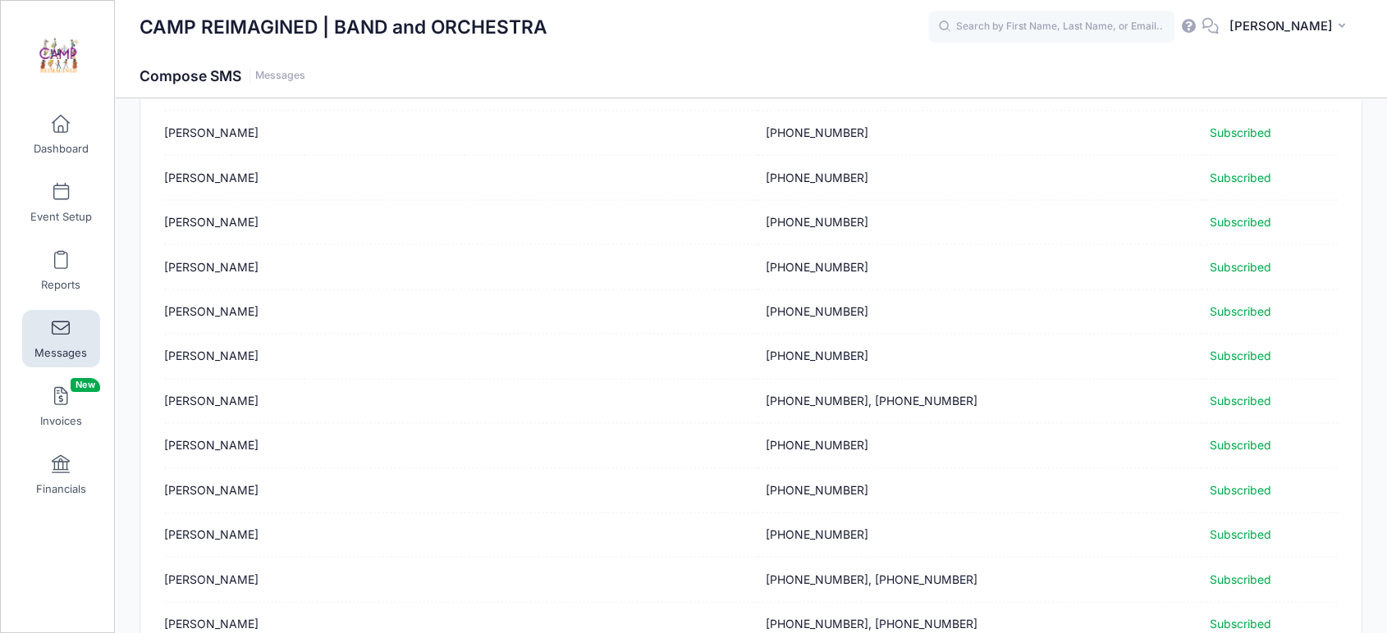
scroll to position [3492, 0]
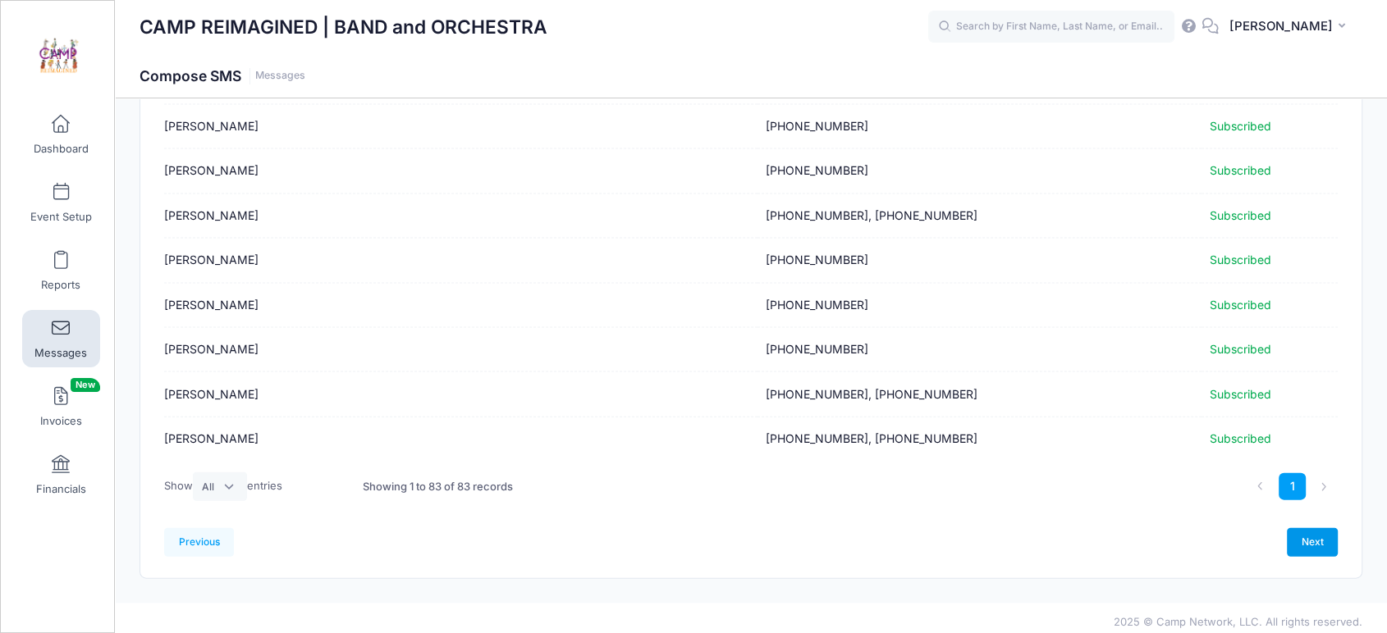
click at [1311, 541] on link "Next" at bounding box center [1311, 542] width 51 height 28
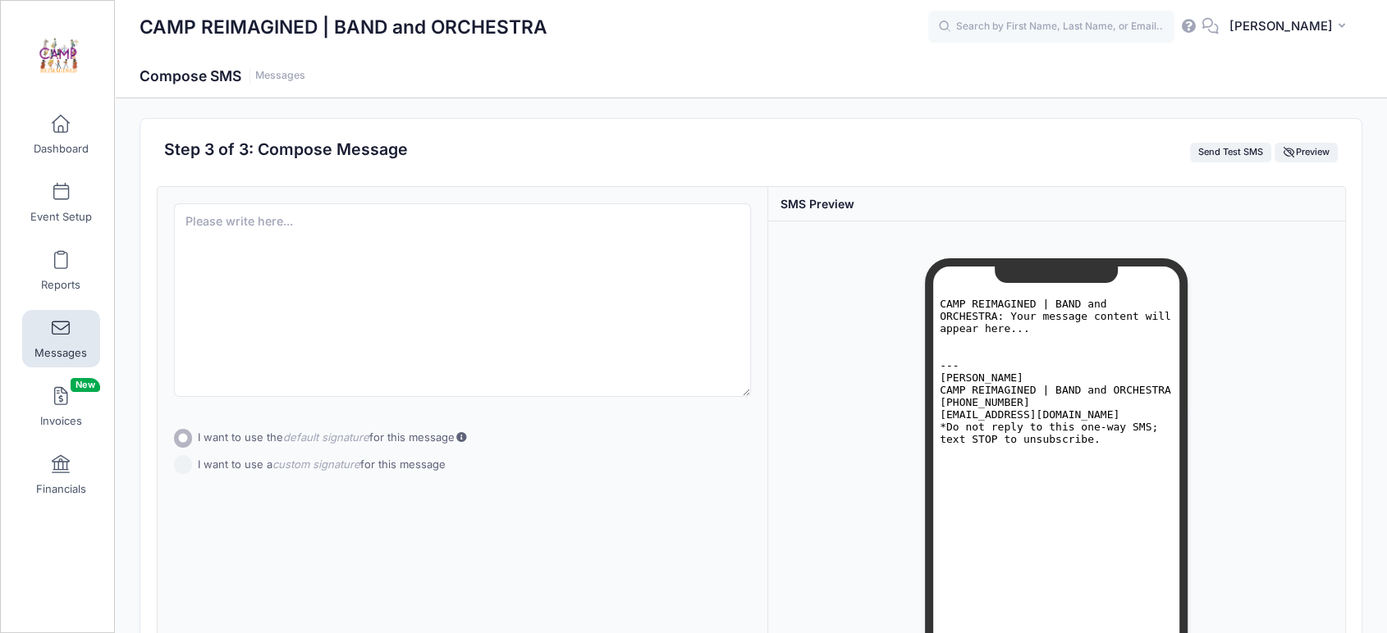
scroll to position [0, 0]
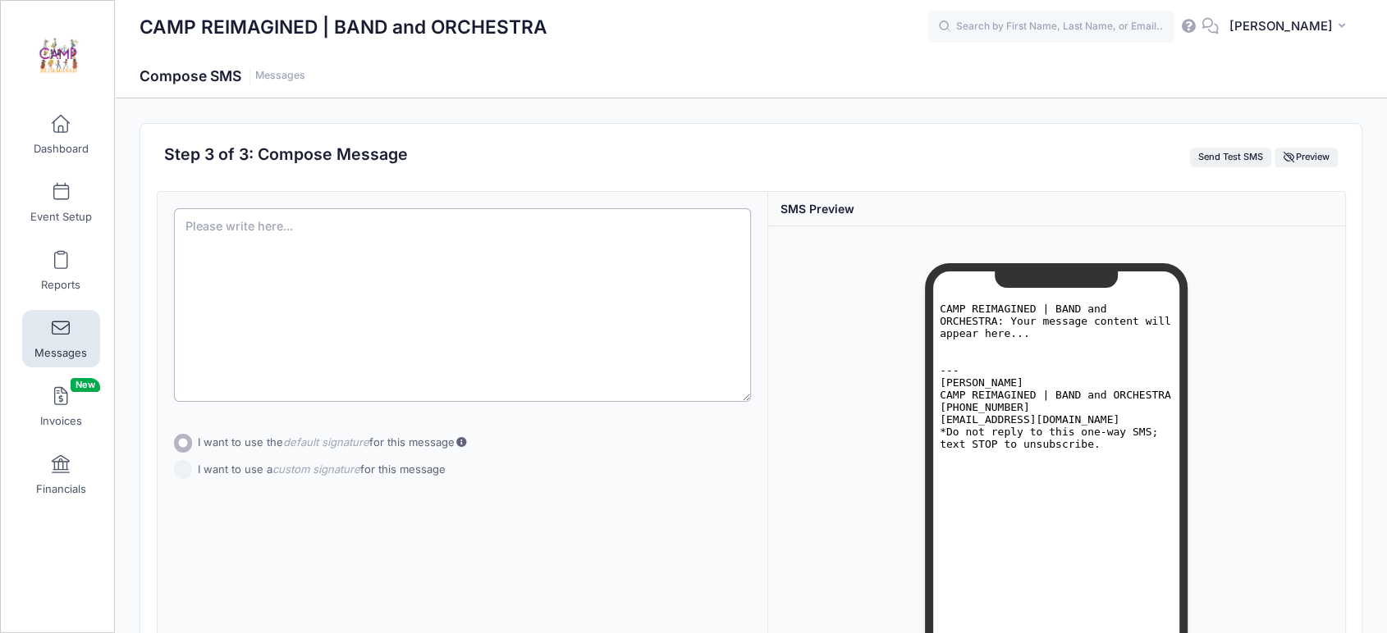
click at [349, 241] on textarea at bounding box center [462, 305] width 577 height 194
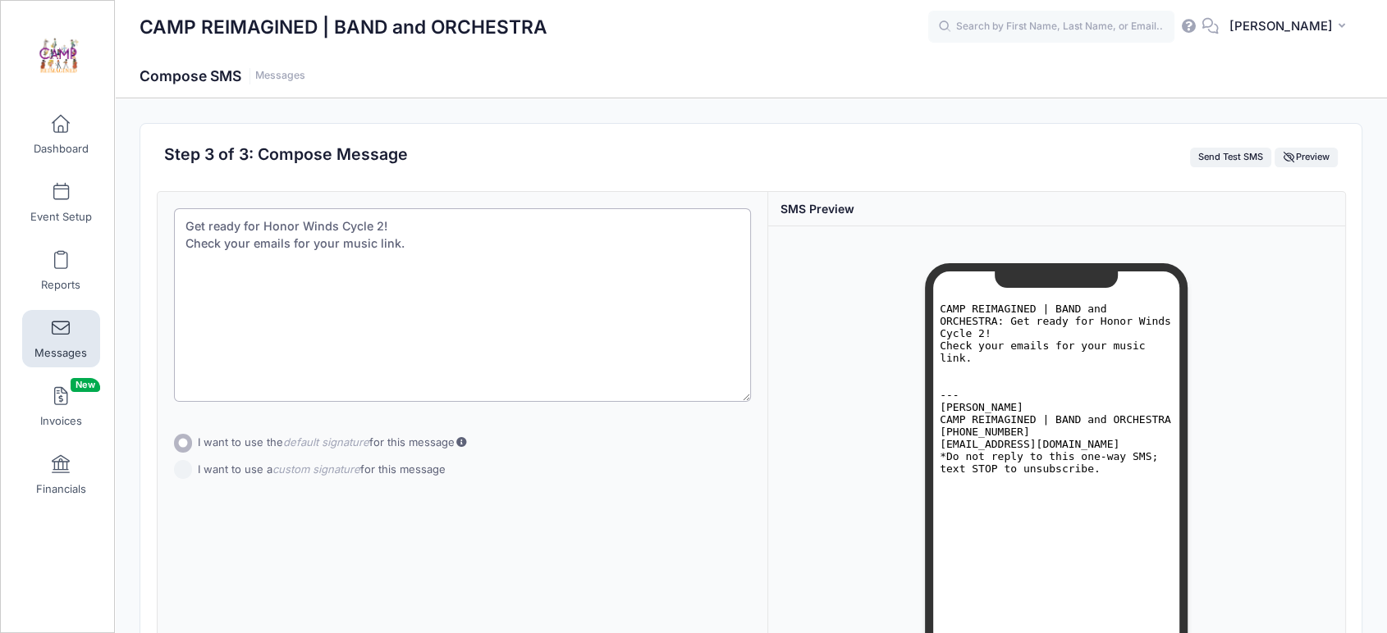
type textarea "Get ready for Honor Winds Cycle 2! Check your emails for your music link."
click at [180, 474] on div "Subject Add CC Add BCC CC ​ BCC ​ Get ready for Honor Winds Cycle 2! Check your…" at bounding box center [463, 479] width 610 height 574
click at [181, 454] on input "I want to use a custom signature for this message" at bounding box center [183, 454] width 19 height 19
radio input "true"
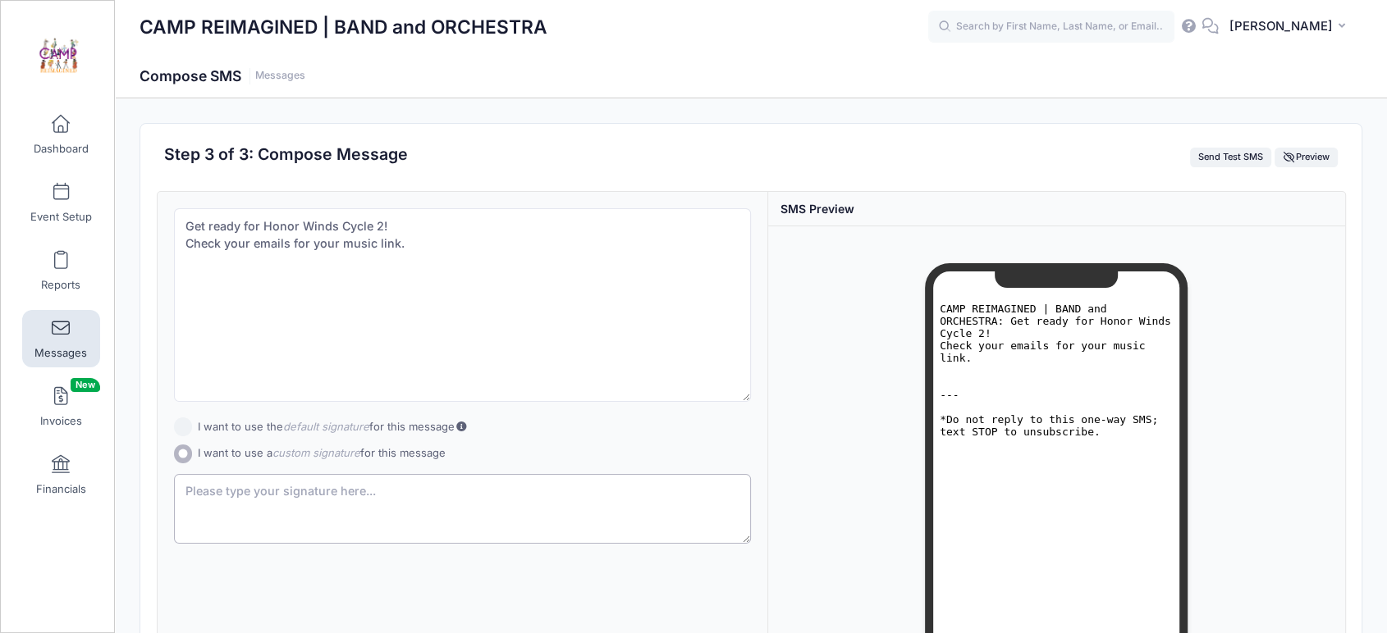
click at [417, 494] on textarea at bounding box center [462, 509] width 577 height 71
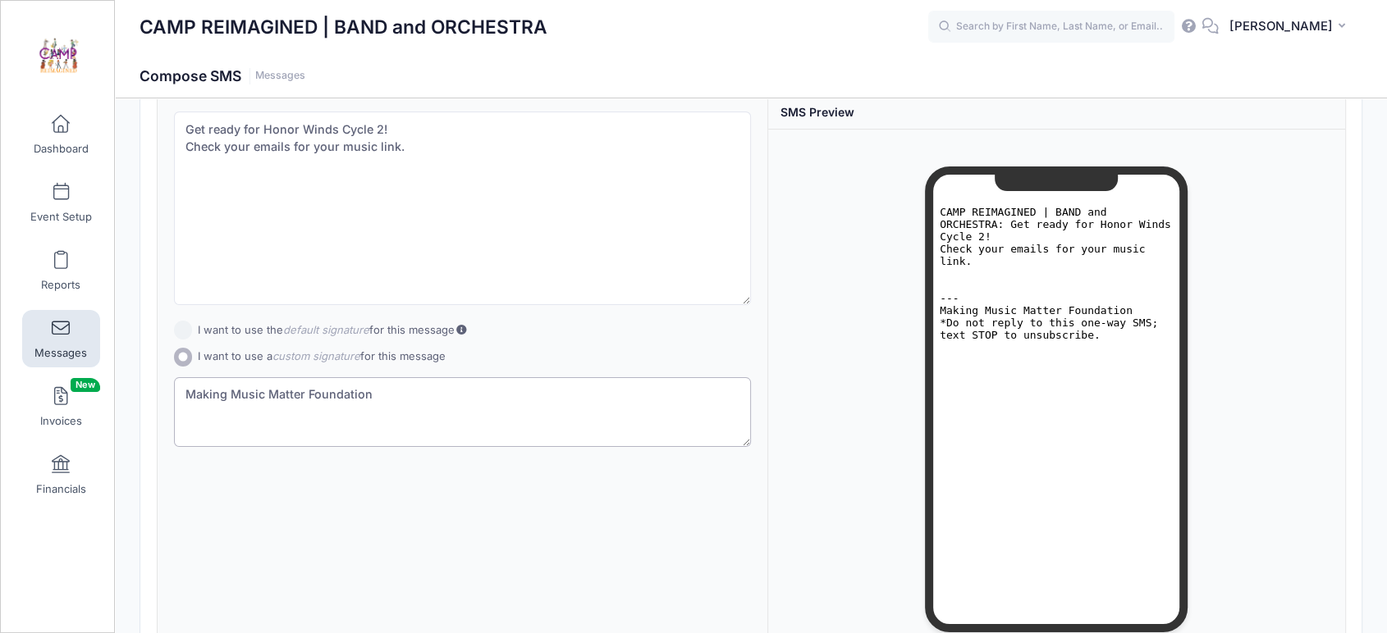
scroll to position [261, 0]
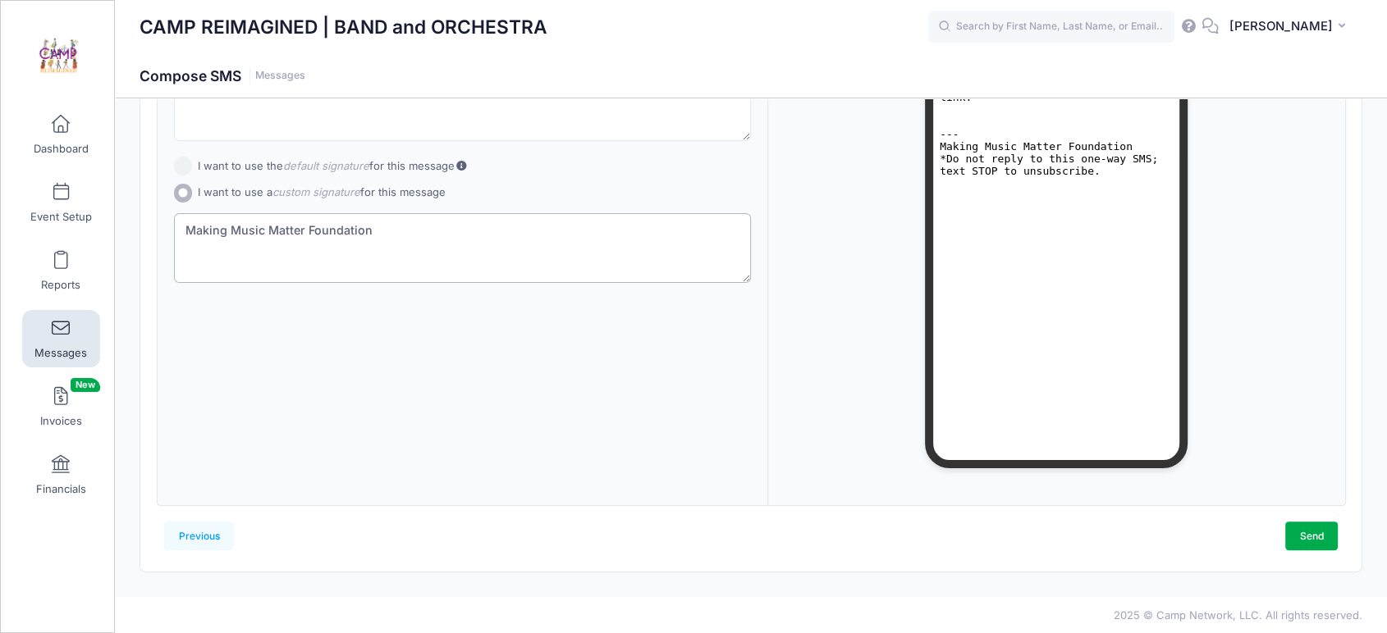
type textarea "Making Music Matter Foundation"
click at [1311, 537] on link "Send" at bounding box center [1311, 536] width 53 height 28
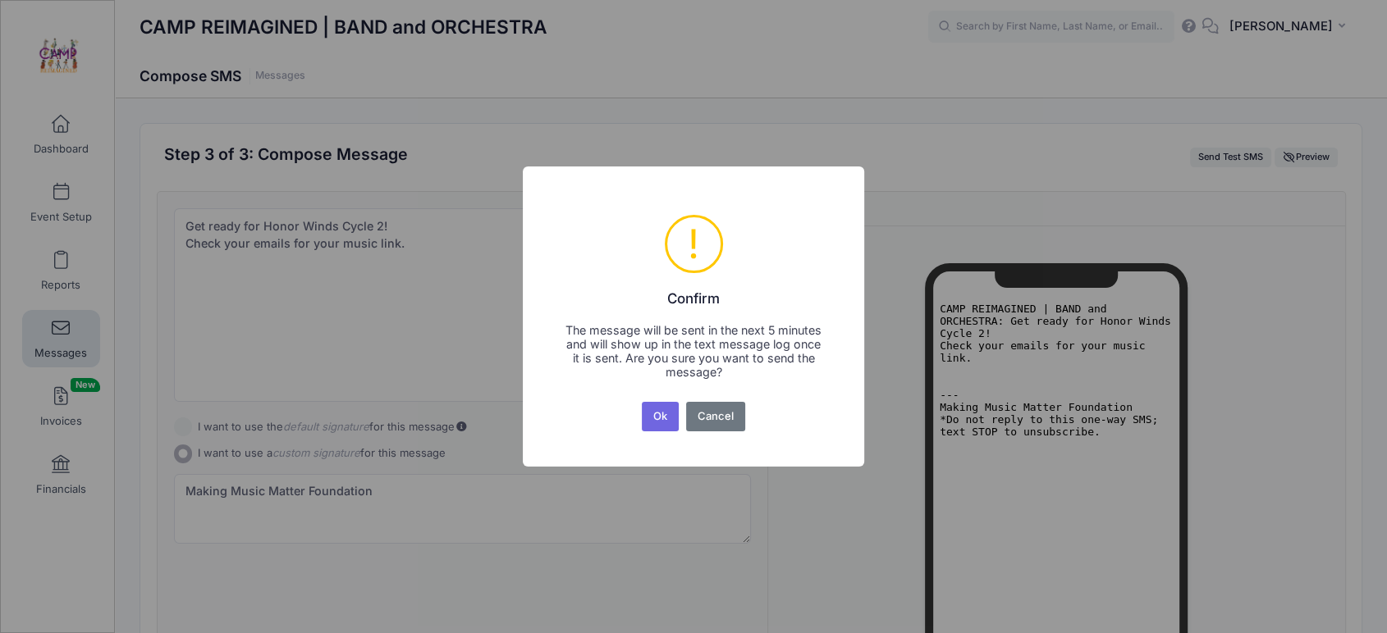
click at [669, 418] on button "Ok" at bounding box center [661, 417] width 38 height 30
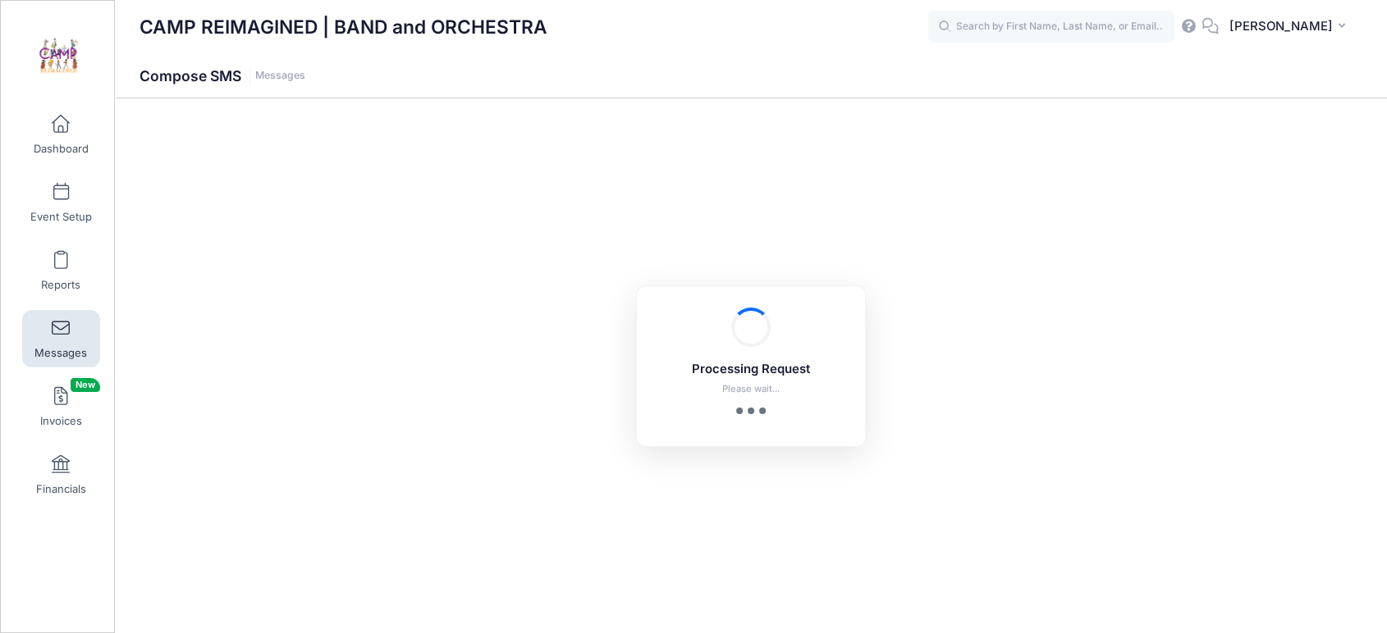
scroll to position [261, 0]
